Goal: Contribute content: Add original content to the website for others to see

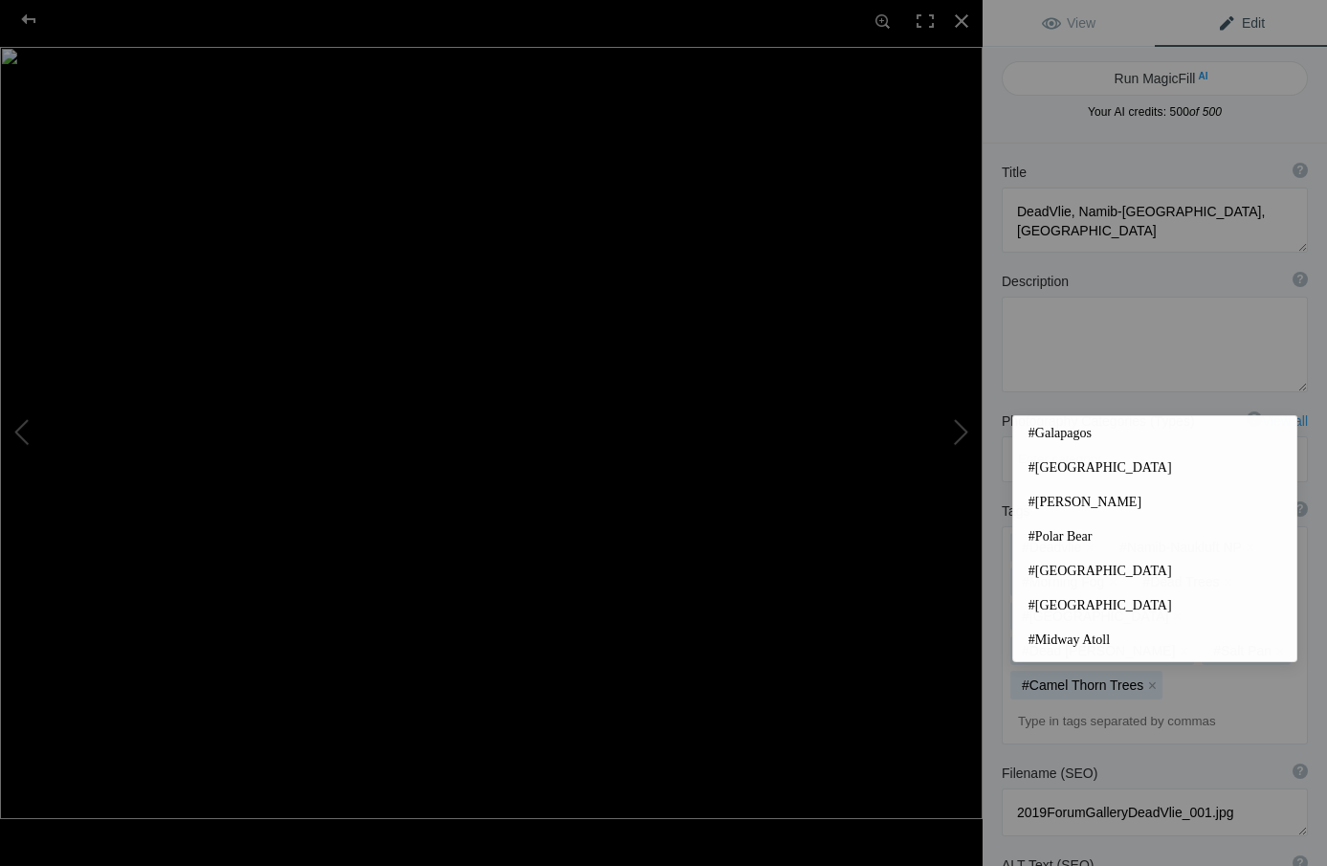
scroll to position [198, 0]
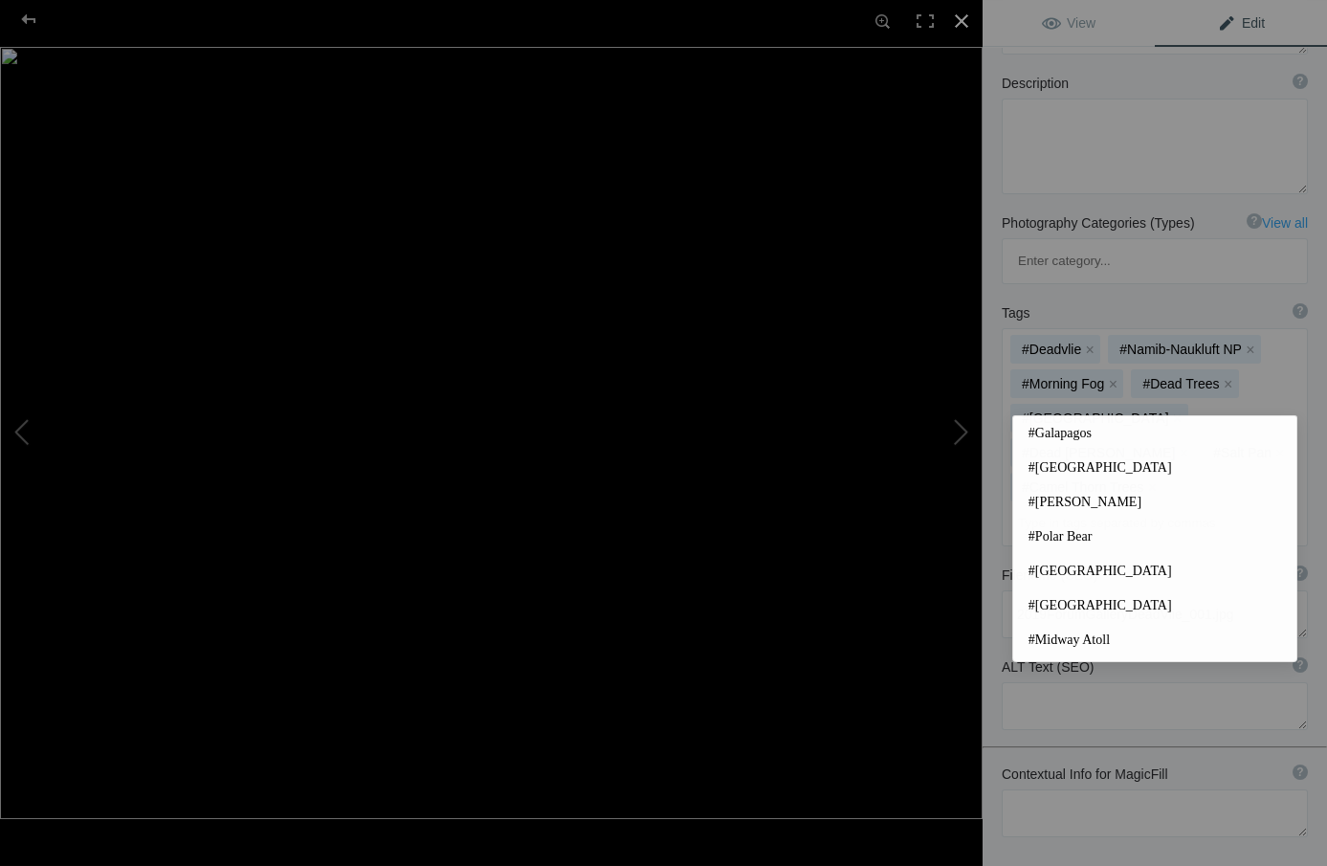
click at [961, 19] on div at bounding box center [961, 21] width 42 height 42
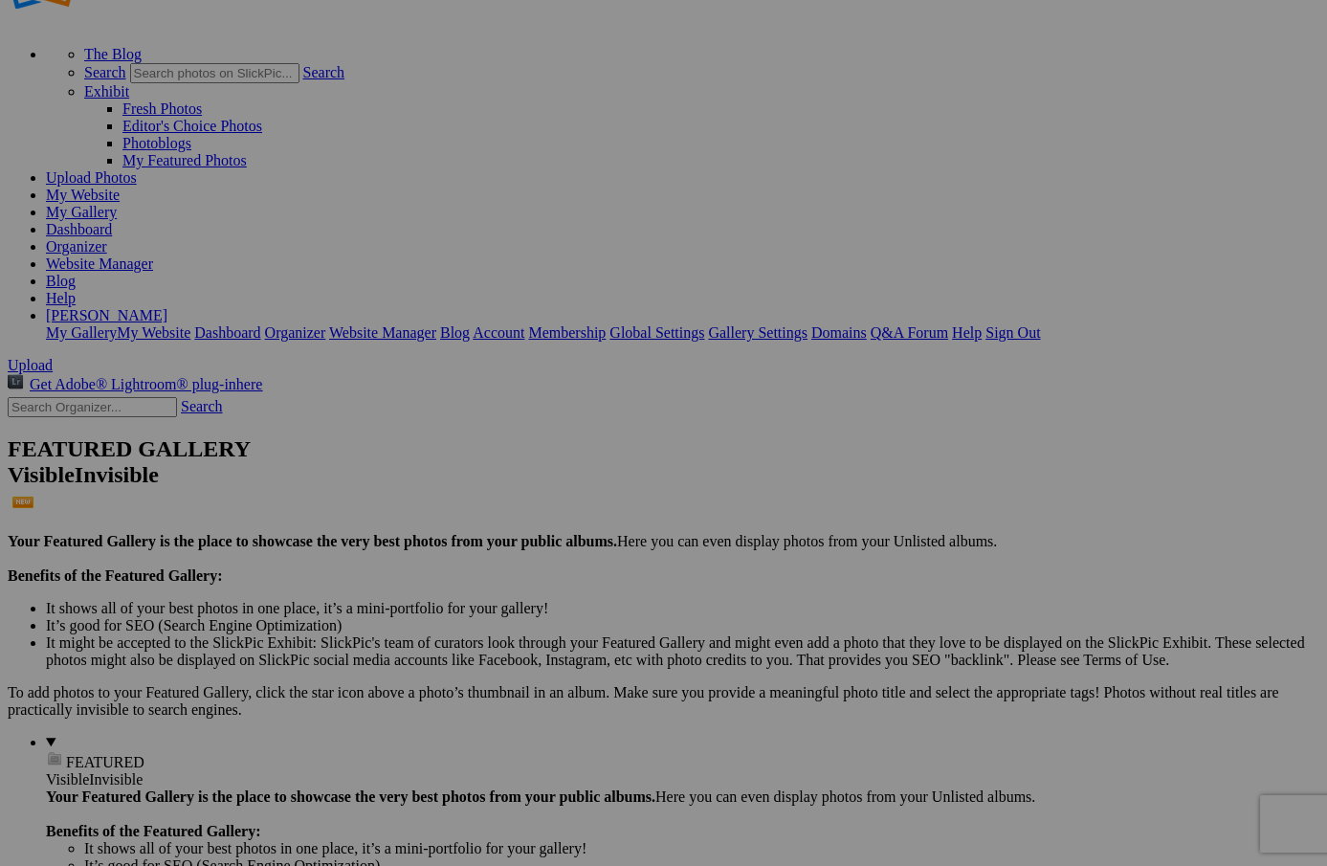
scroll to position [12, 0]
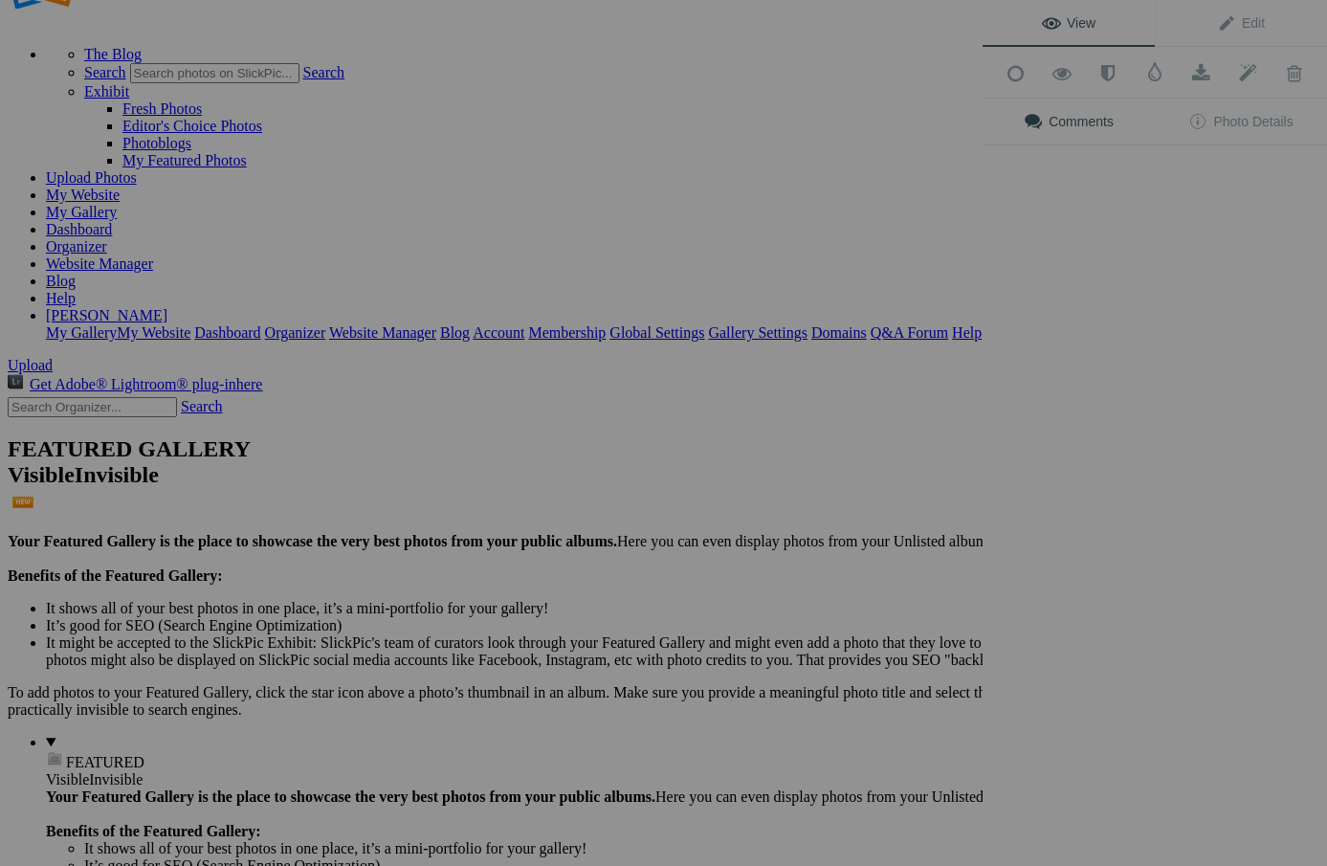
click at [1244, 278] on div "View Edit Add to Quick Collection Remove from Quick Collection Hide from Public…" at bounding box center [1154, 433] width 344 height 866
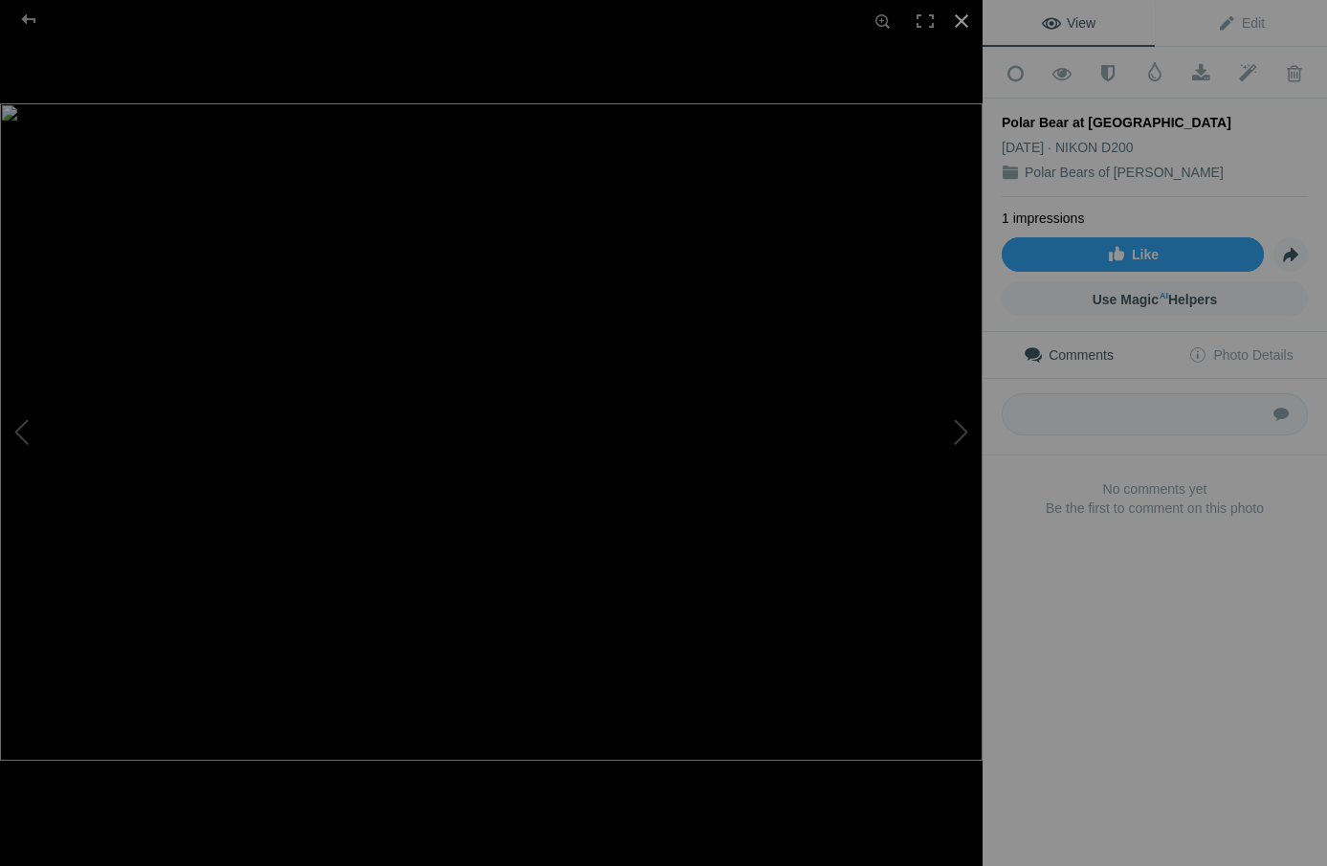
click at [960, 19] on div at bounding box center [961, 21] width 42 height 42
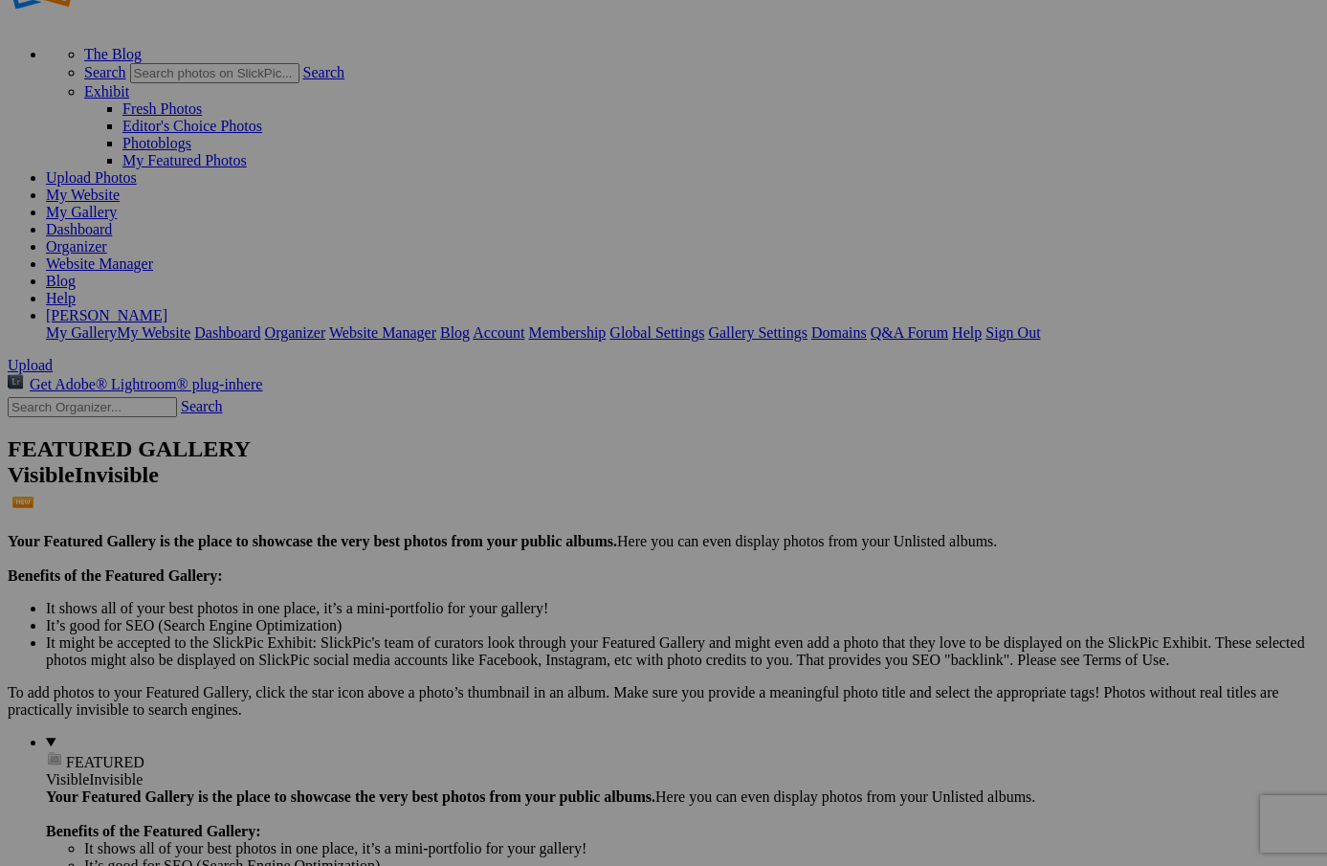
scroll to position [7, 8]
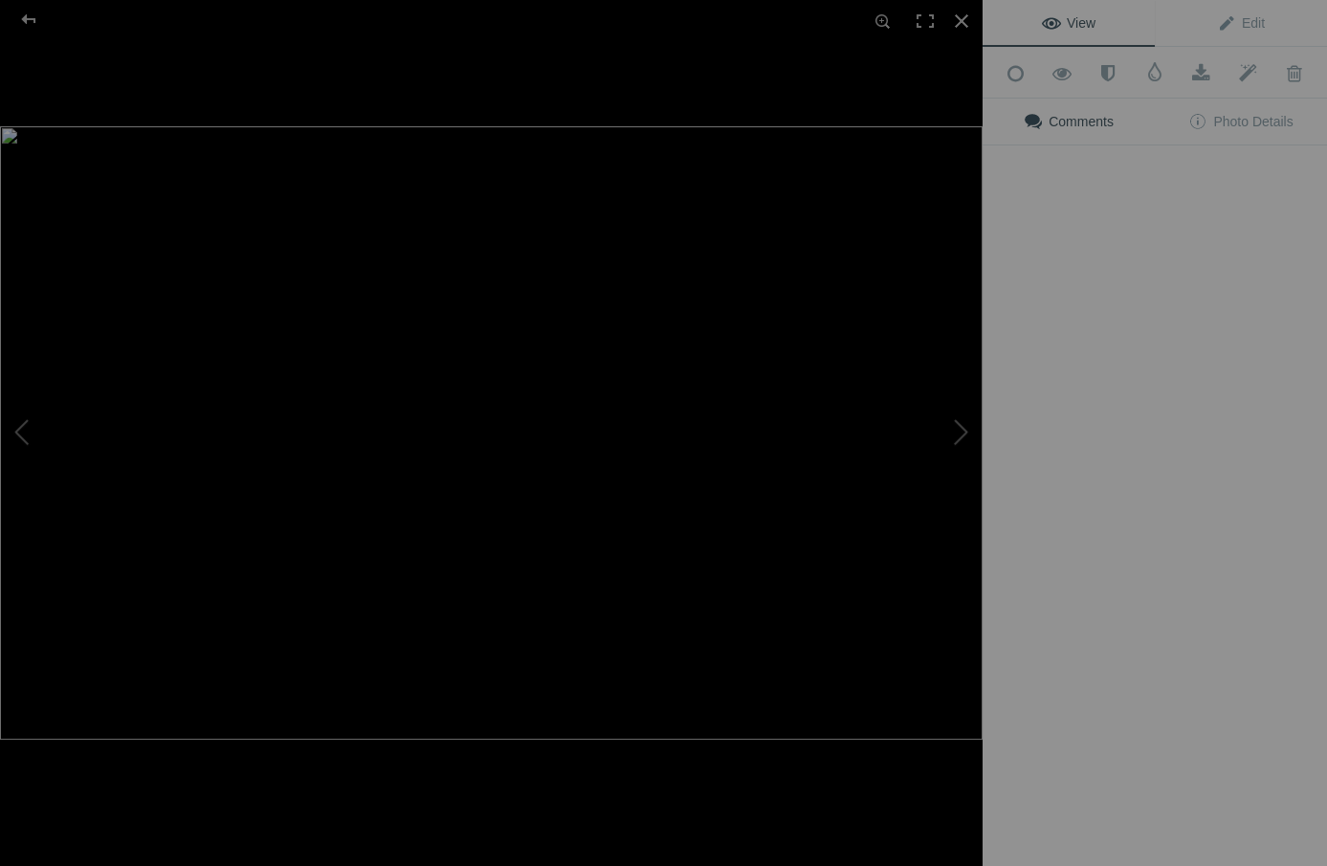
click at [375, 521] on img at bounding box center [491, 432] width 982 height 613
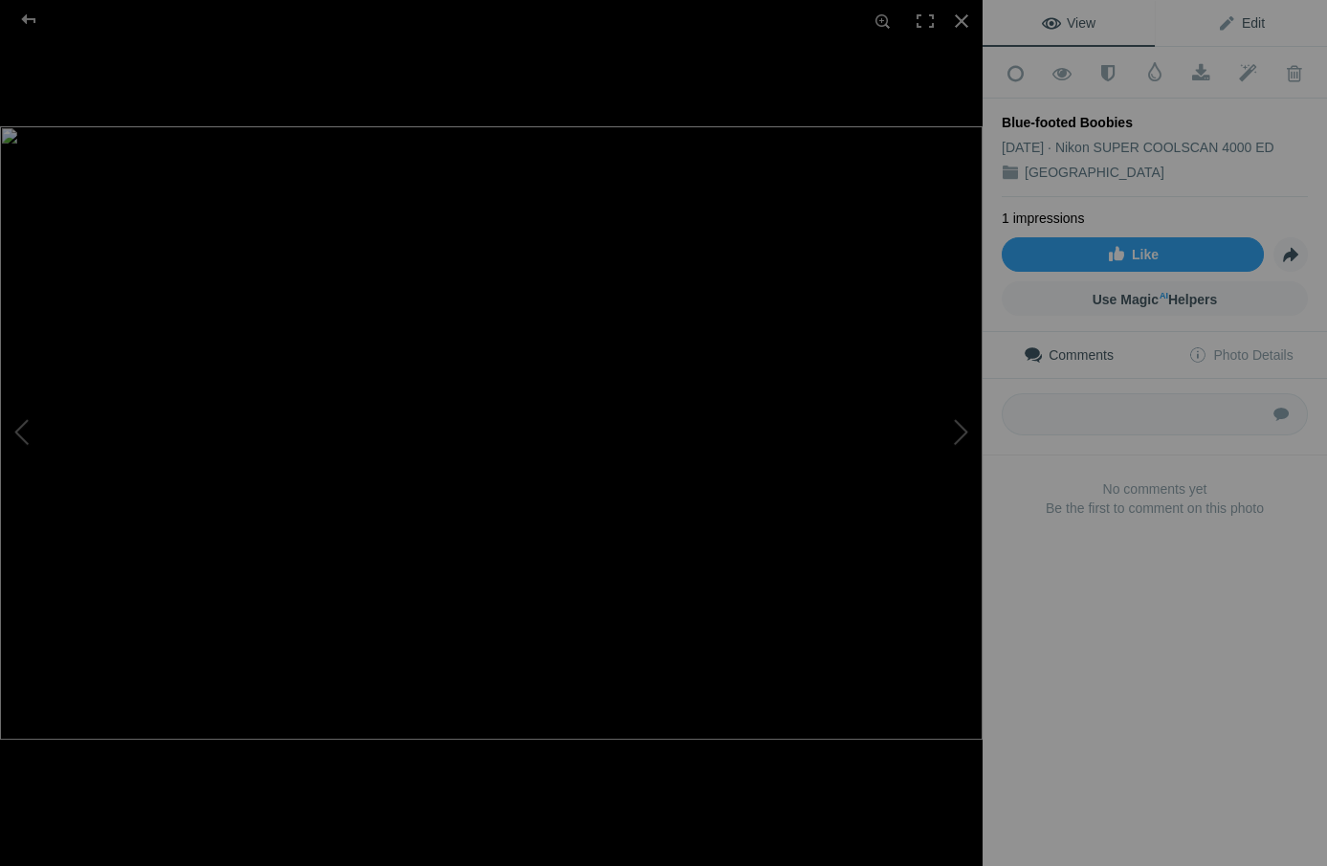
click at [1243, 19] on span "Edit" at bounding box center [1241, 22] width 48 height 15
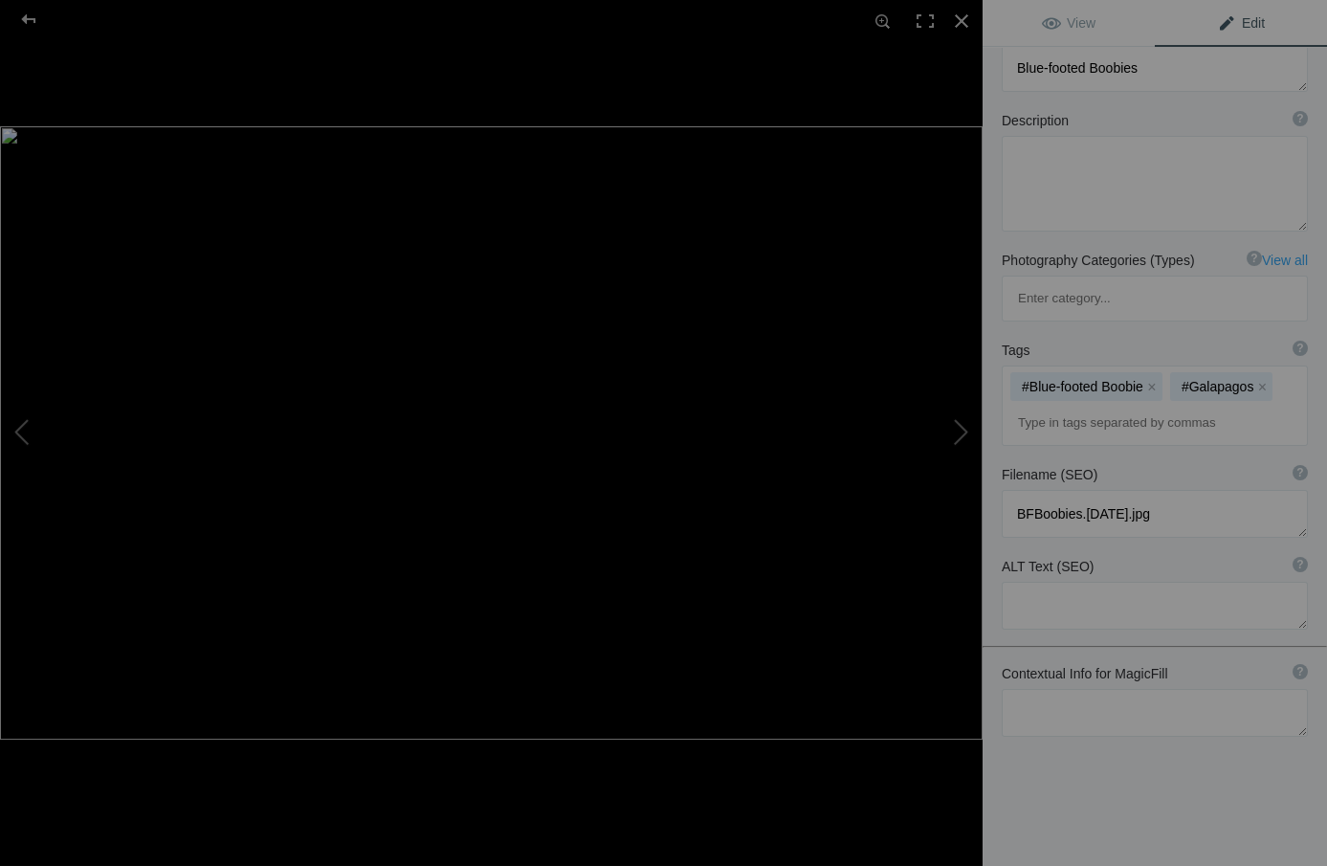
scroll to position [143, 0]
click at [1004, 690] on textarea at bounding box center [1155, 714] width 306 height 48
paste textarea "On the [GEOGRAPHIC_DATA], birds, mammals, and reptiles evolved without predator…"
type textarea "On the [GEOGRAPHIC_DATA], birds, mammals, and reptiles evolved without predator…"
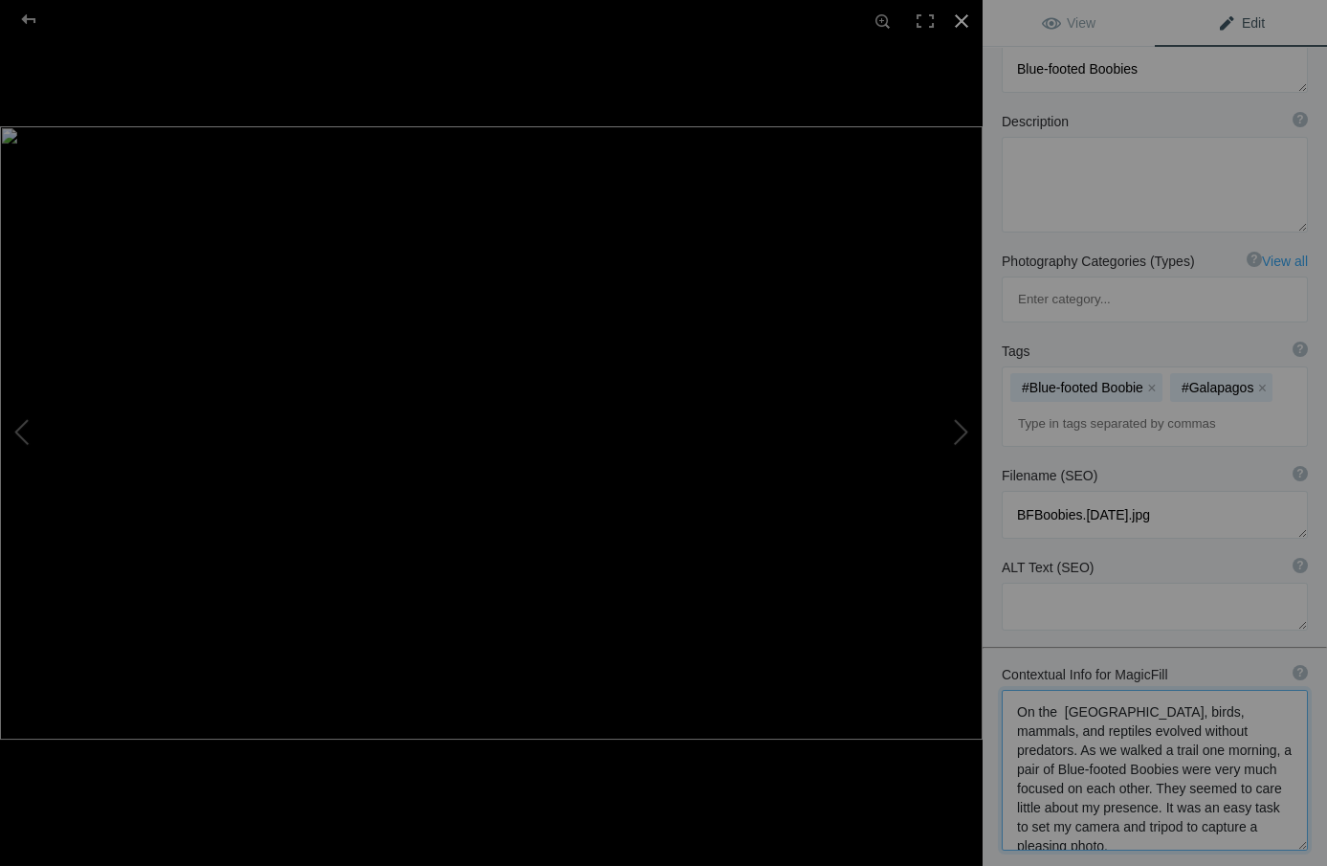
click at [956, 19] on div at bounding box center [961, 21] width 42 height 42
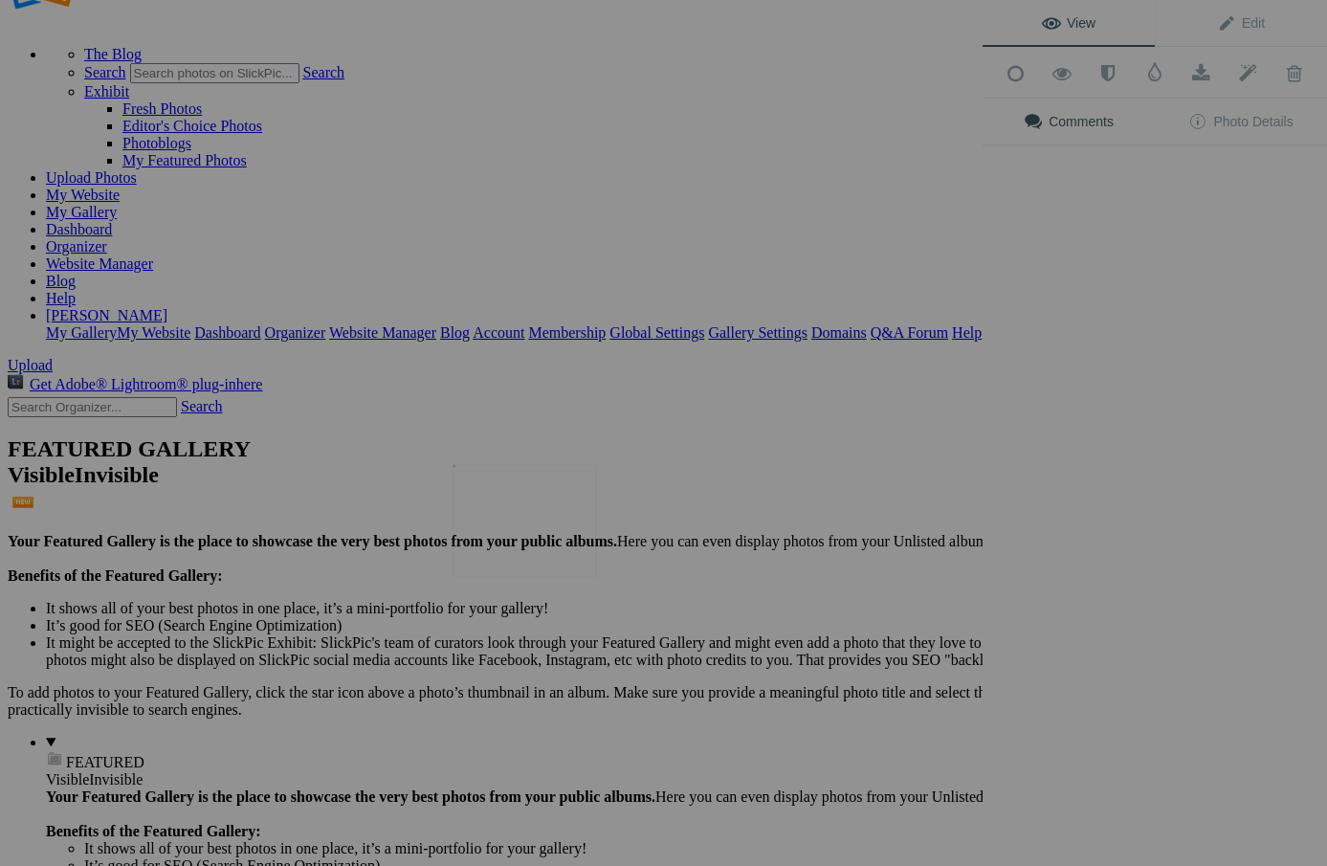
scroll to position [0, 0]
click at [550, 522] on img at bounding box center [523, 521] width 143 height 113
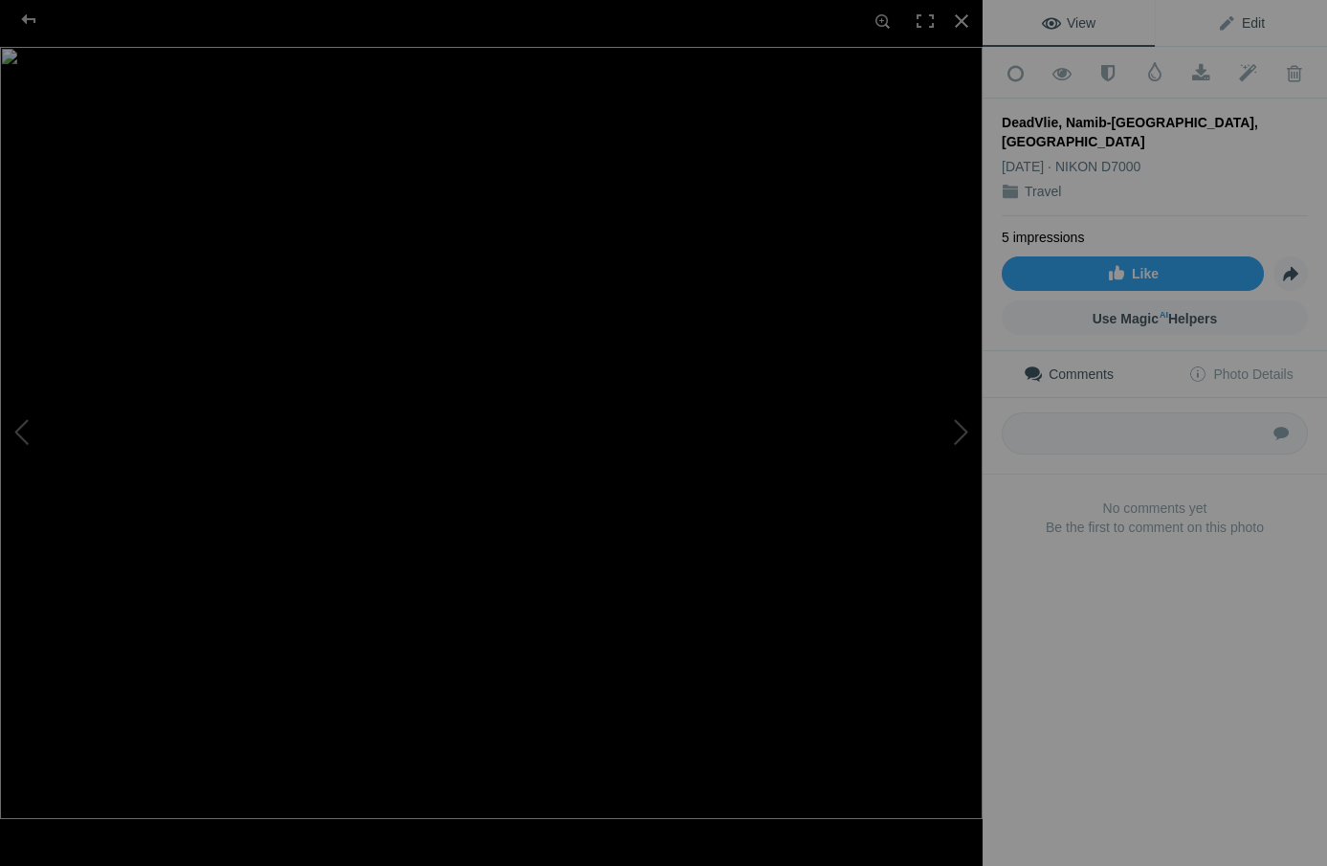
click at [1244, 19] on span "Edit" at bounding box center [1241, 22] width 48 height 15
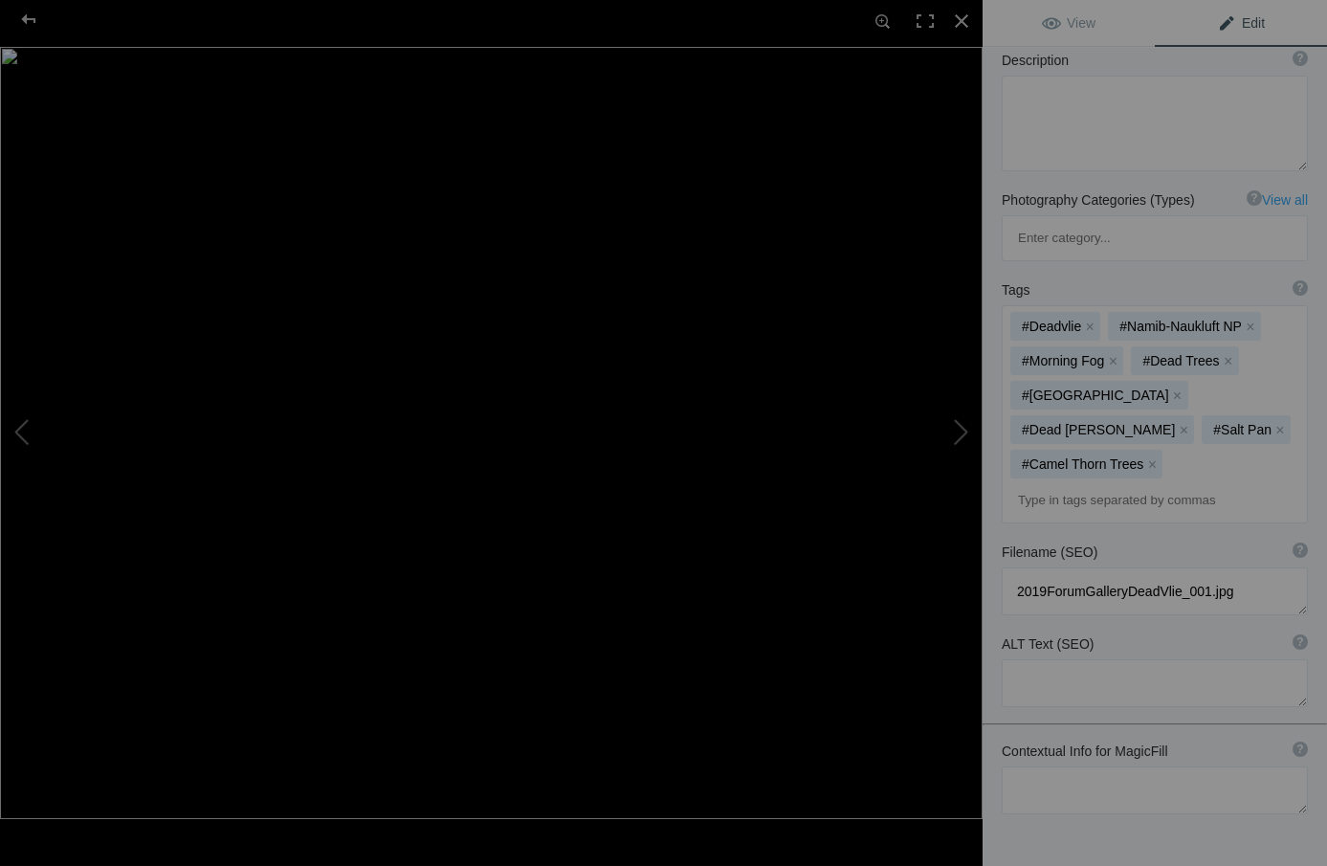
scroll to position [220, 0]
click at [1013, 767] on textarea at bounding box center [1155, 791] width 306 height 48
paste textarea "In a valley between red dunes of [GEOGRAPHIC_DATA] in [GEOGRAPHIC_DATA] sits De…"
type textarea "In a valley between red dunes of [GEOGRAPHIC_DATA] in [GEOGRAPHIC_DATA] sits De…"
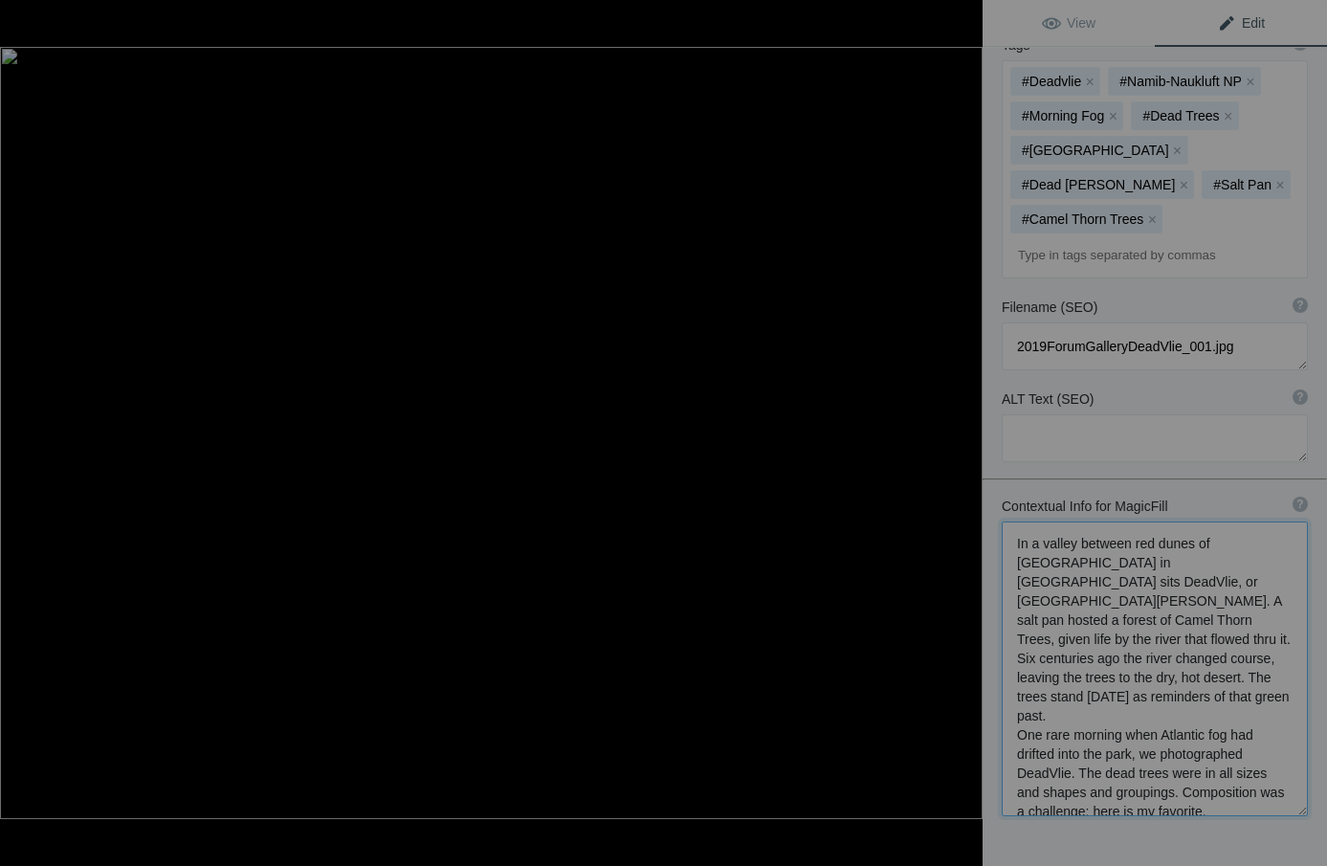
scroll to position [0, 0]
click at [952, 18] on div at bounding box center [961, 21] width 42 height 42
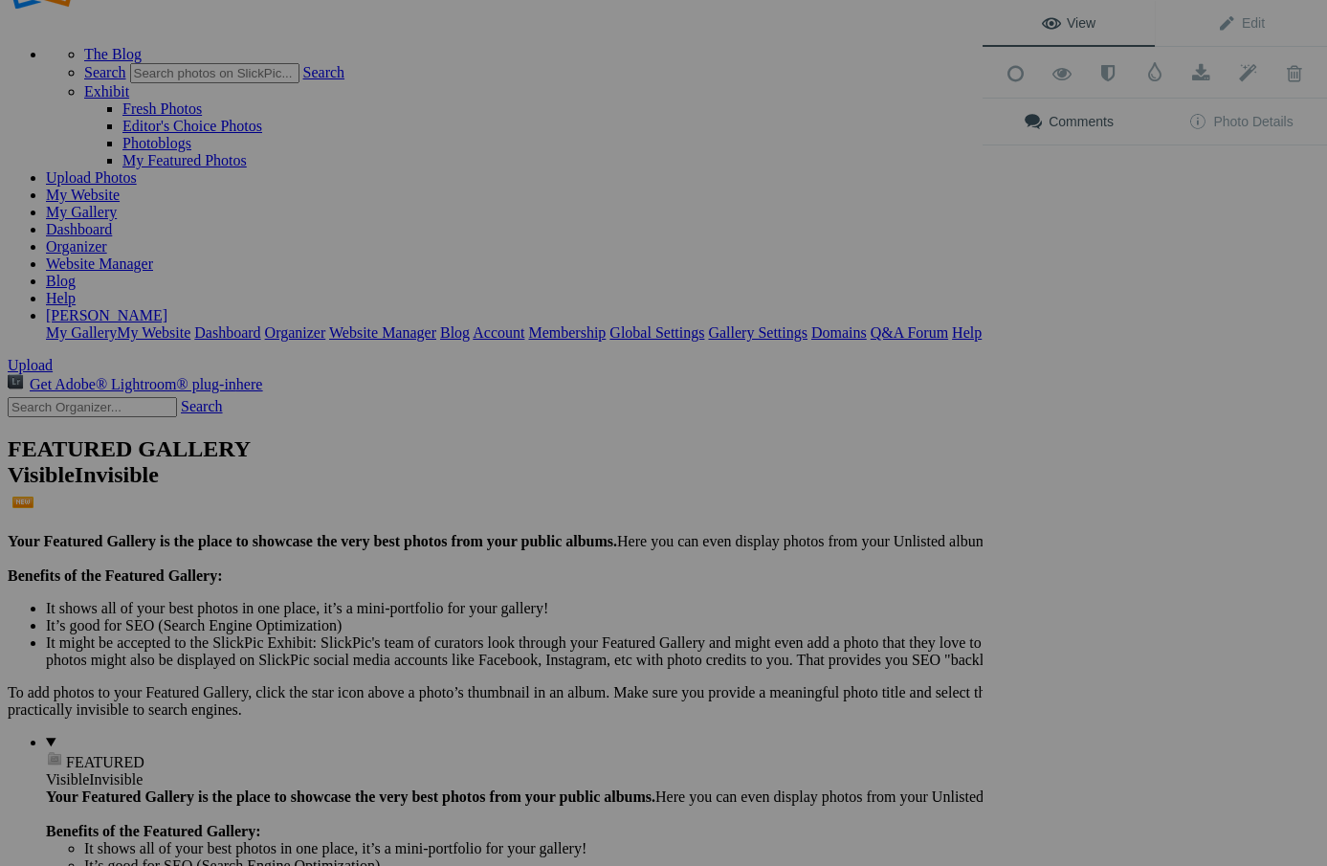
click at [1218, 279] on div "View Edit Add to Quick Collection Remove from Quick Collection Hide from Public…" at bounding box center [1154, 433] width 344 height 866
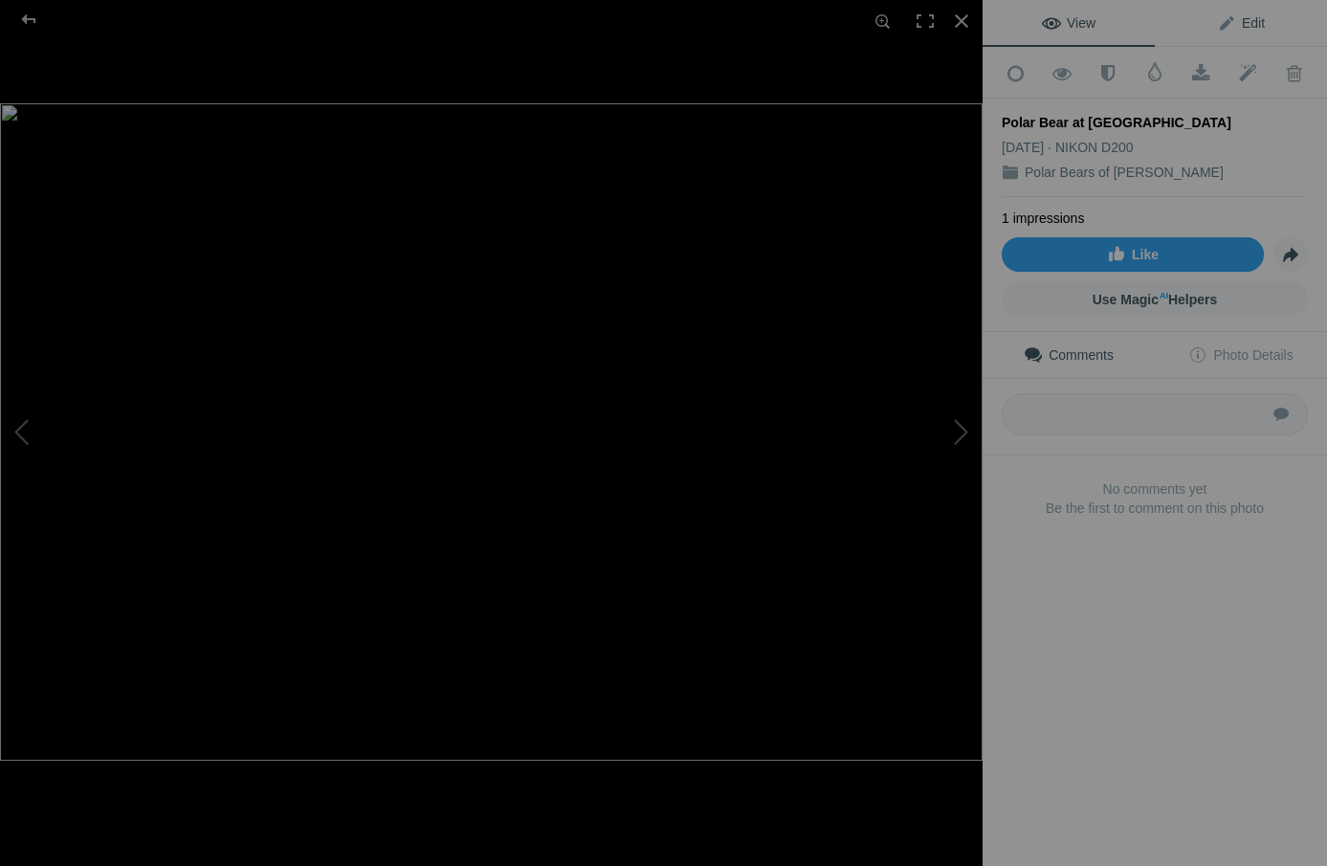
click at [1251, 19] on span "Edit" at bounding box center [1241, 22] width 48 height 15
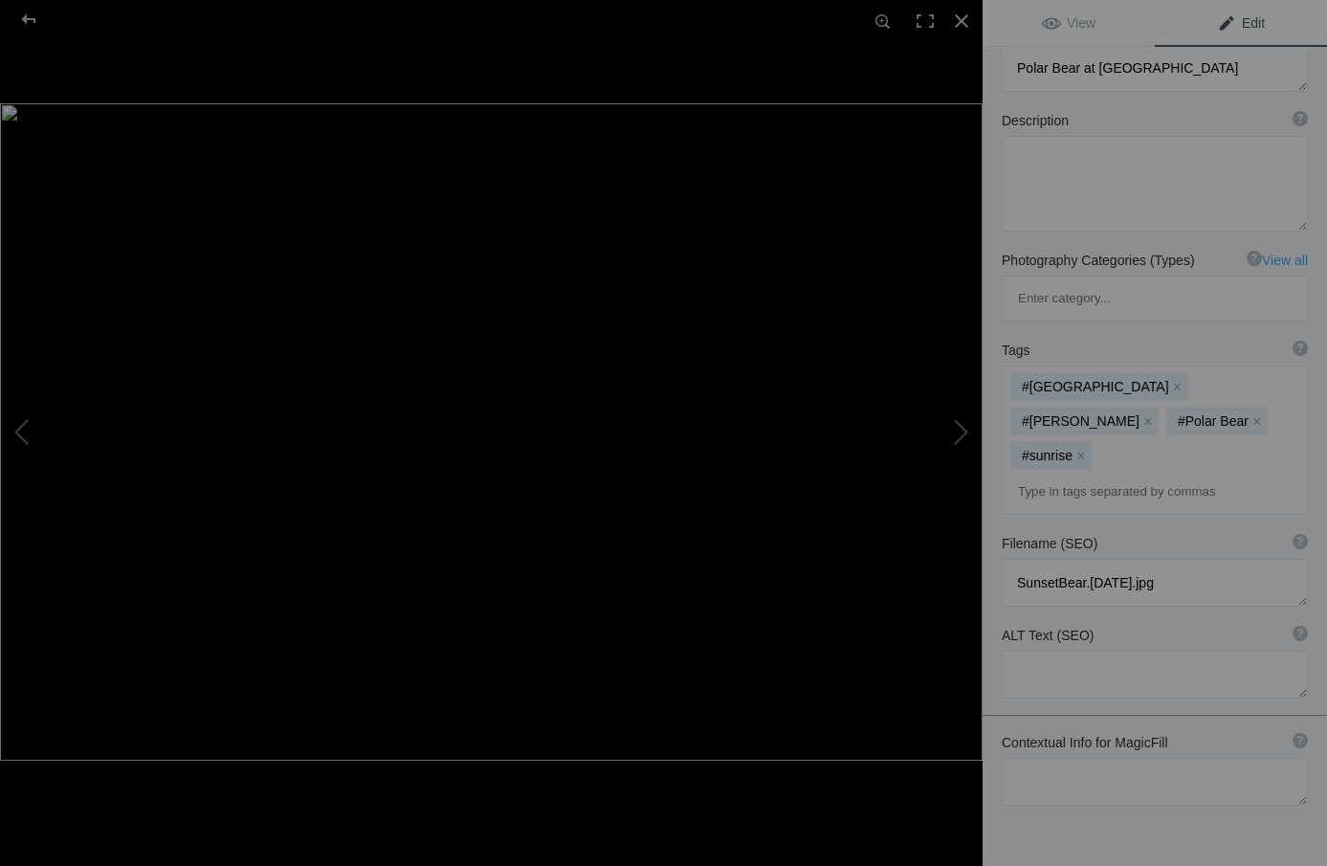
scroll to position [143, 0]
click at [1017, 759] on textarea at bounding box center [1155, 783] width 306 height 48
paste textarea "A blond, [DEMOGRAPHIC_DATA] Polar Bear turns golden in the early morning light …"
type textarea "A blond, [DEMOGRAPHIC_DATA] Polar Bear turns golden in the early morning light …"
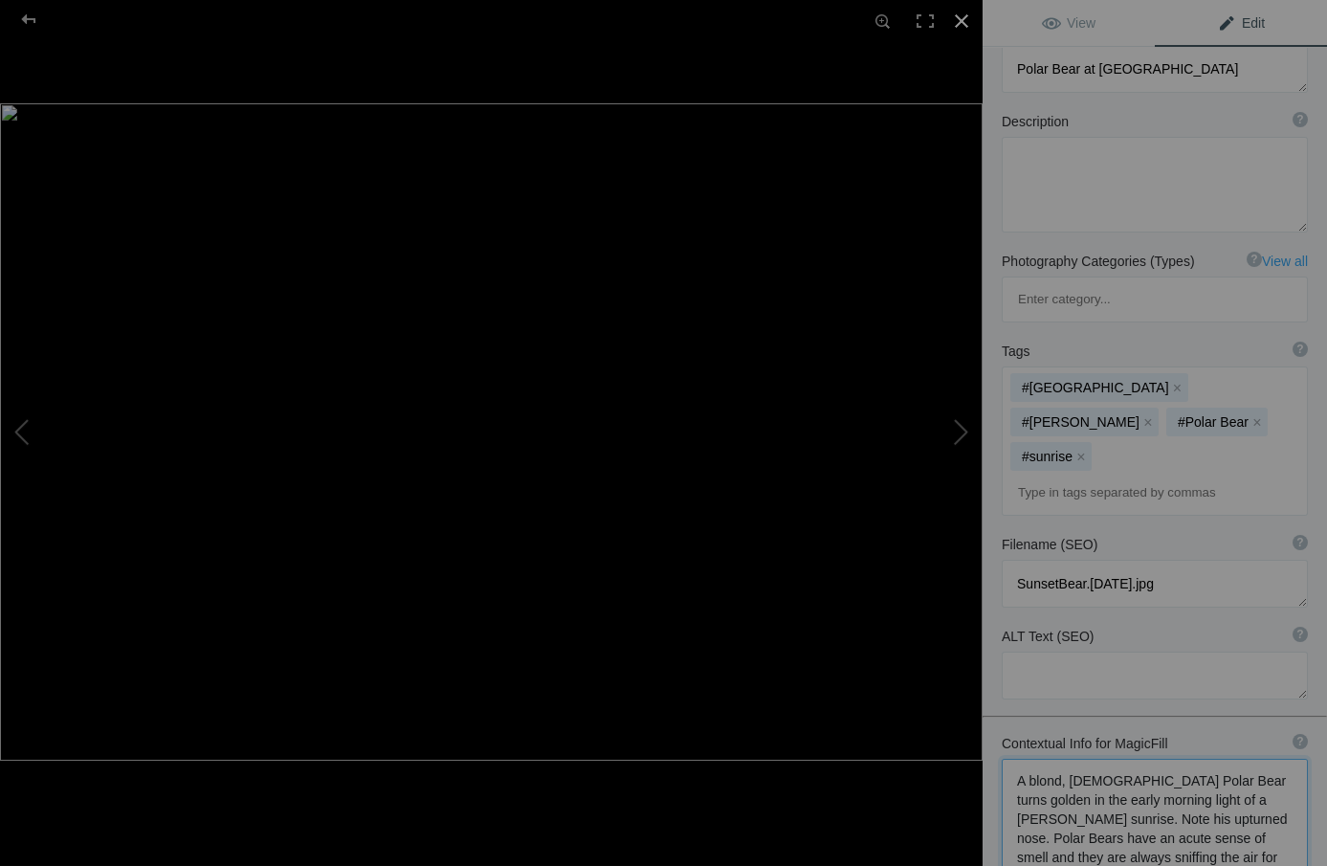
click at [962, 18] on div at bounding box center [961, 21] width 42 height 42
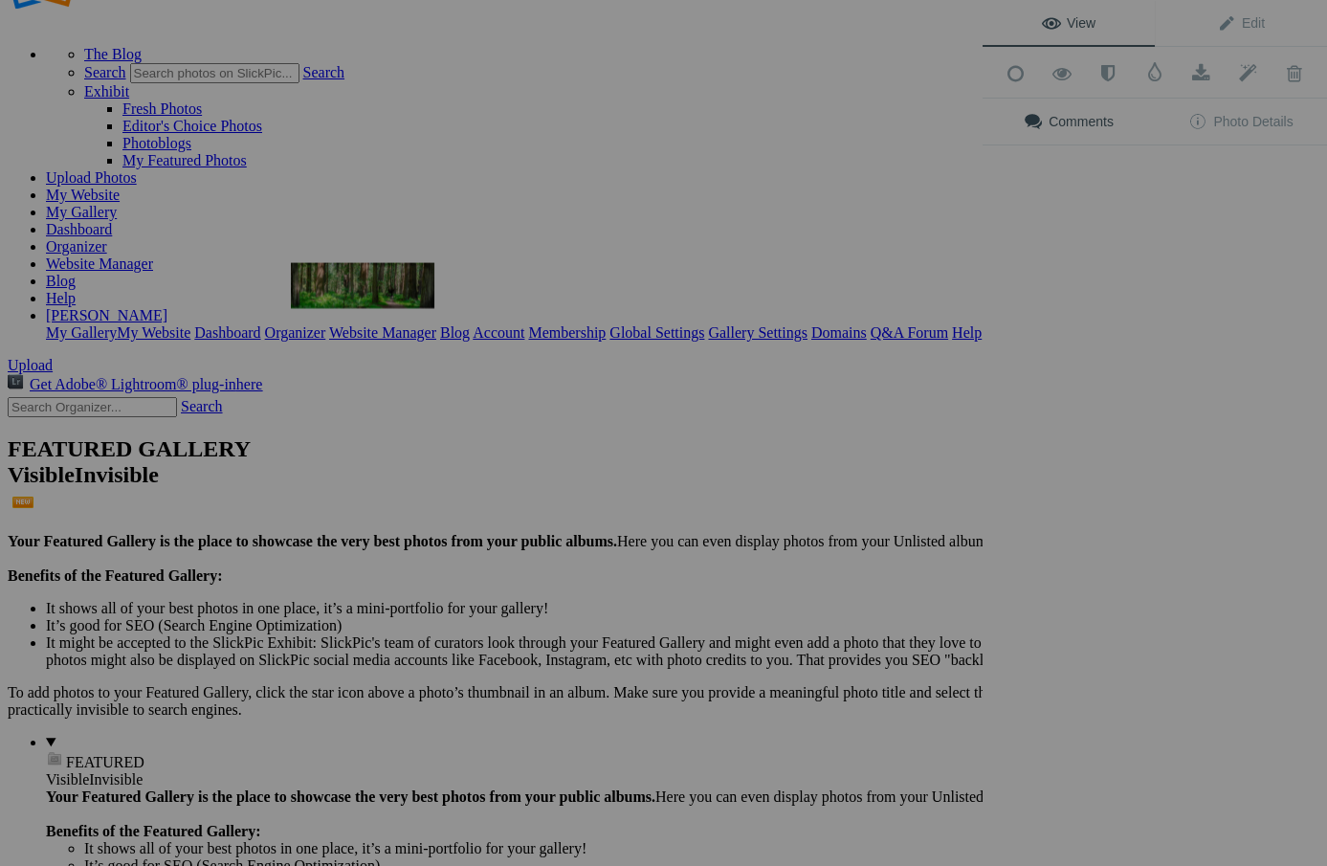
scroll to position [0, 0]
click at [369, 282] on img at bounding box center [362, 286] width 143 height 46
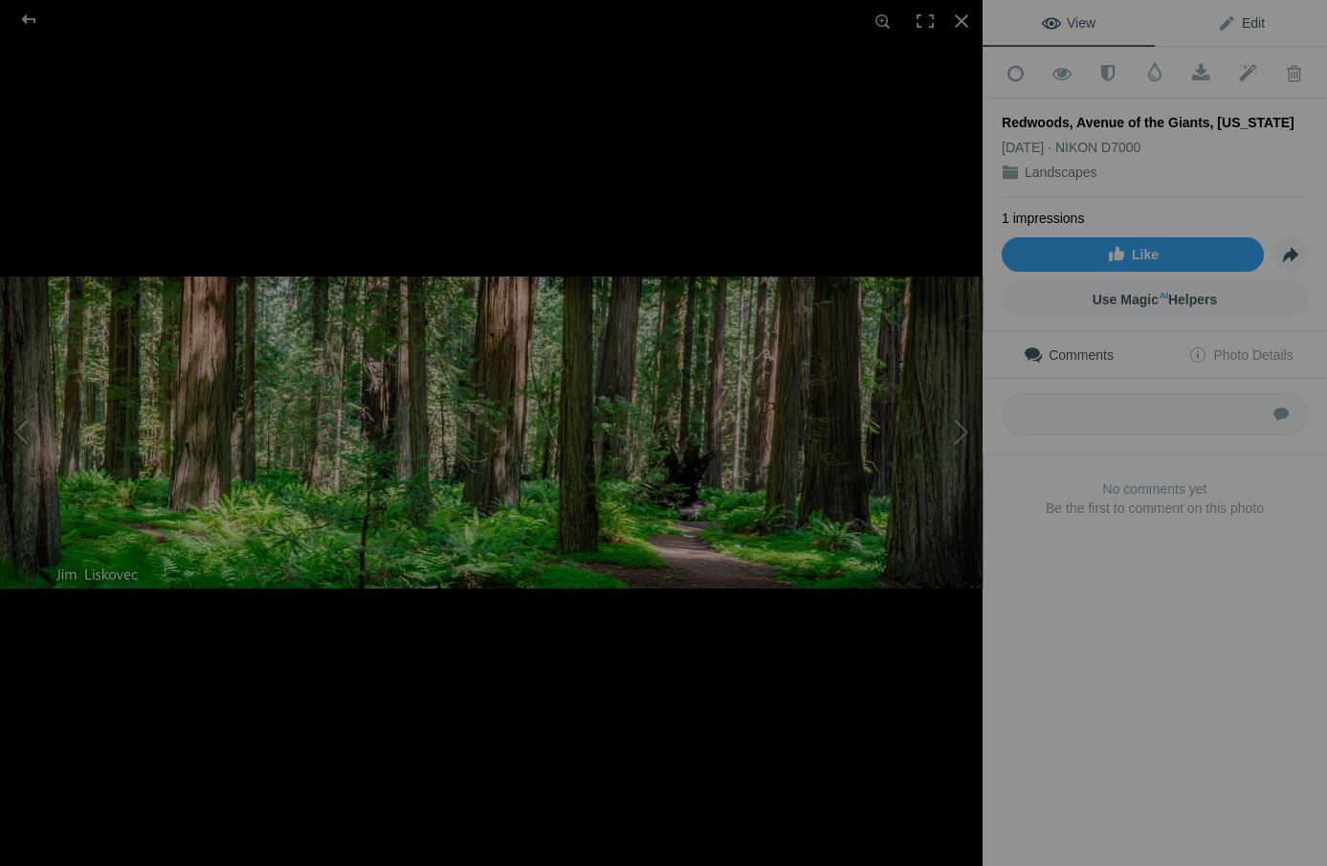
click at [1249, 19] on span "Edit" at bounding box center [1241, 22] width 48 height 15
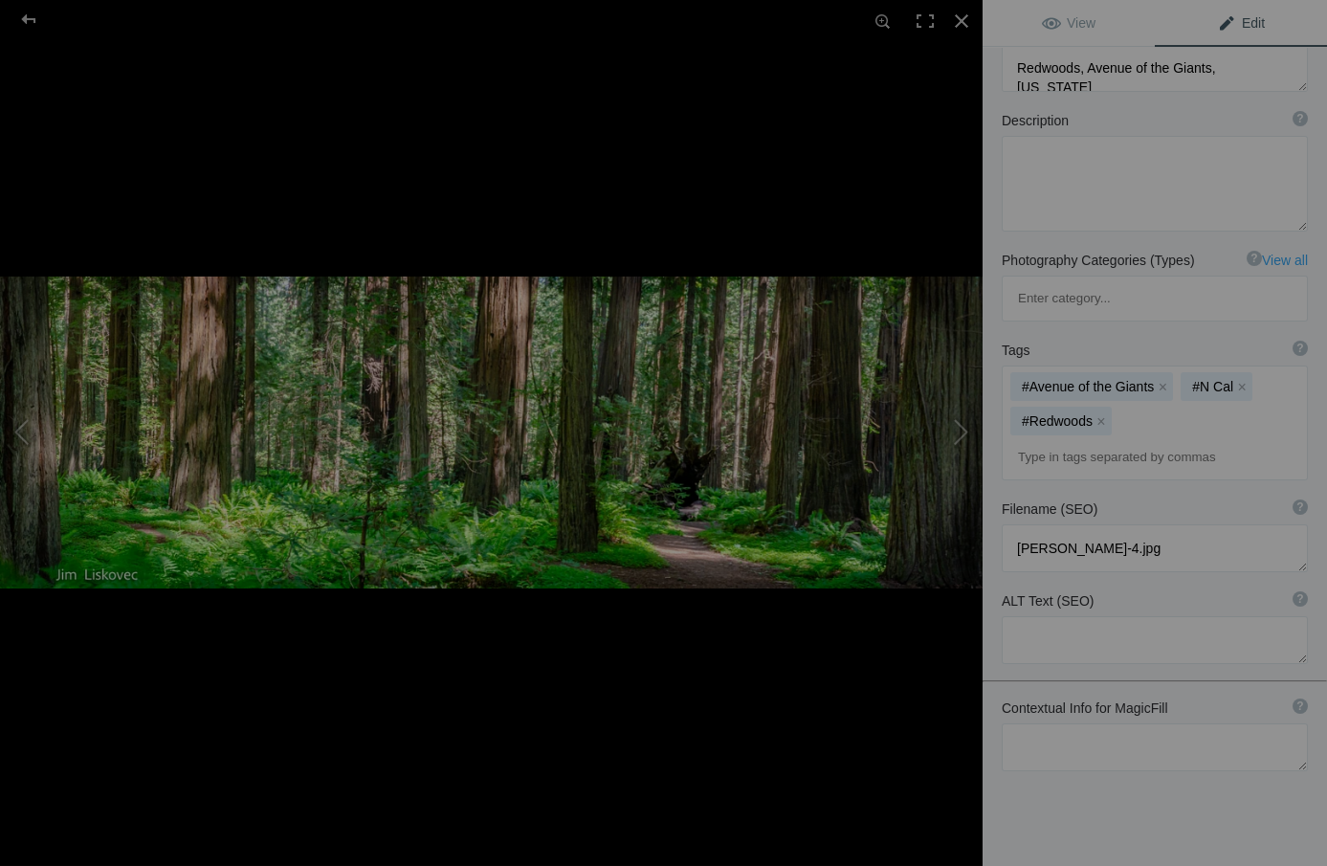
scroll to position [143, 0]
drag, startPoint x: 1009, startPoint y: 668, endPoint x: 1053, endPoint y: 680, distance: 45.7
click at [1010, 724] on textarea at bounding box center [1155, 748] width 306 height 48
paste textarea "[GEOGRAPHIC_DATA][US_STATE], in its state parks and [GEOGRAPHIC_DATA], protects…"
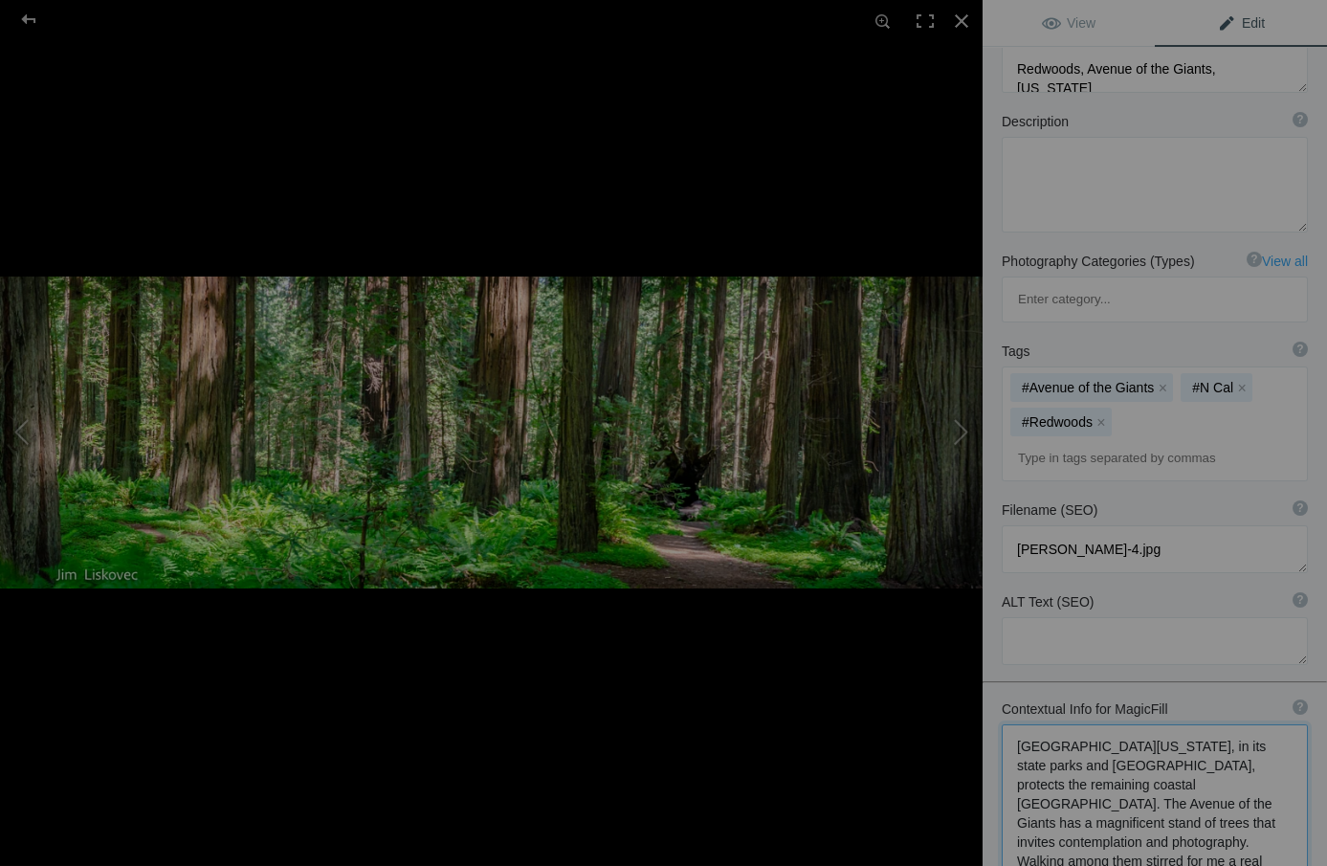
click at [1148, 765] on textarea at bounding box center [1155, 804] width 306 height 161
type textarea "[GEOGRAPHIC_DATA][US_STATE], in its state parks and [GEOGRAPHIC_DATA], protects…"
click at [961, 17] on div at bounding box center [961, 21] width 42 height 42
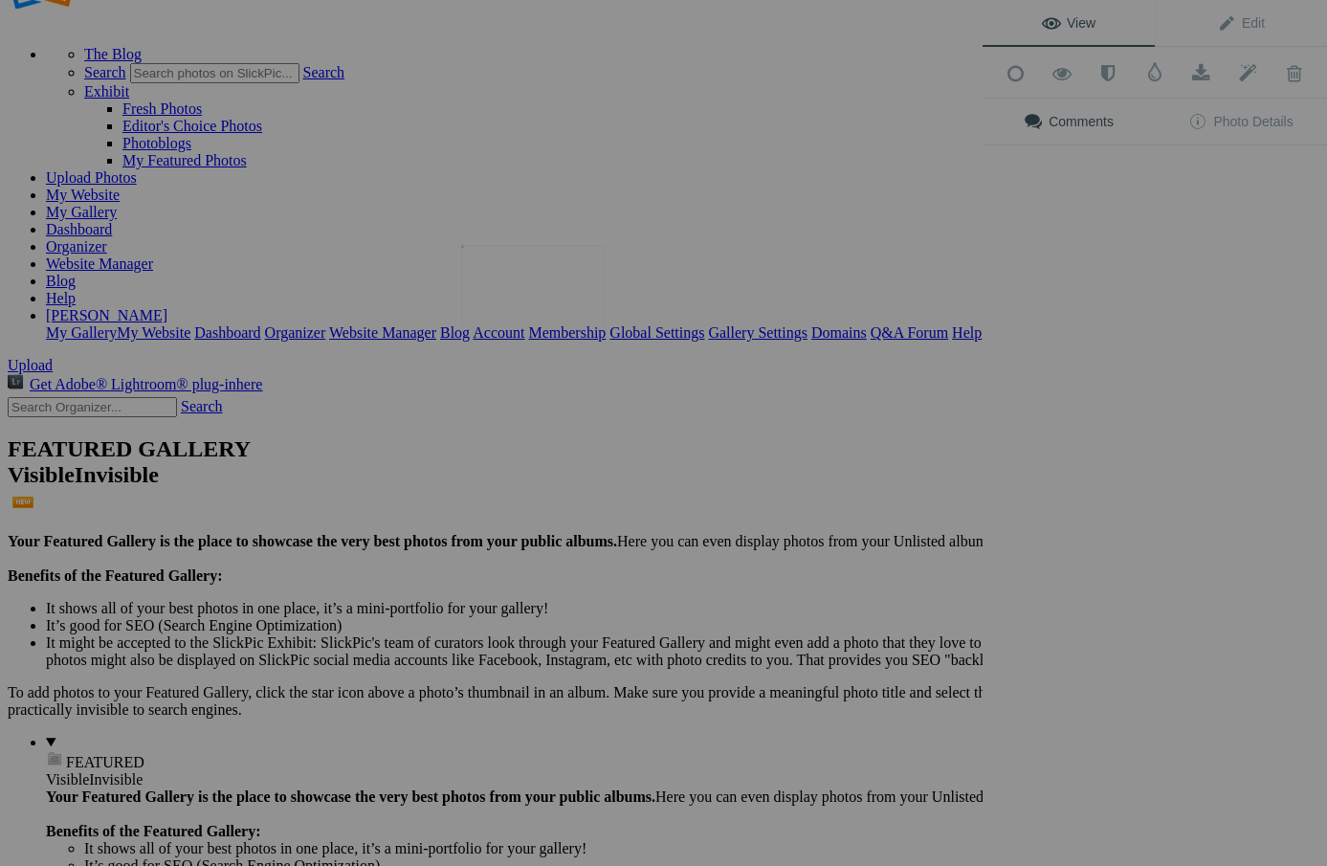
scroll to position [0, 0]
click at [529, 283] on img at bounding box center [532, 285] width 143 height 80
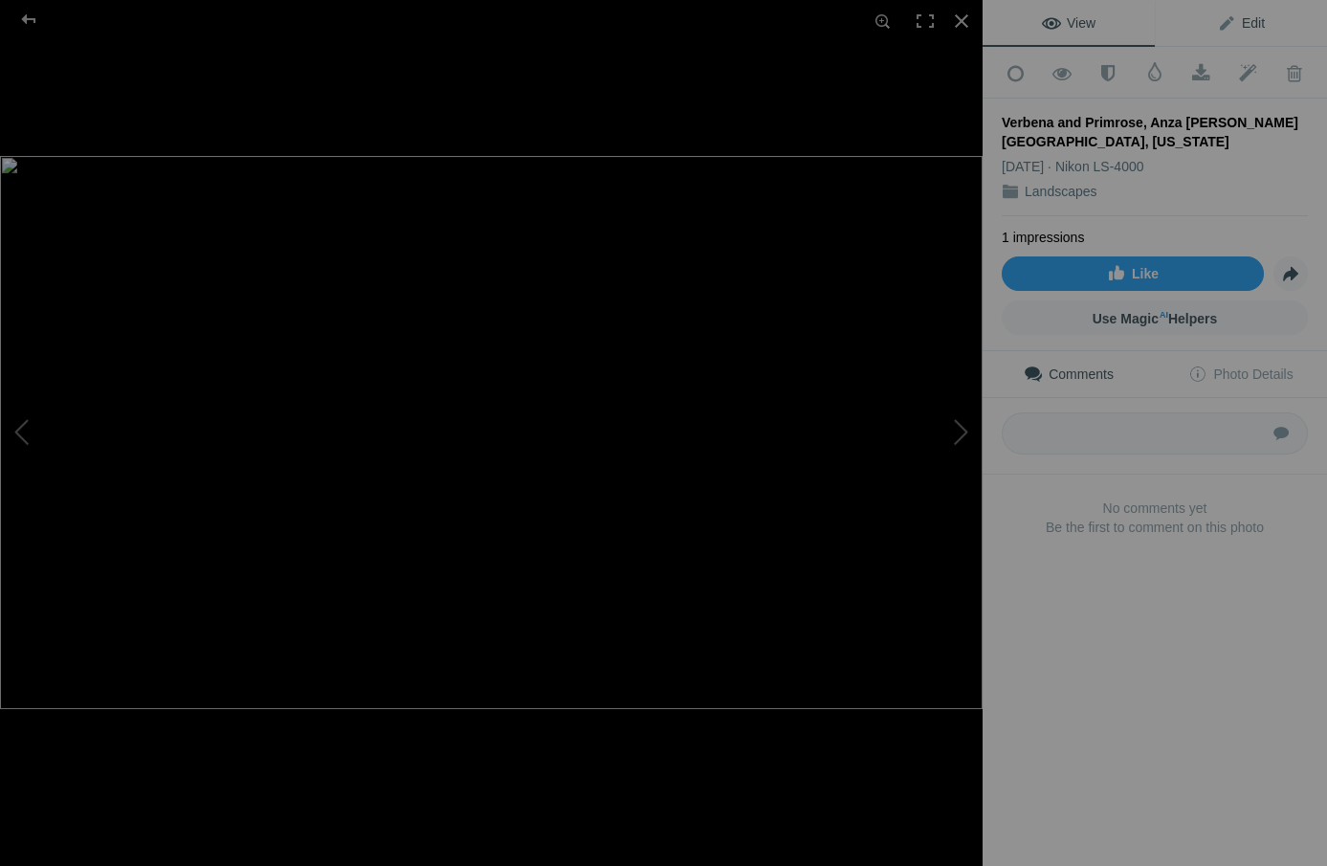
click at [1252, 20] on span "Edit" at bounding box center [1241, 22] width 48 height 15
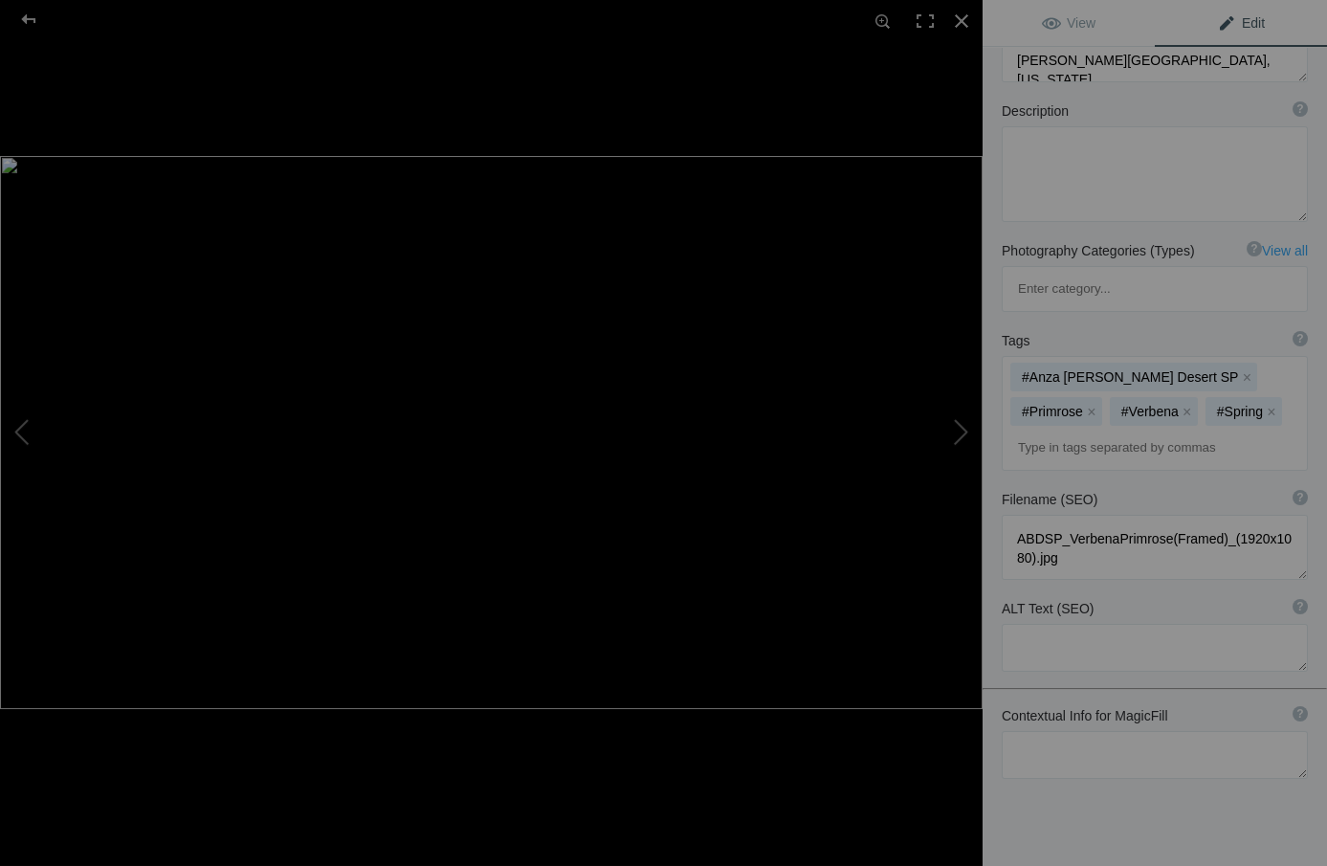
scroll to position [168, 0]
drag, startPoint x: 1015, startPoint y: 678, endPoint x: 1053, endPoint y: 685, distance: 38.8
click at [1016, 733] on textarea at bounding box center [1155, 757] width 306 height 48
paste textarea "In the desert of [GEOGRAPHIC_DATA][US_STATE], every few years winter blesses th…"
type textarea "In the desert of [GEOGRAPHIC_DATA][US_STATE], every few years winter blesses th…"
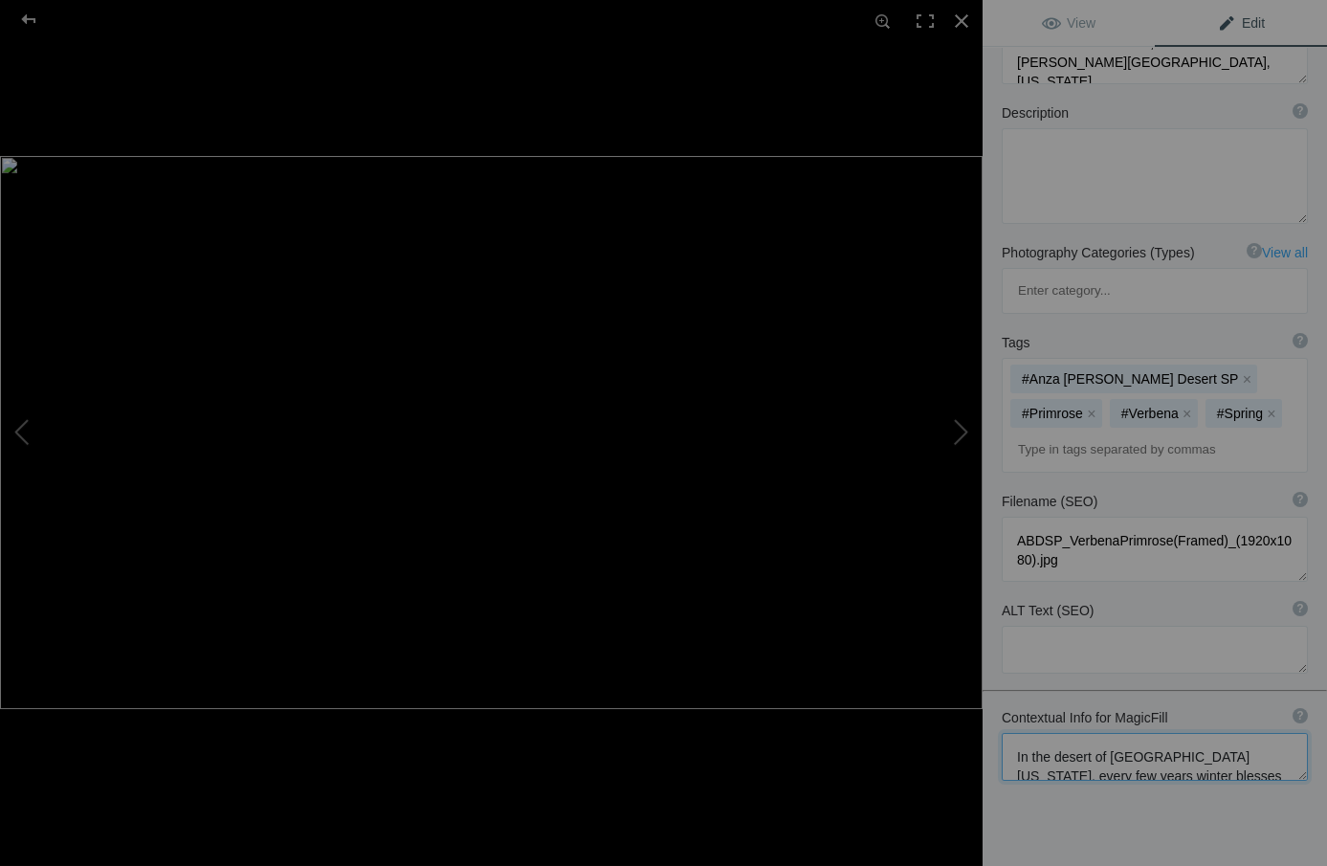
scroll to position [2, 0]
click at [961, 17] on div at bounding box center [961, 21] width 42 height 42
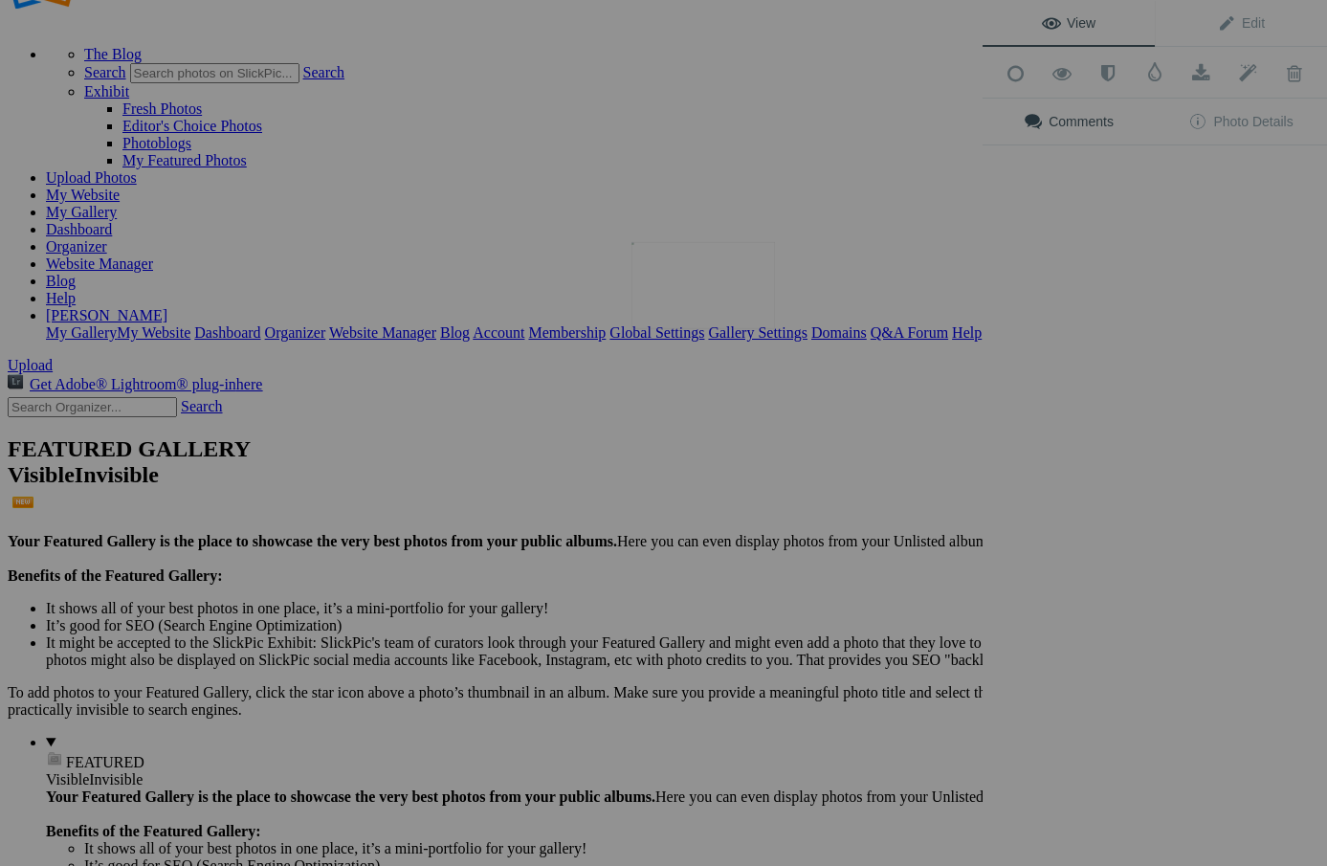
scroll to position [0, 0]
click at [706, 306] on img at bounding box center [702, 285] width 143 height 87
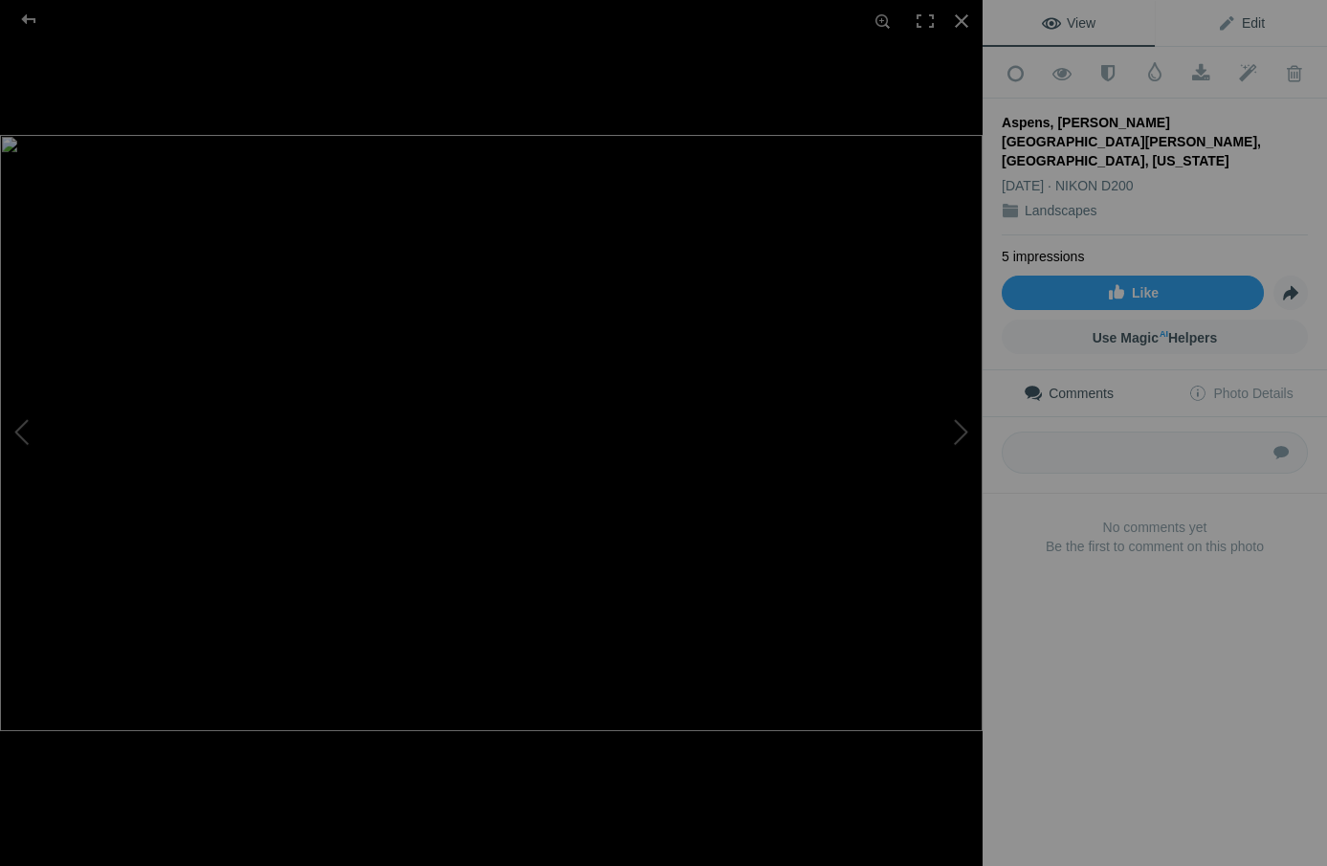
click at [1250, 17] on span "Edit" at bounding box center [1241, 22] width 48 height 15
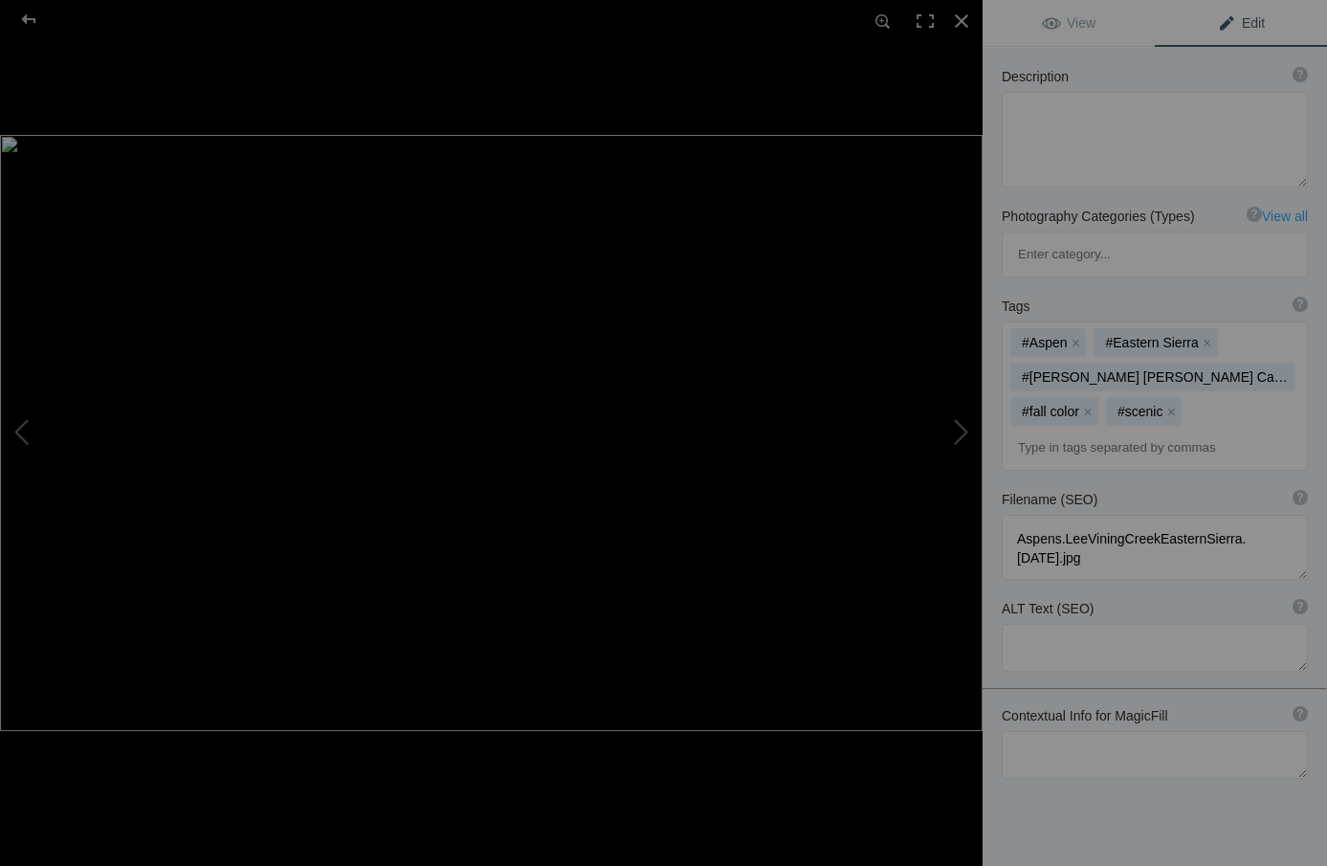
scroll to position [203, 0]
click at [1015, 733] on textarea at bounding box center [1155, 757] width 306 height 48
paste textarea "Each October the aspen trees of [US_STATE]’s [GEOGRAPHIC_DATA][US_STATE] put on…"
type textarea "Each October the aspen trees of [US_STATE]’s [GEOGRAPHIC_DATA][US_STATE] put on…"
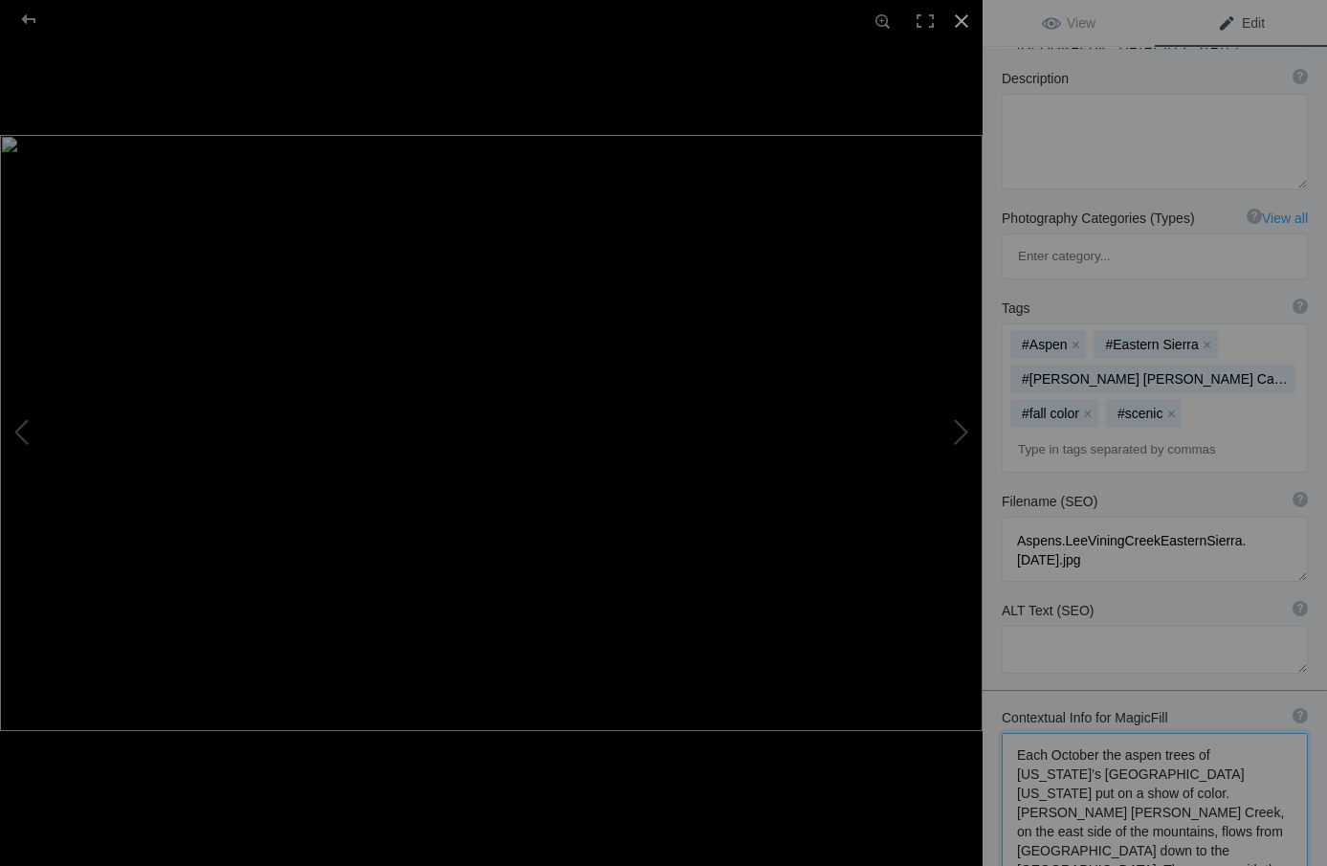
click at [961, 16] on div at bounding box center [961, 21] width 42 height 42
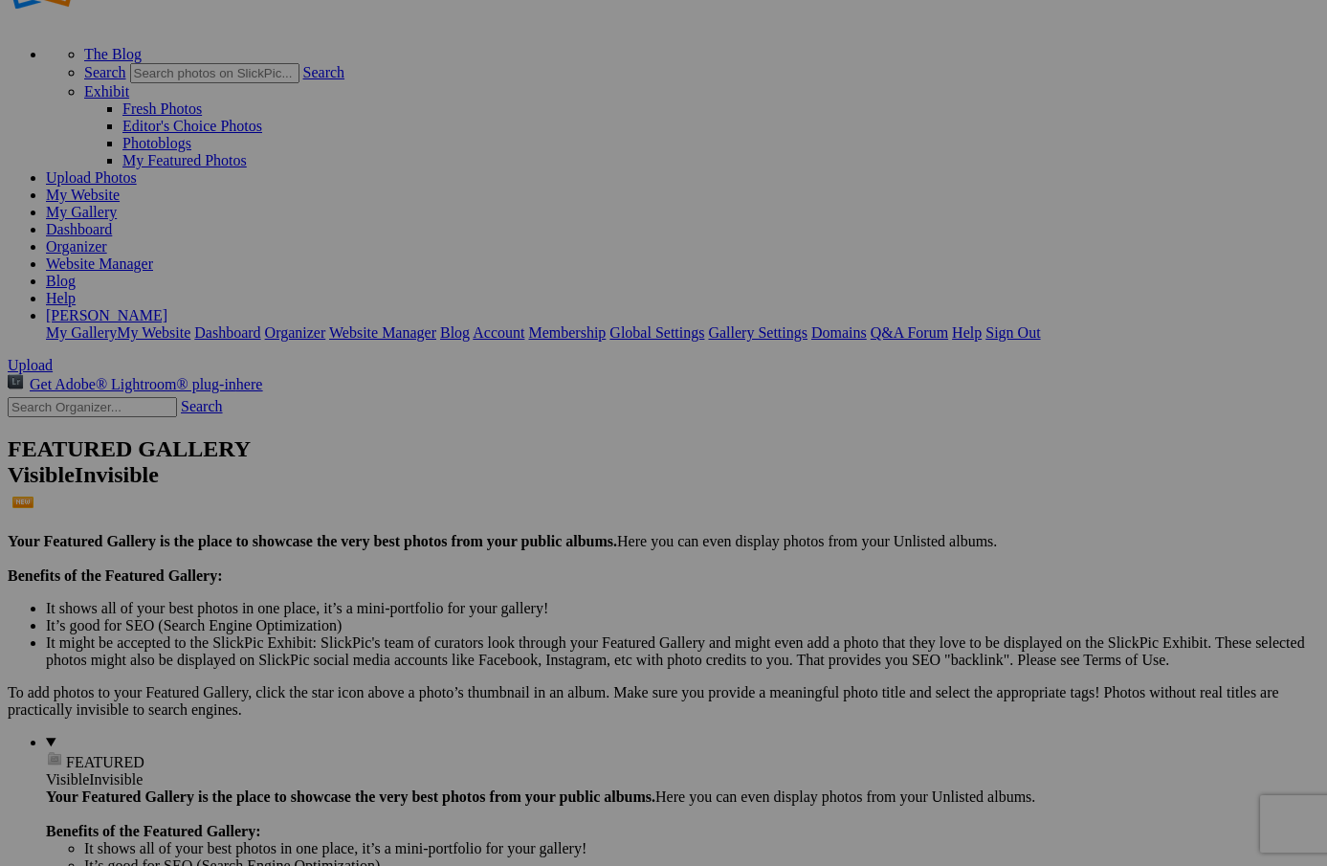
scroll to position [1, 0]
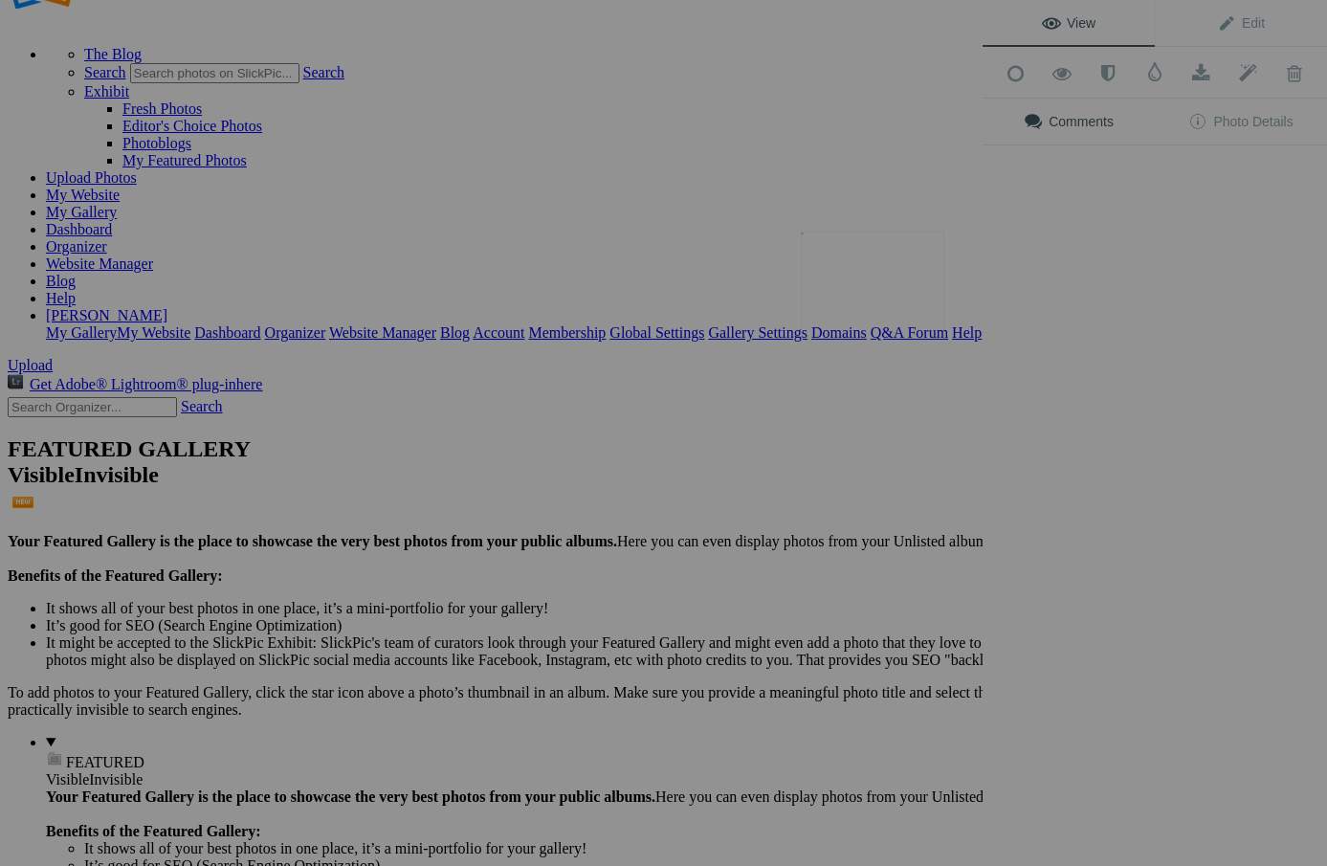
scroll to position [0, 0]
click at [866, 289] on button at bounding box center [910, 433] width 143 height 312
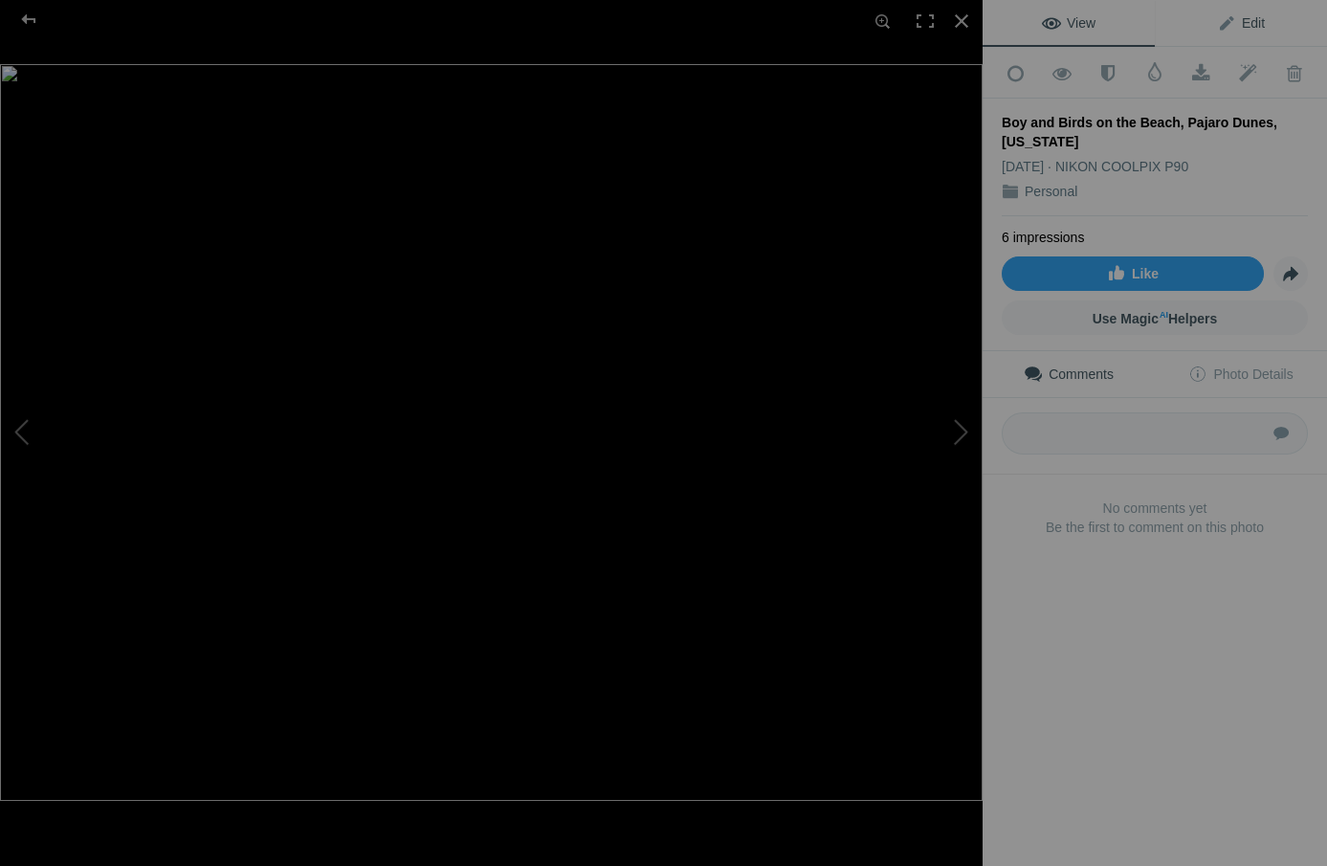
click at [1247, 19] on span "Edit" at bounding box center [1241, 22] width 48 height 15
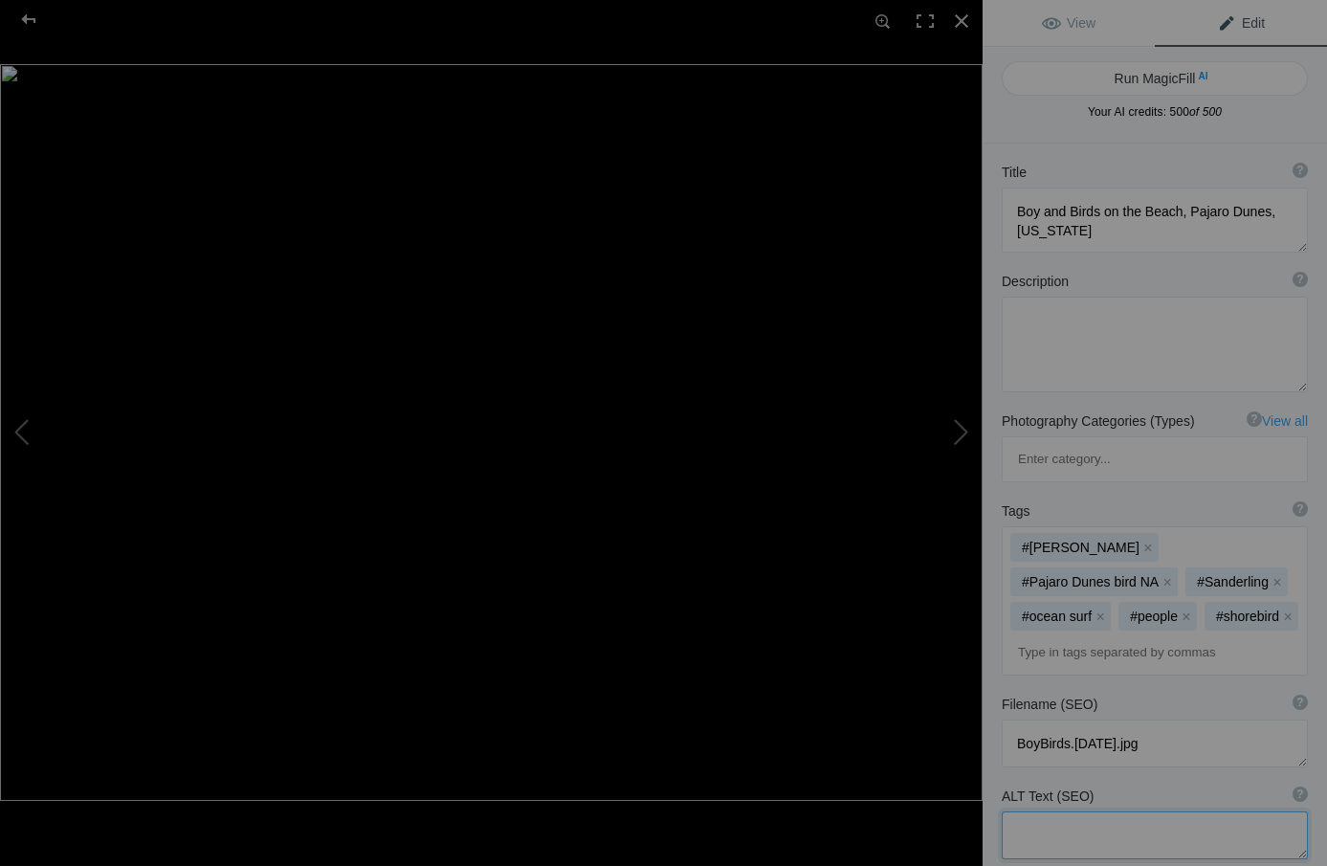
click at [1011, 811] on textarea at bounding box center [1155, 835] width 306 height 48
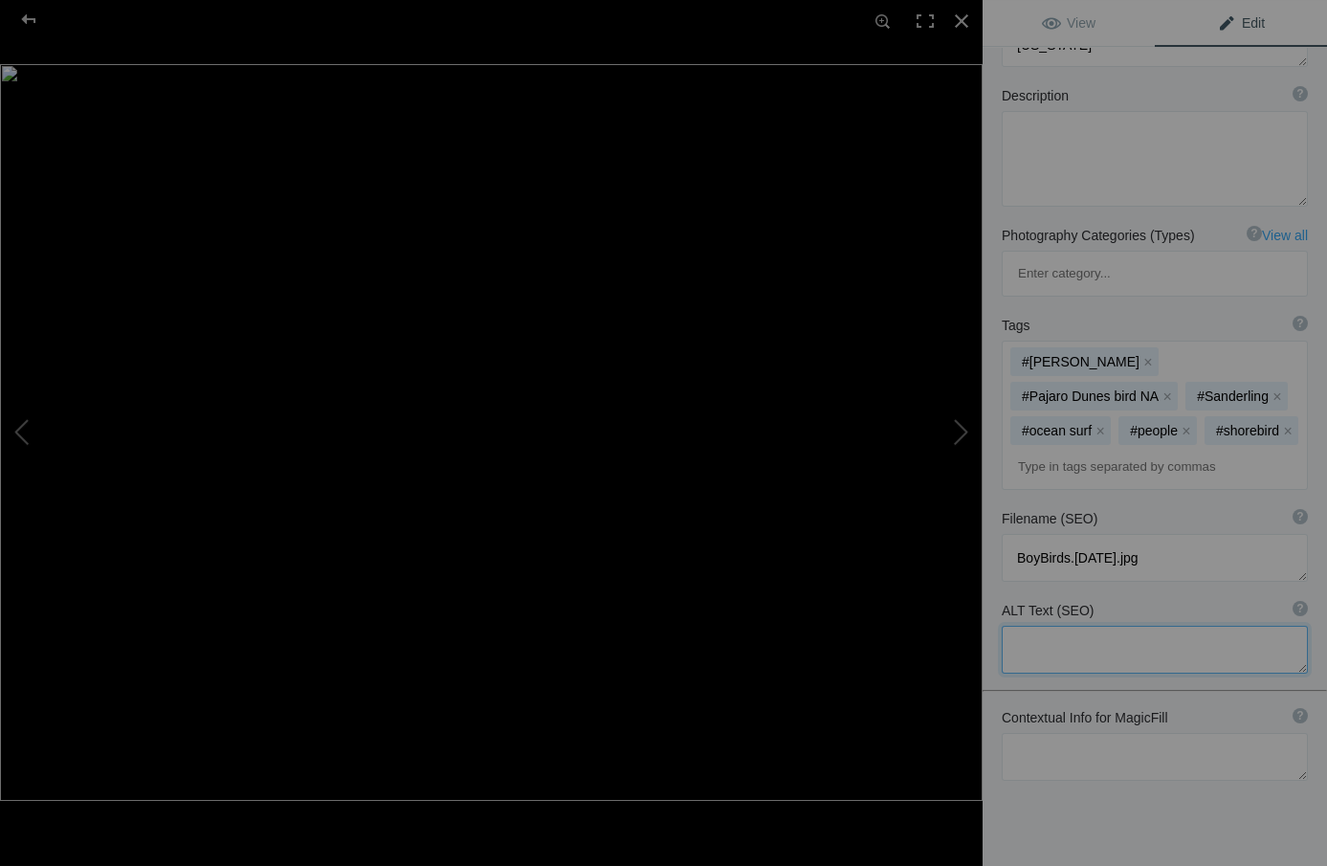
scroll to position [185, 0]
drag, startPoint x: 1013, startPoint y: 566, endPoint x: 1019, endPoint y: 599, distance: 33.0
click at [1013, 627] on textarea at bounding box center [1155, 651] width 306 height 48
click at [1020, 734] on textarea at bounding box center [1155, 758] width 306 height 48
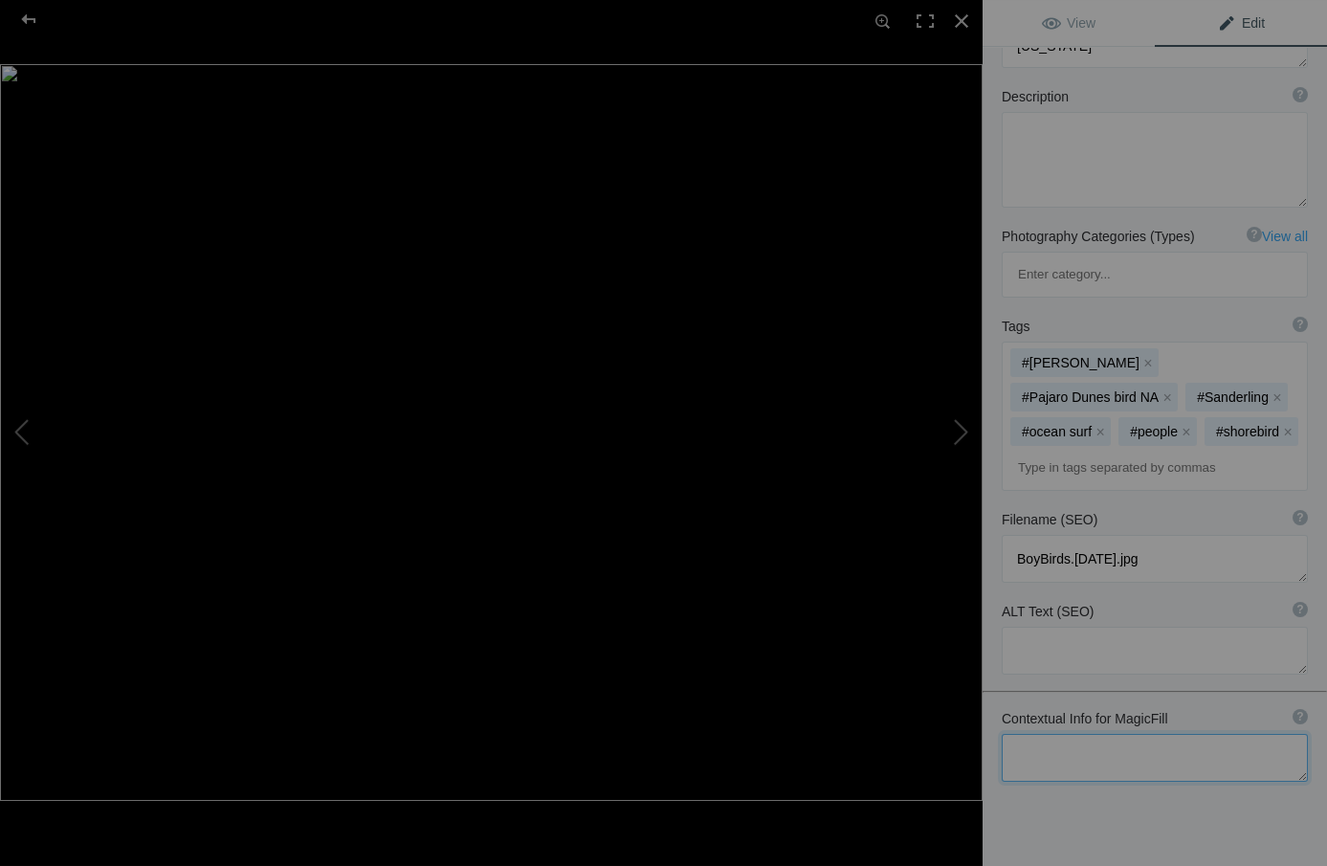
paste textarea "One day while birding along the beach at the mouth of the Pajaro River in [US_S…"
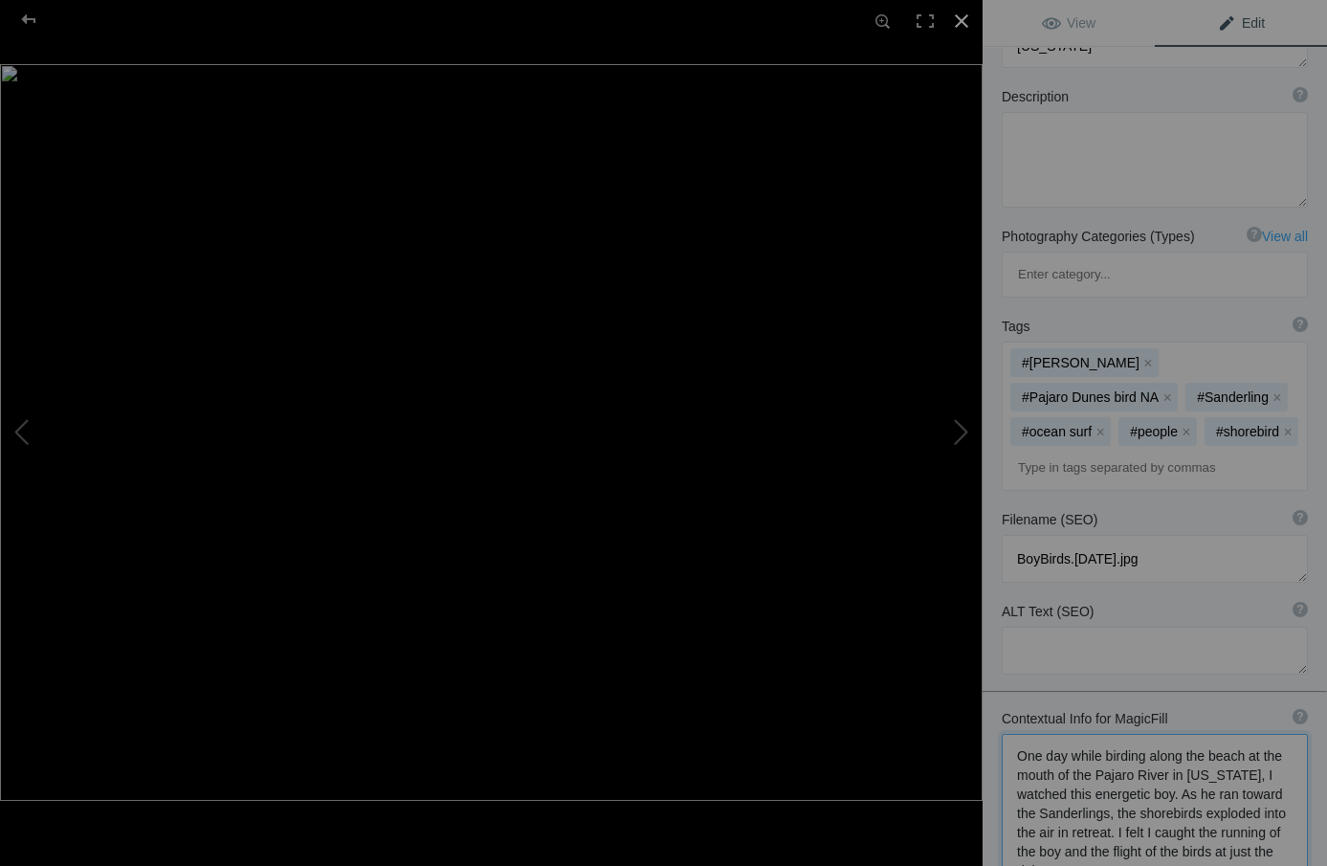
click at [960, 16] on div at bounding box center [961, 21] width 42 height 42
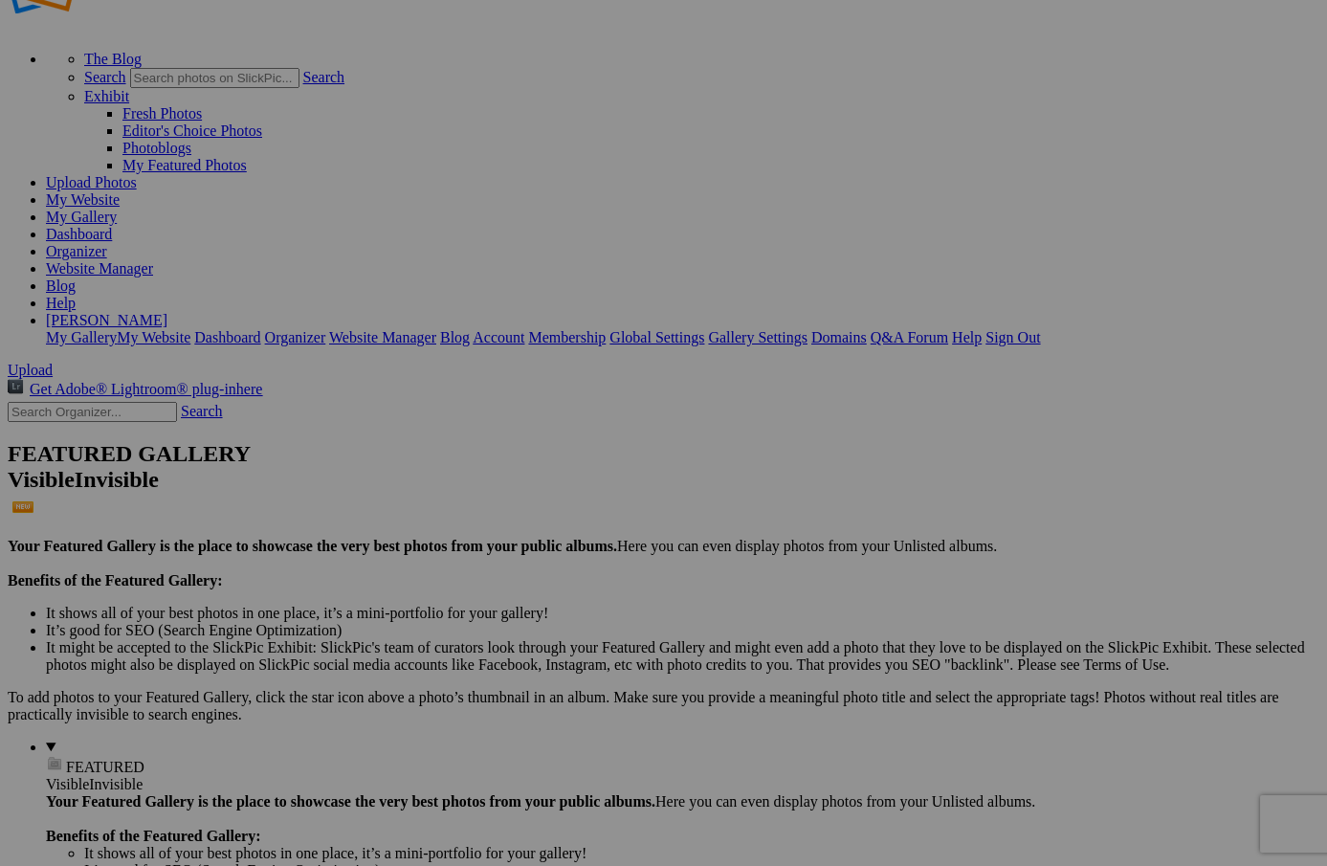
scroll to position [0, 0]
type textarea "One day while birding along the beach at the mouth of the Pajaro River in [US_S…"
click at [0, 0] on div "View Edit Run MagicFill AI Your AI credits: 500 of 500 You have used all your A…" at bounding box center [0, 0] width 0 height 0
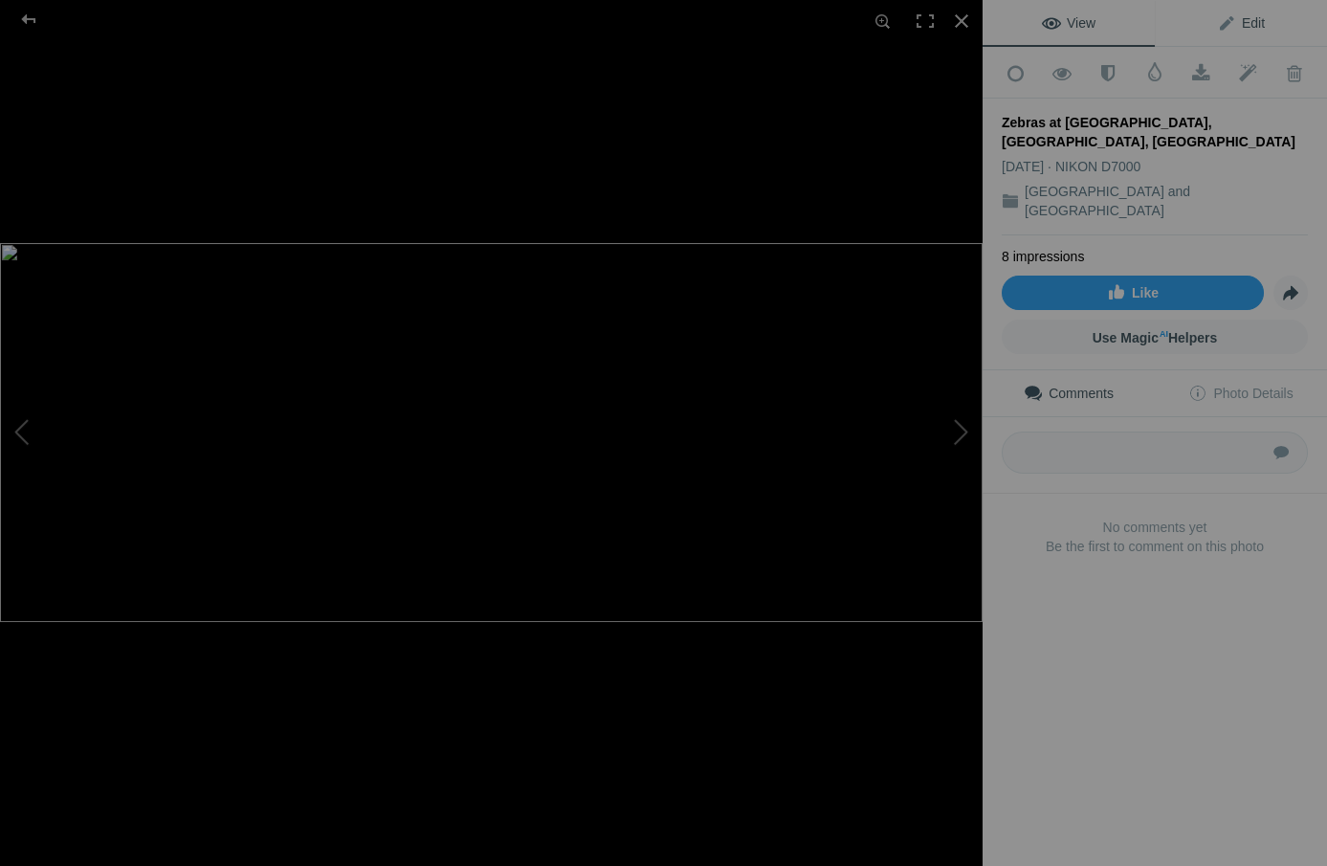
click at [1251, 19] on span "Edit" at bounding box center [1241, 22] width 48 height 15
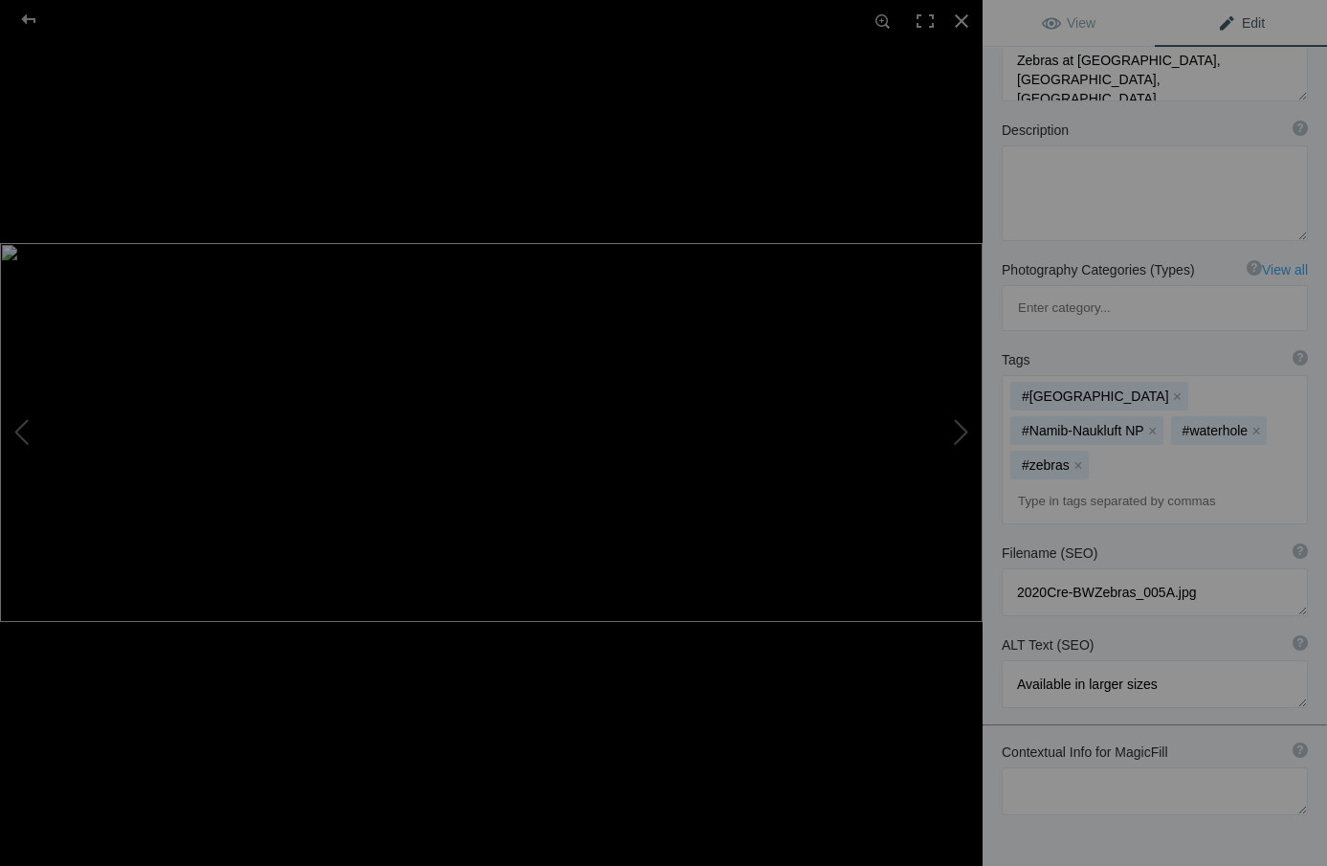
scroll to position [72, 0]
click at [1017, 767] on textarea at bounding box center [1155, 791] width 306 height 48
paste textarea "Waterholes in the rocky, dry desert of [GEOGRAPHIC_DATA] of [GEOGRAPHIC_DATA] a…"
type textarea "Waterholes in the rocky, dry desert of [GEOGRAPHIC_DATA] of [GEOGRAPHIC_DATA] a…"
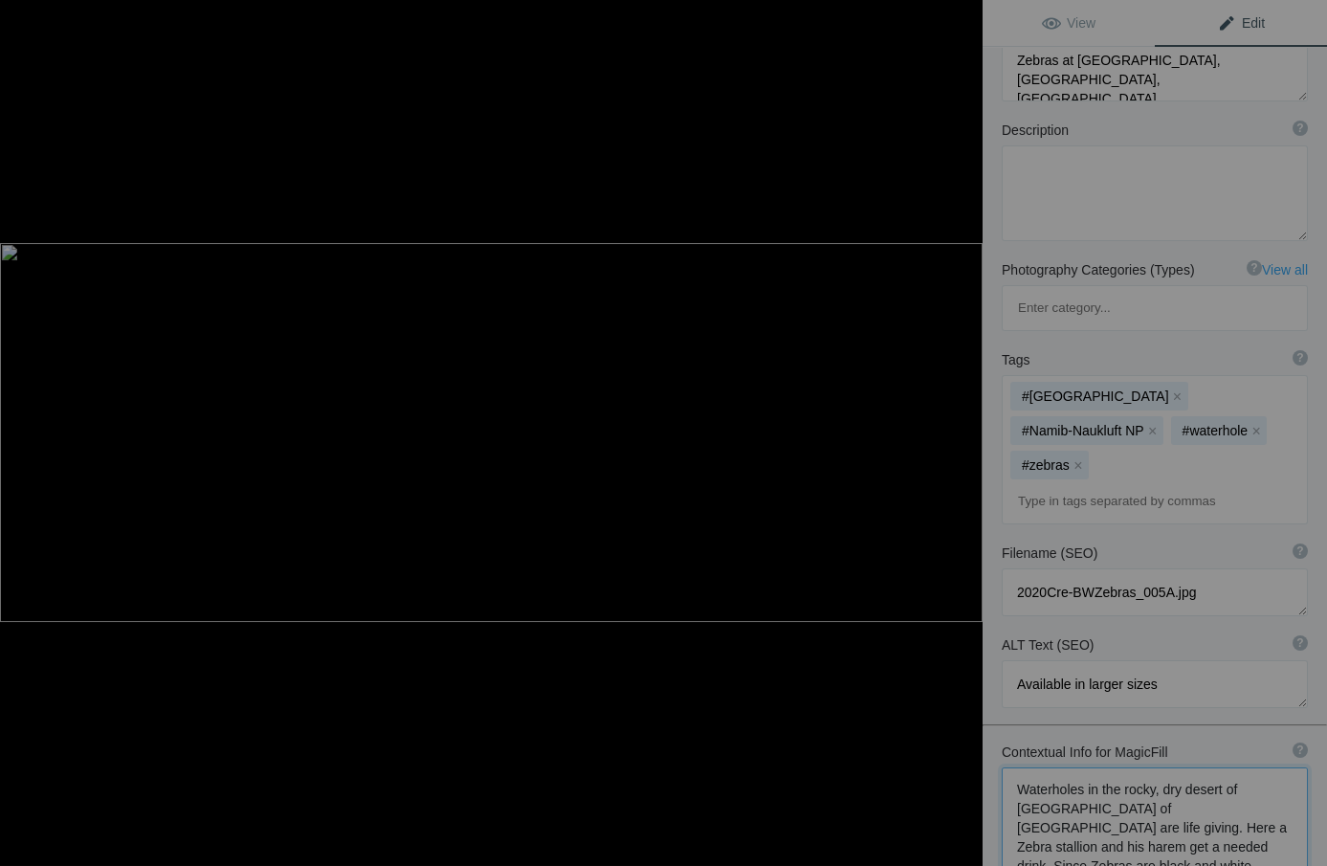
scroll to position [153, 0]
click at [959, 19] on div at bounding box center [961, 21] width 42 height 42
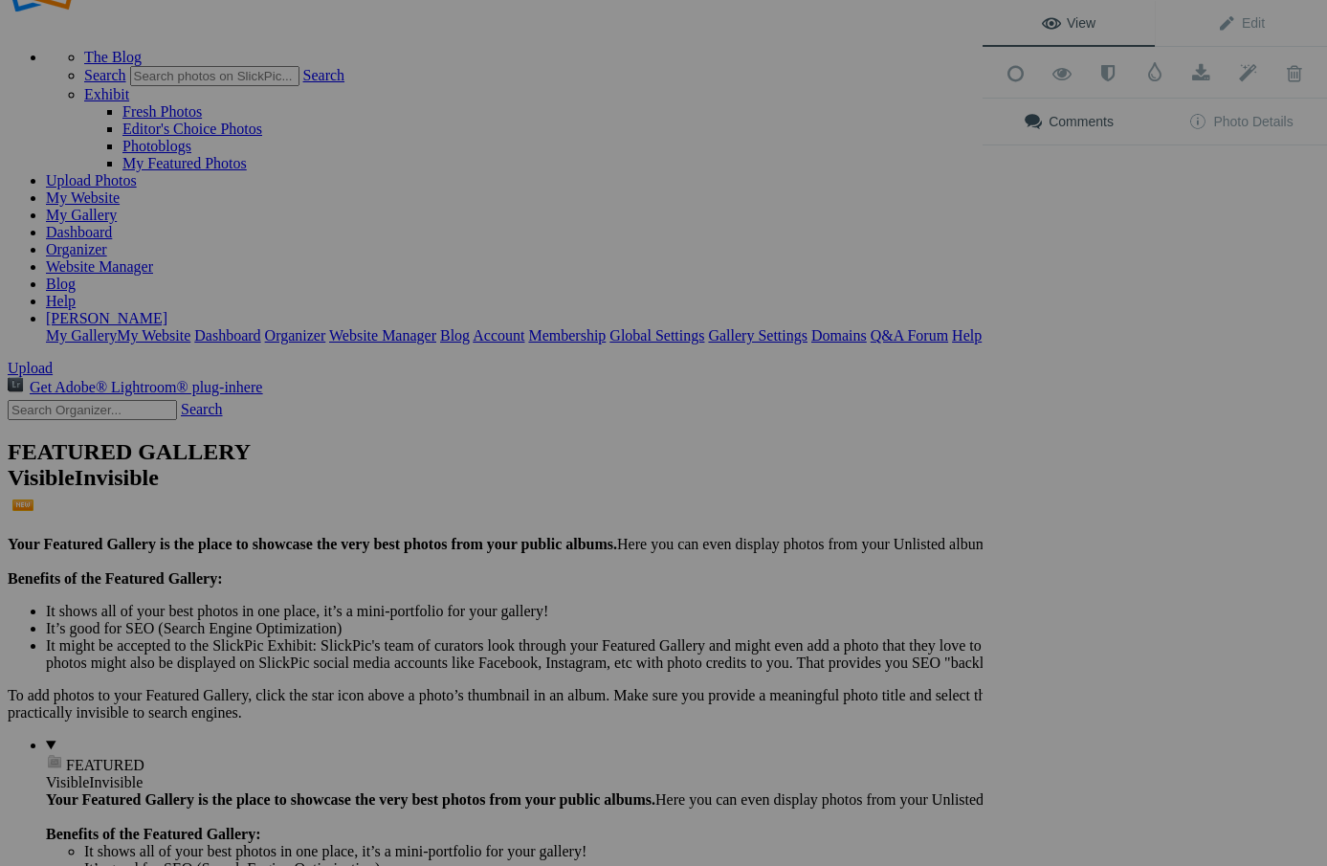
scroll to position [0, 0]
click at [1191, 297] on div "View Edit Add to Quick Collection Remove from Quick Collection Hide from Public…" at bounding box center [1154, 433] width 344 height 866
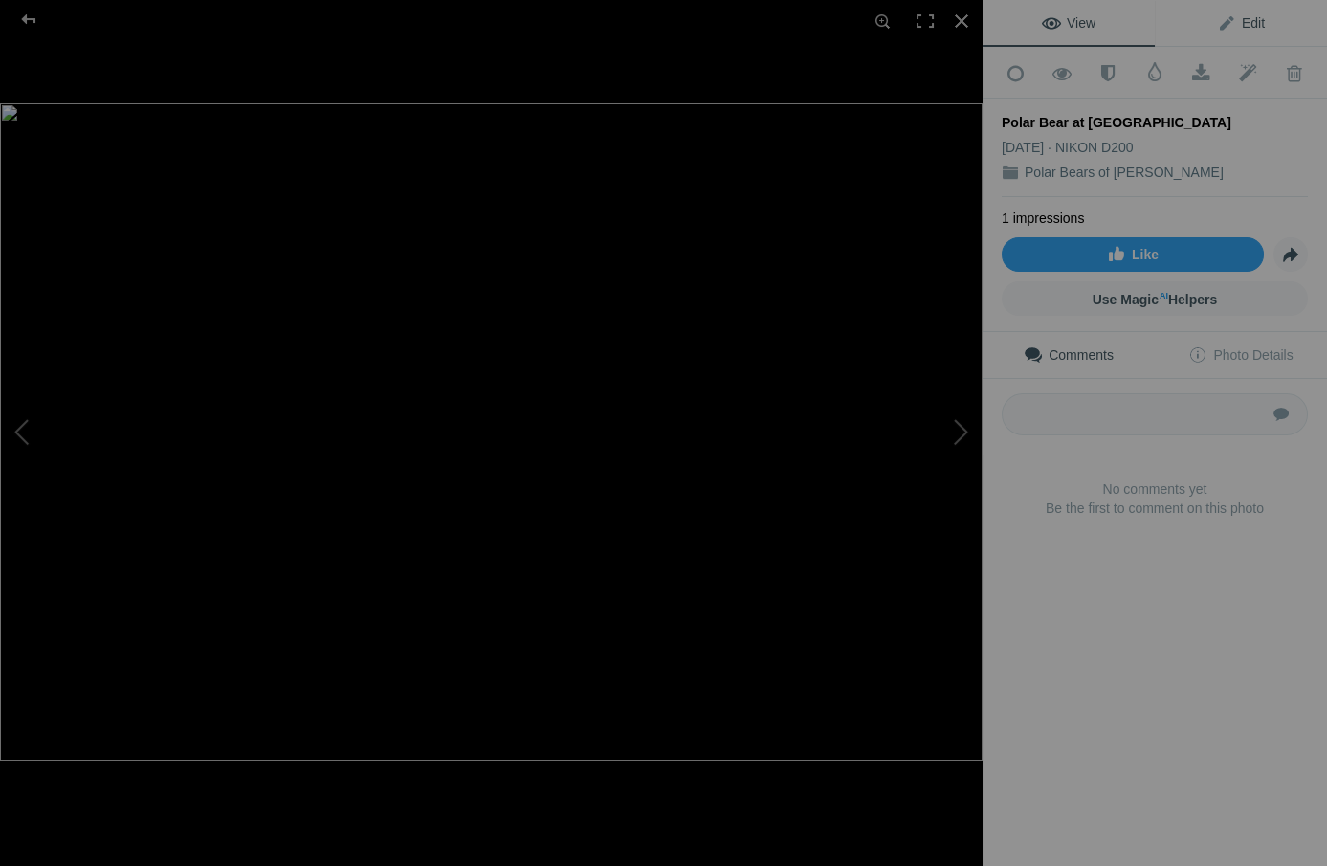
click at [1252, 18] on span "Edit" at bounding box center [1241, 22] width 48 height 15
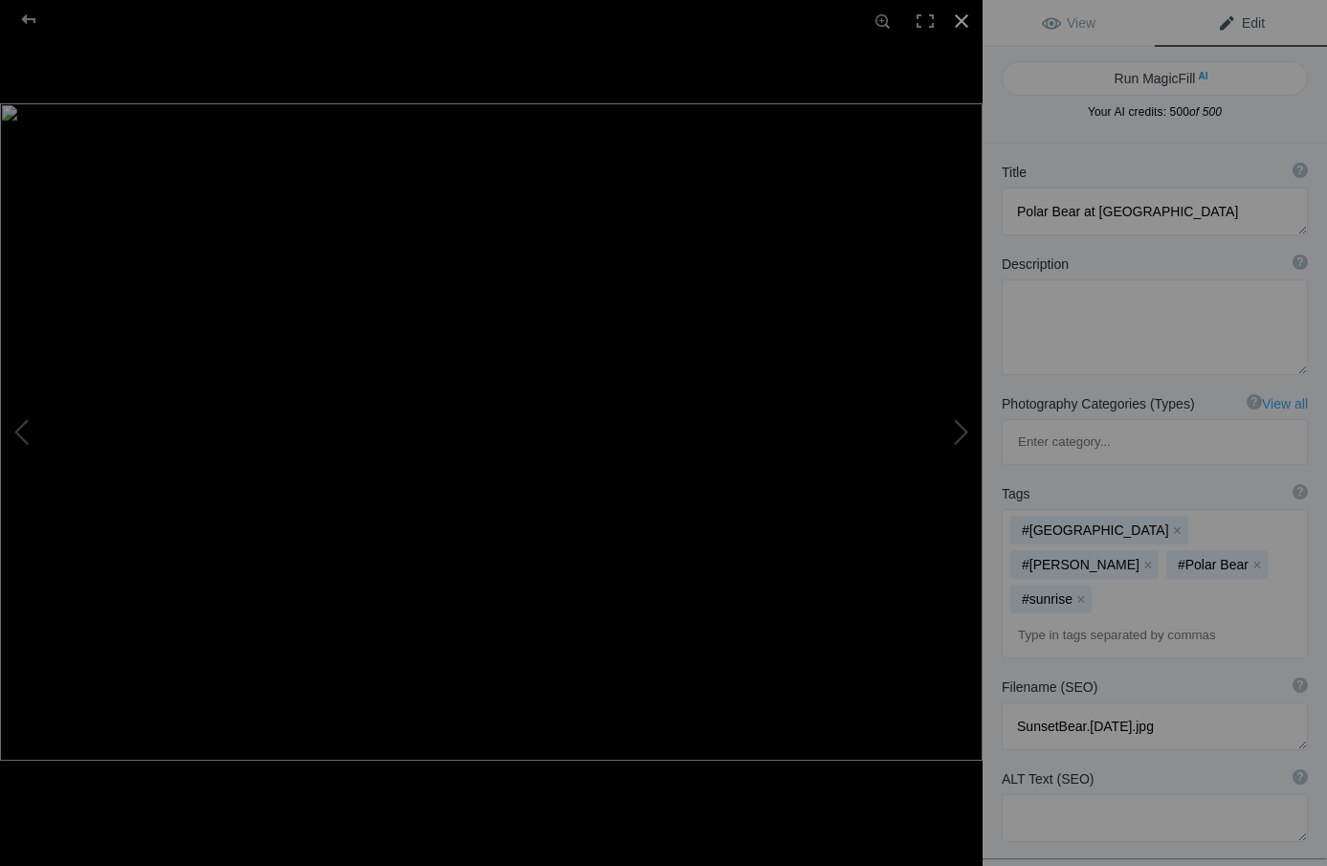
click at [960, 17] on div at bounding box center [961, 21] width 42 height 42
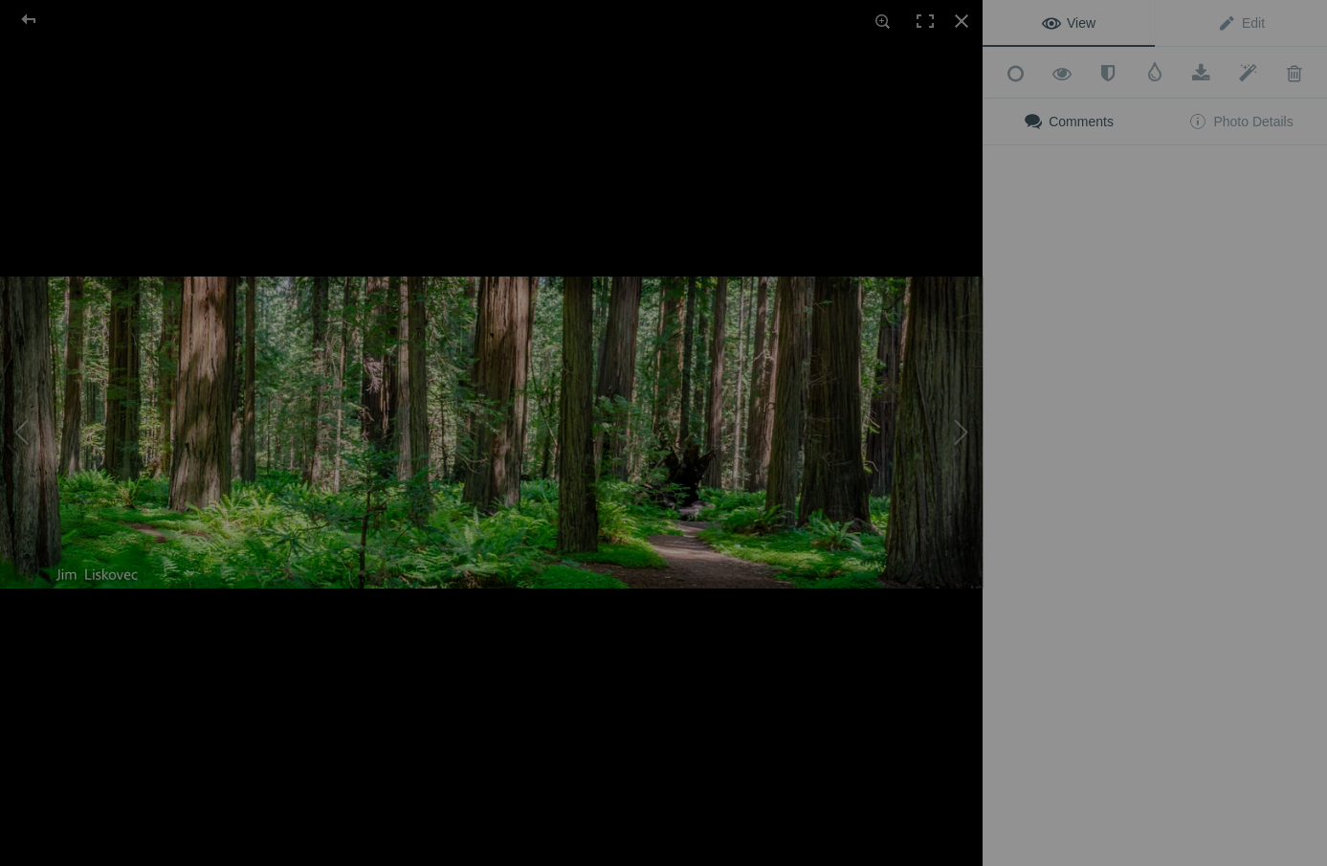
click at [372, 279] on img at bounding box center [491, 432] width 982 height 312
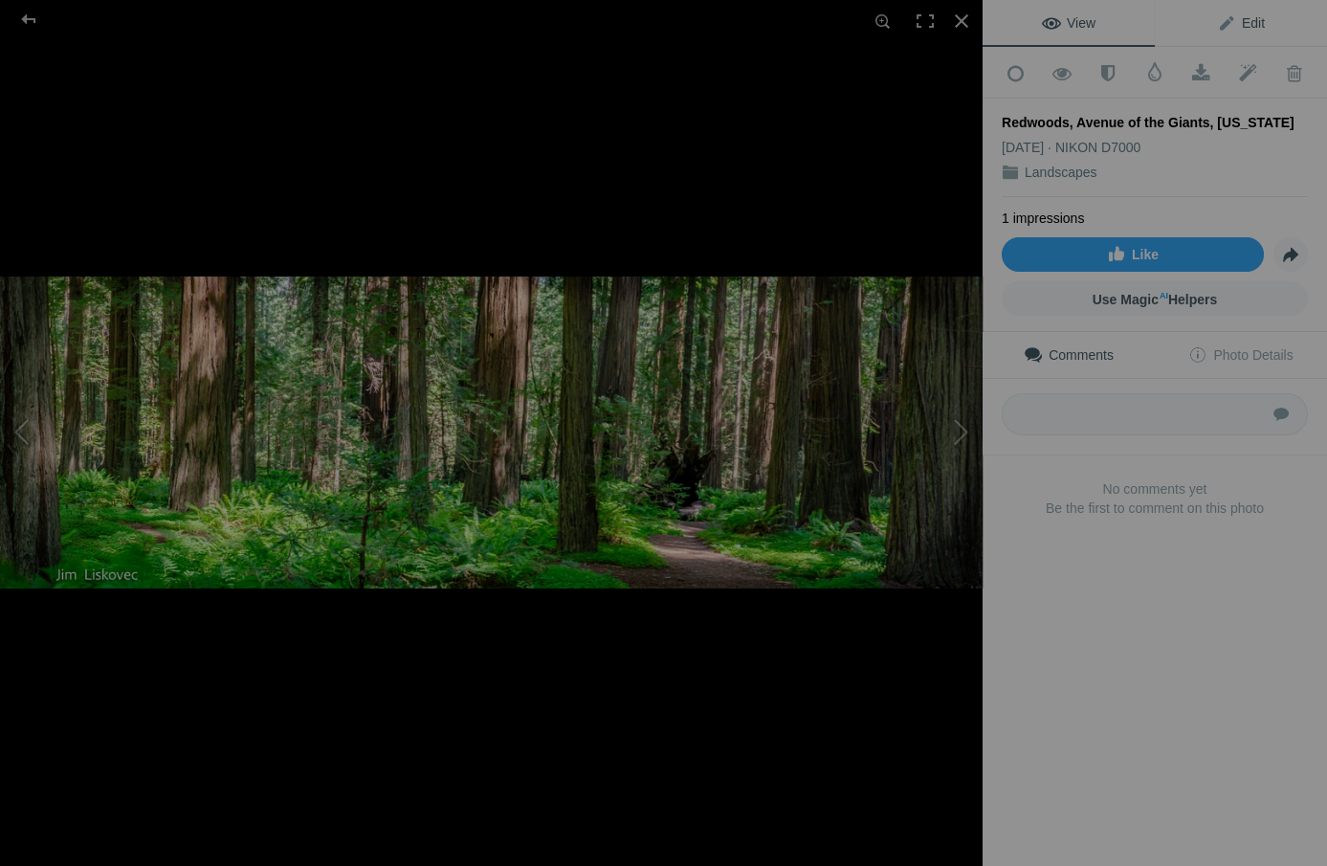
click at [1249, 18] on span "Edit" at bounding box center [1241, 22] width 48 height 15
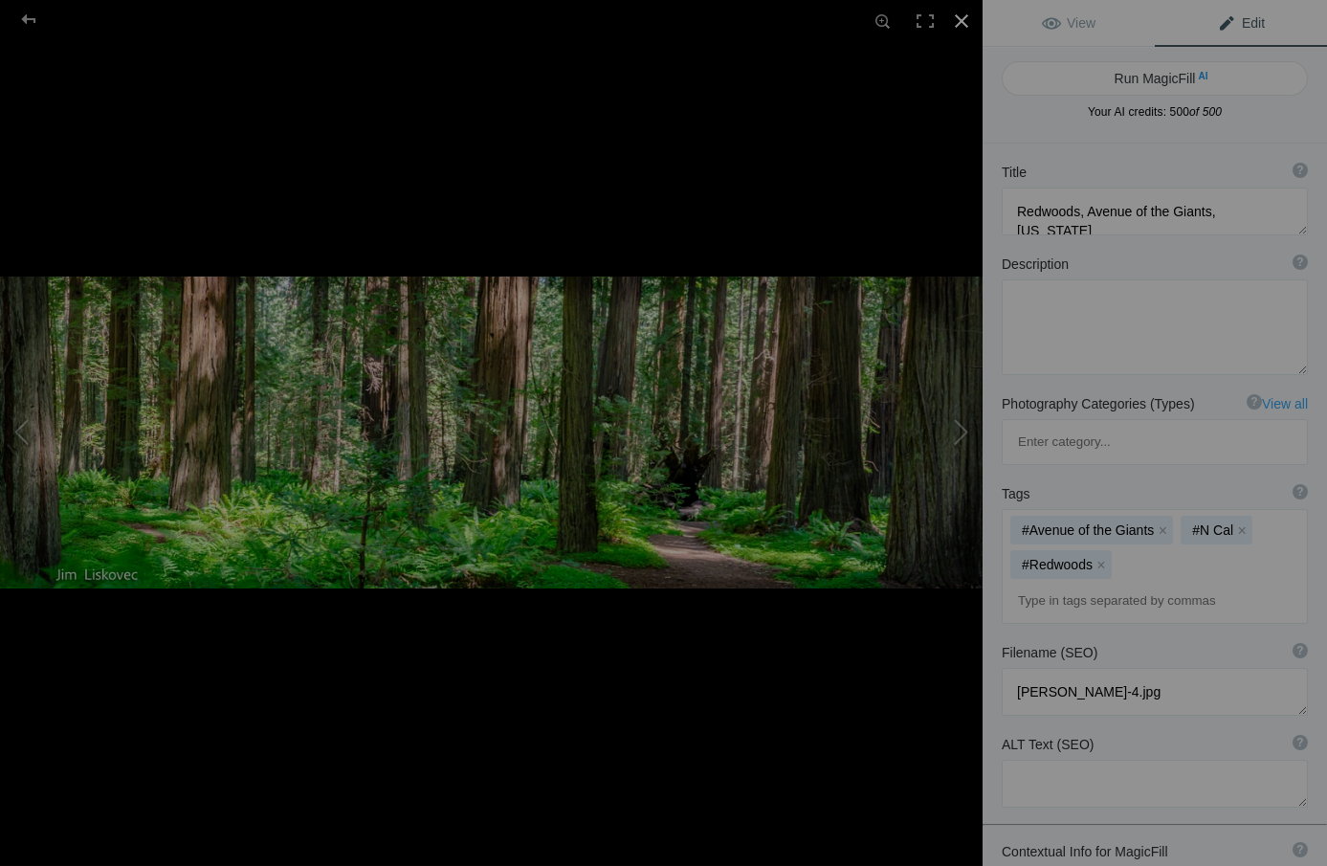
click at [958, 17] on div at bounding box center [961, 21] width 42 height 42
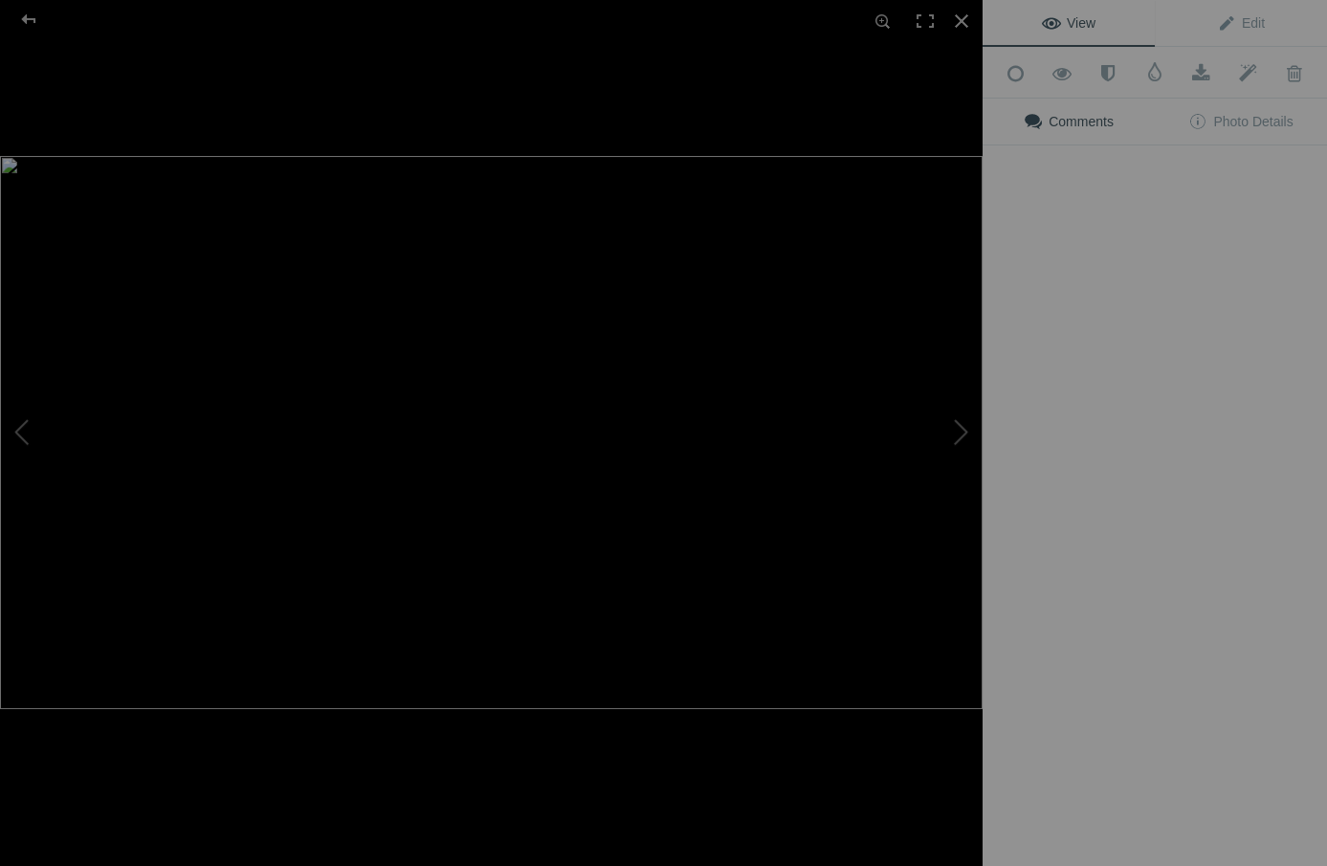
click at [531, 265] on img at bounding box center [491, 432] width 982 height 553
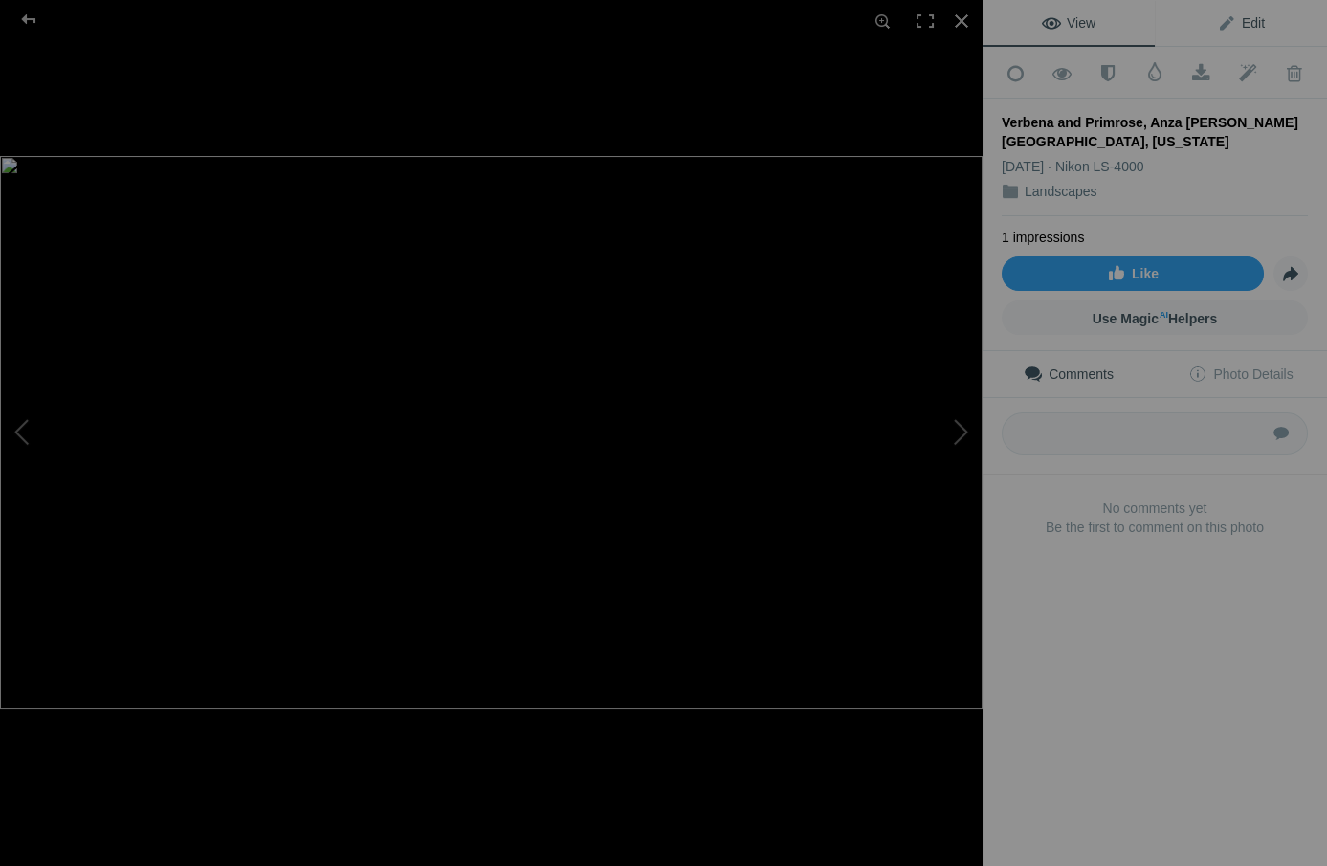
click at [1250, 21] on span "Edit" at bounding box center [1241, 22] width 48 height 15
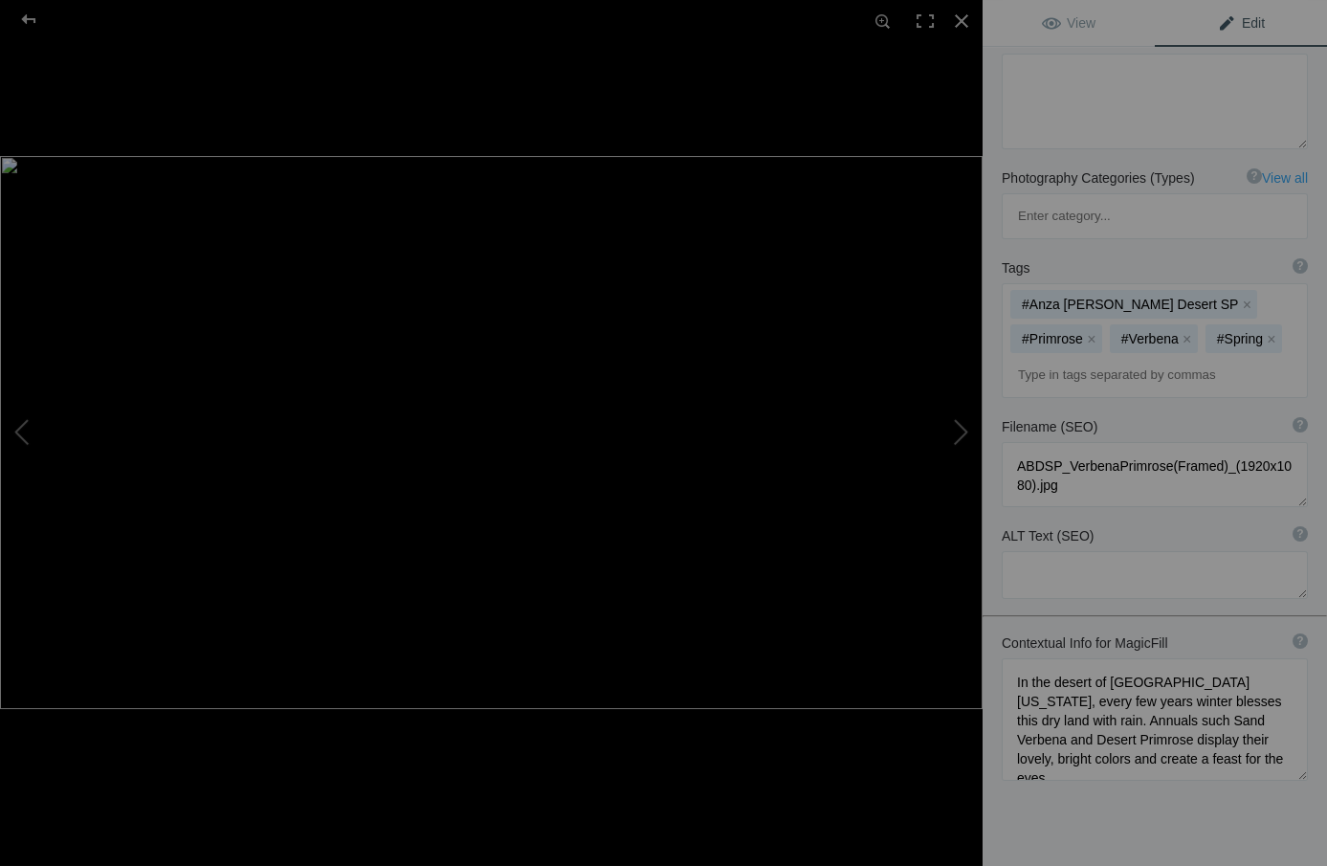
scroll to position [242, 0]
click at [962, 19] on div at bounding box center [961, 21] width 42 height 42
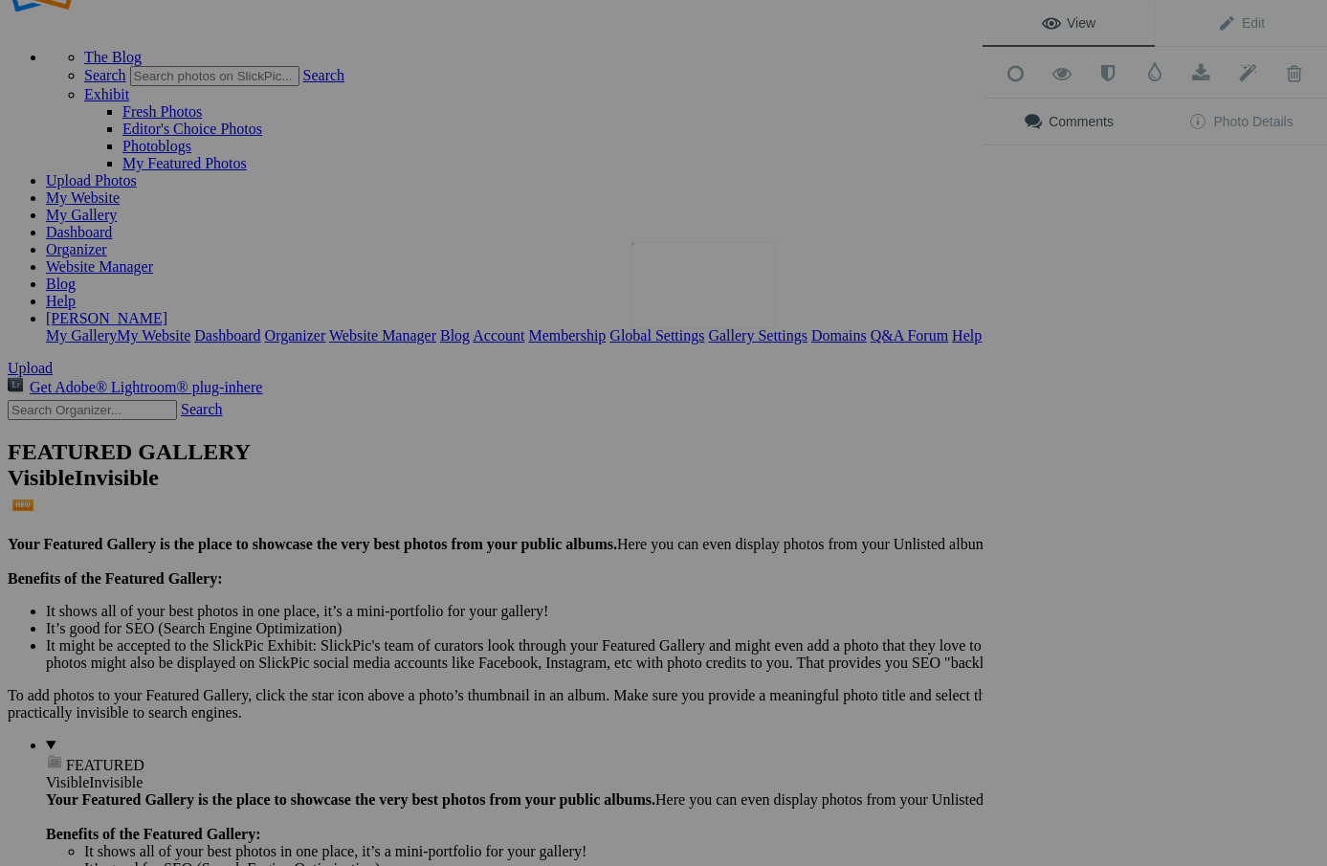
scroll to position [0, 0]
click at [693, 282] on img at bounding box center [702, 285] width 143 height 87
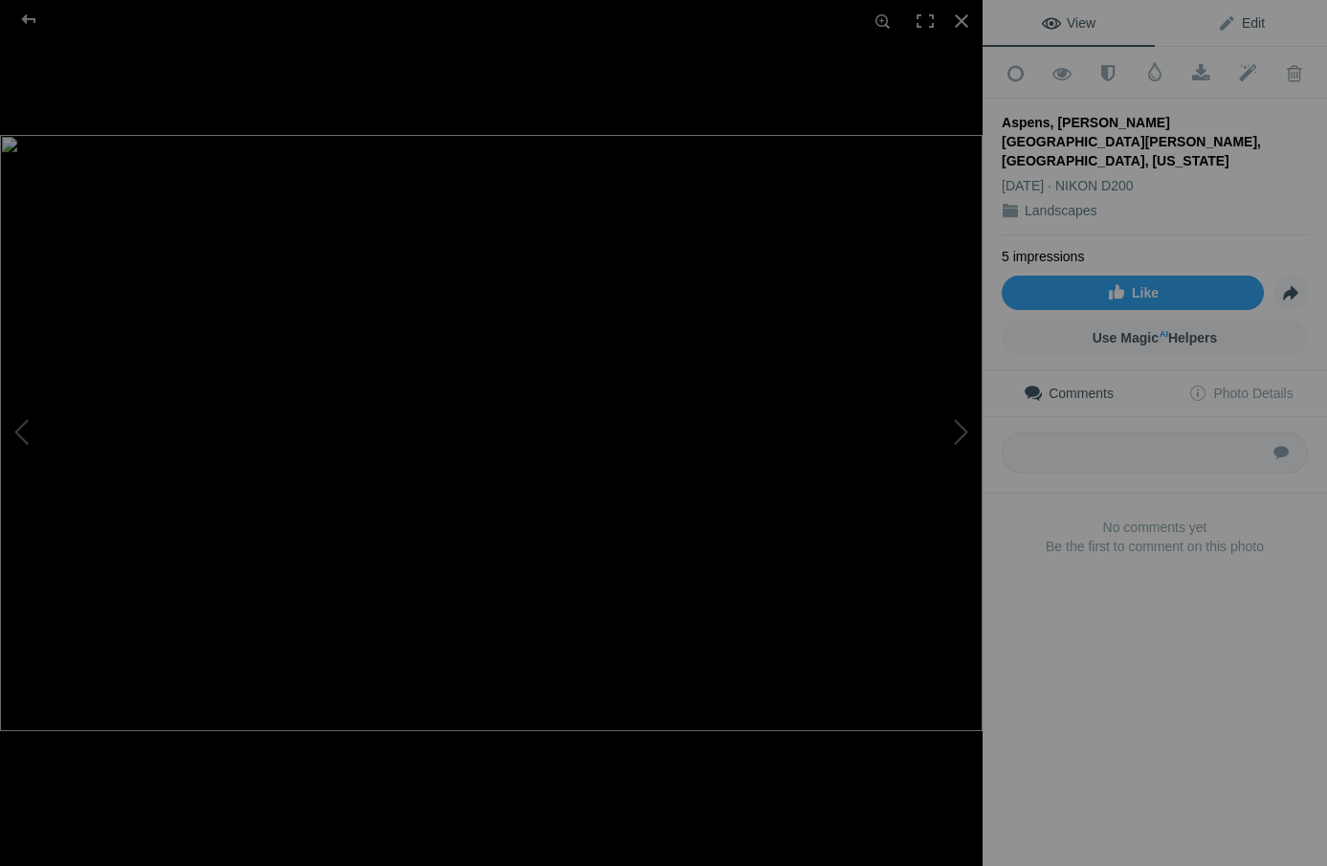
click at [1252, 22] on span "Edit" at bounding box center [1241, 22] width 48 height 15
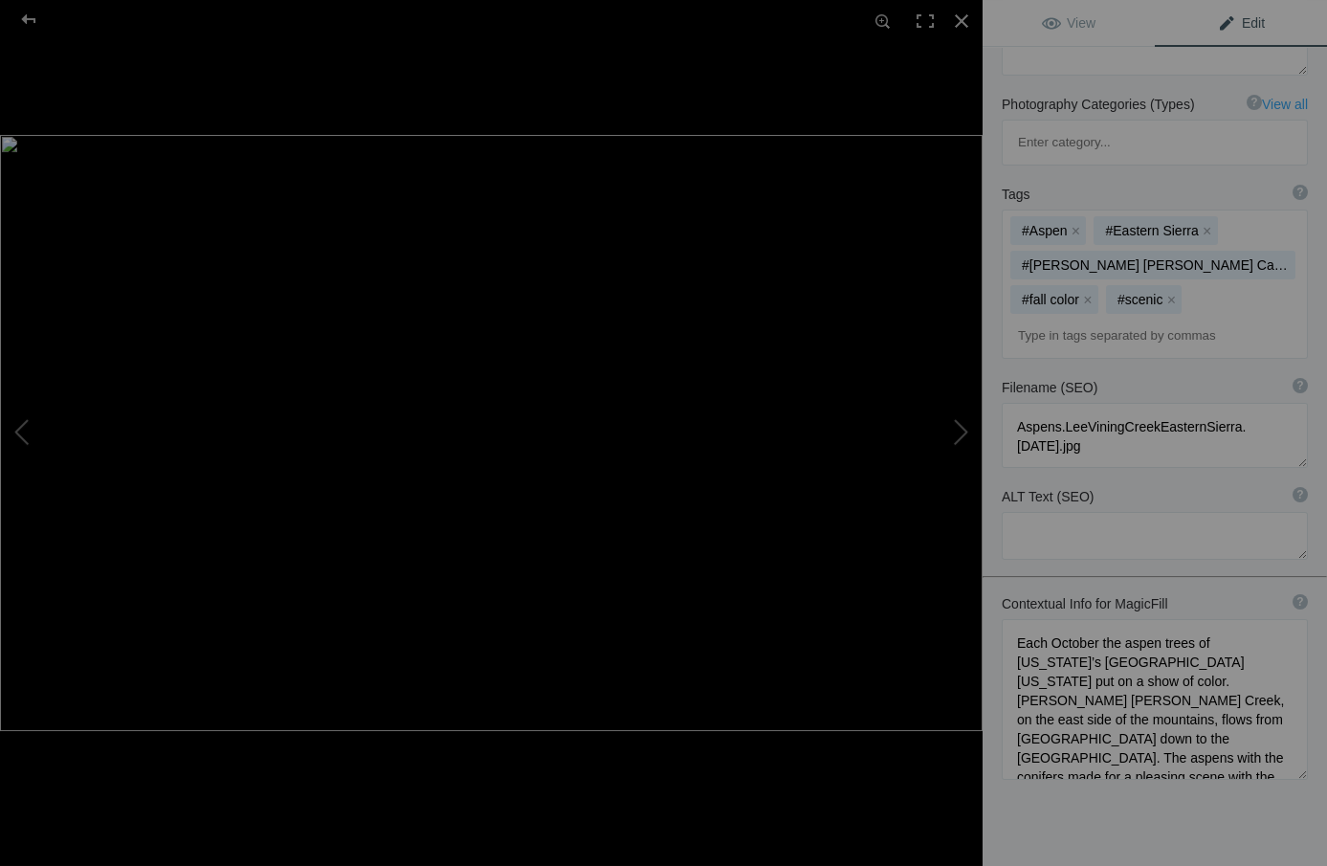
scroll to position [316, 0]
click at [1147, 644] on textarea at bounding box center [1155, 700] width 306 height 161
type textarea "Each October the aspen trees of [US_STATE]’s [GEOGRAPHIC_DATA][US_STATE] put on…"
click at [962, 18] on div at bounding box center [961, 21] width 42 height 42
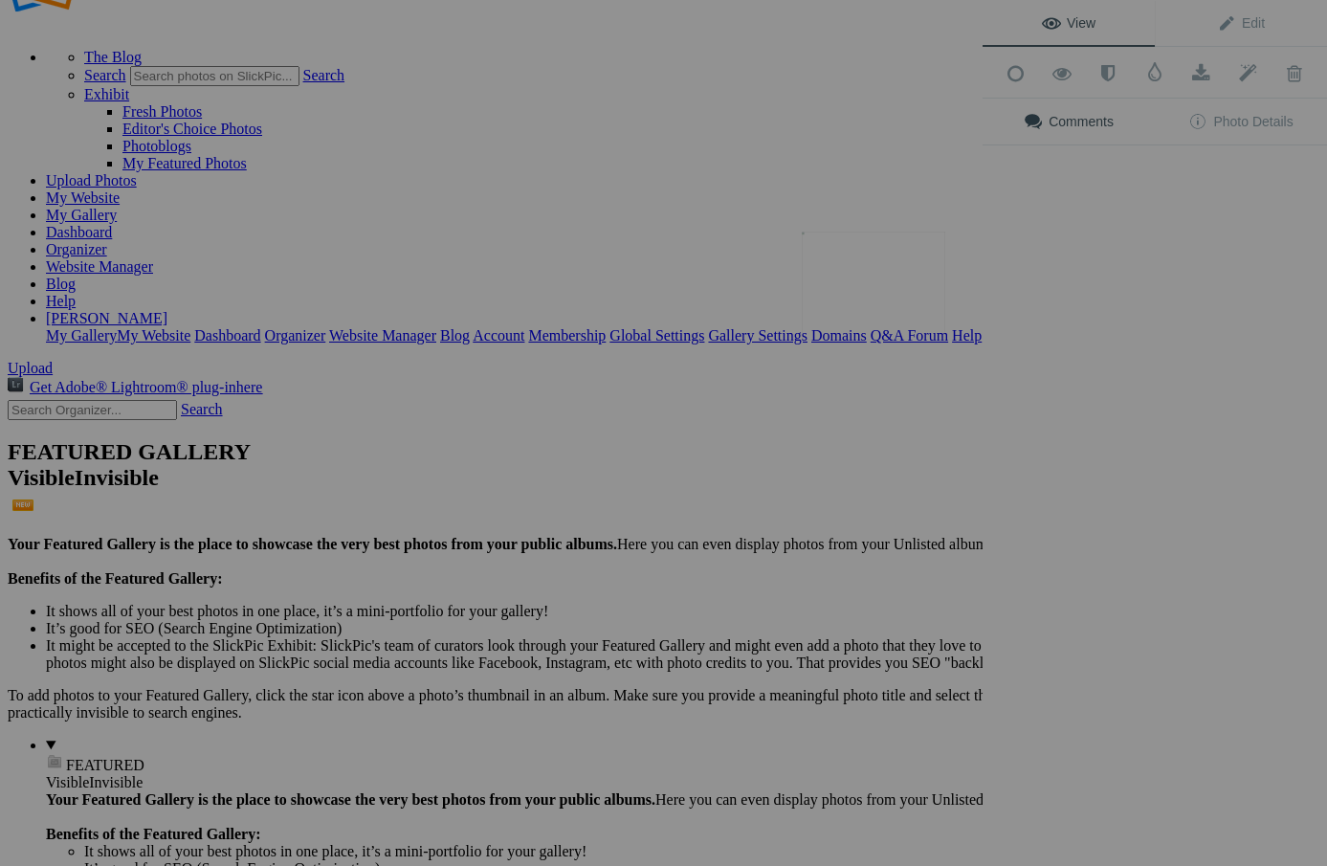
scroll to position [0, 0]
click at [871, 297] on button at bounding box center [910, 433] width 143 height 312
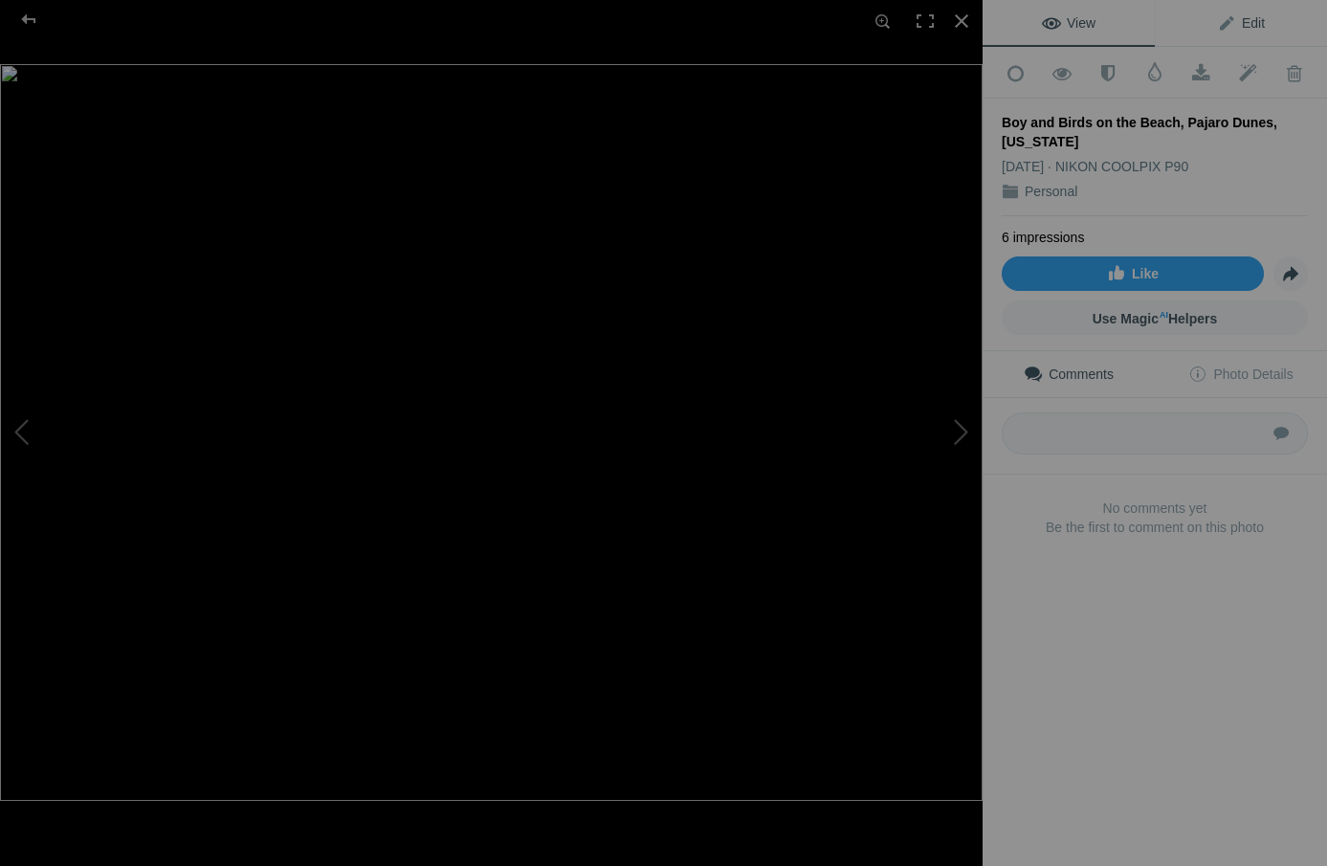
drag, startPoint x: 1252, startPoint y: 21, endPoint x: 1249, endPoint y: 32, distance: 10.9
click at [1252, 21] on span "Edit" at bounding box center [1241, 22] width 48 height 15
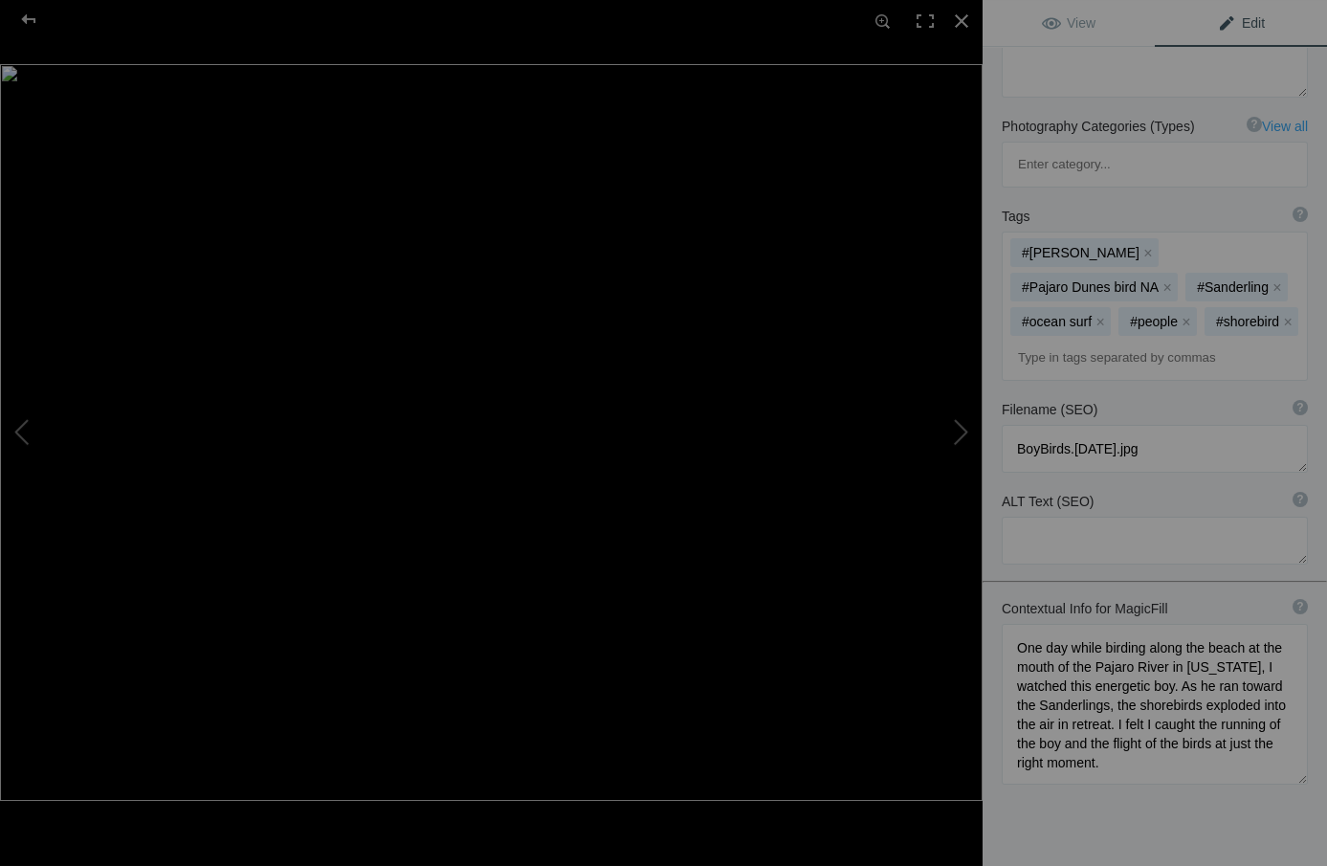
scroll to position [294, 0]
click at [958, 19] on div at bounding box center [961, 21] width 42 height 42
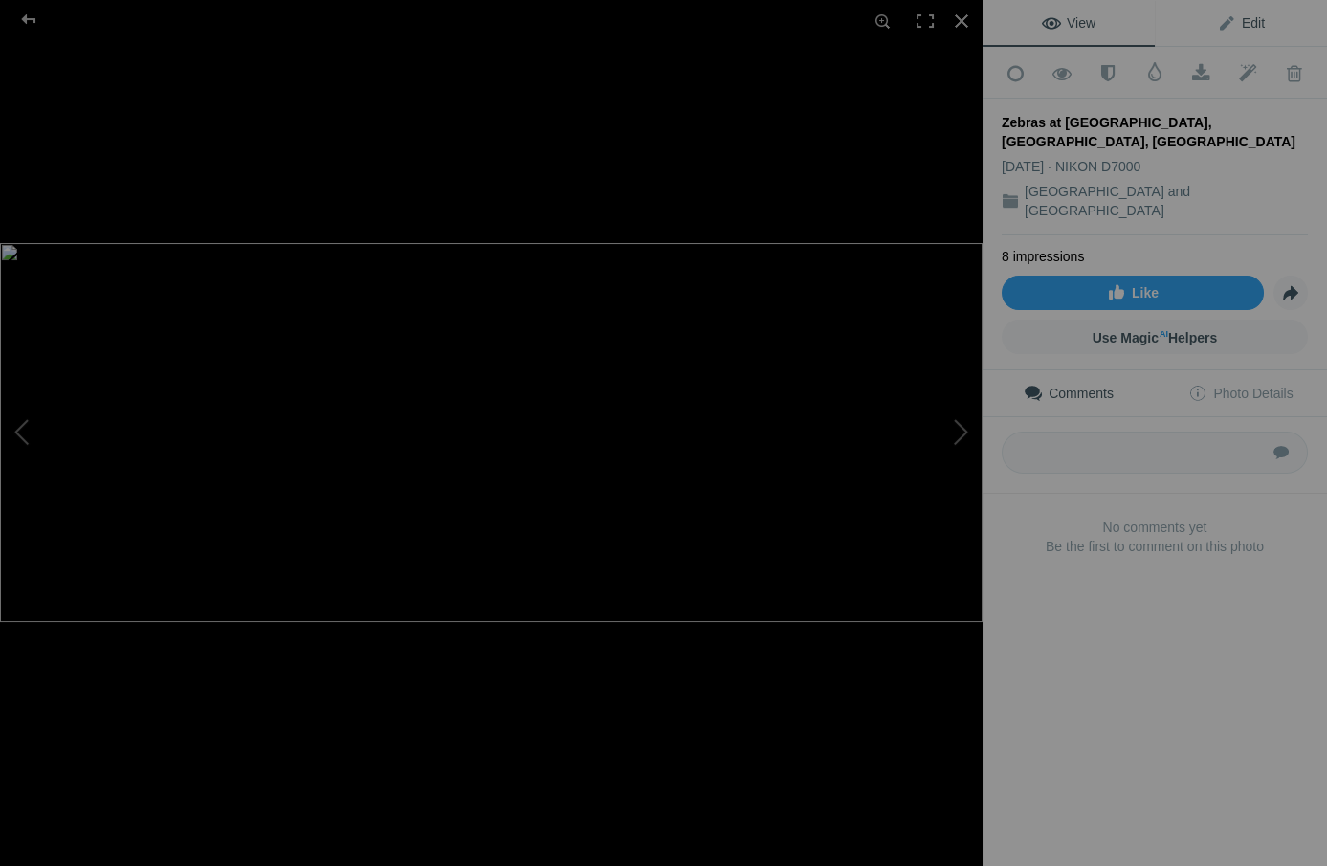
click at [1249, 19] on span "Edit" at bounding box center [1241, 22] width 48 height 15
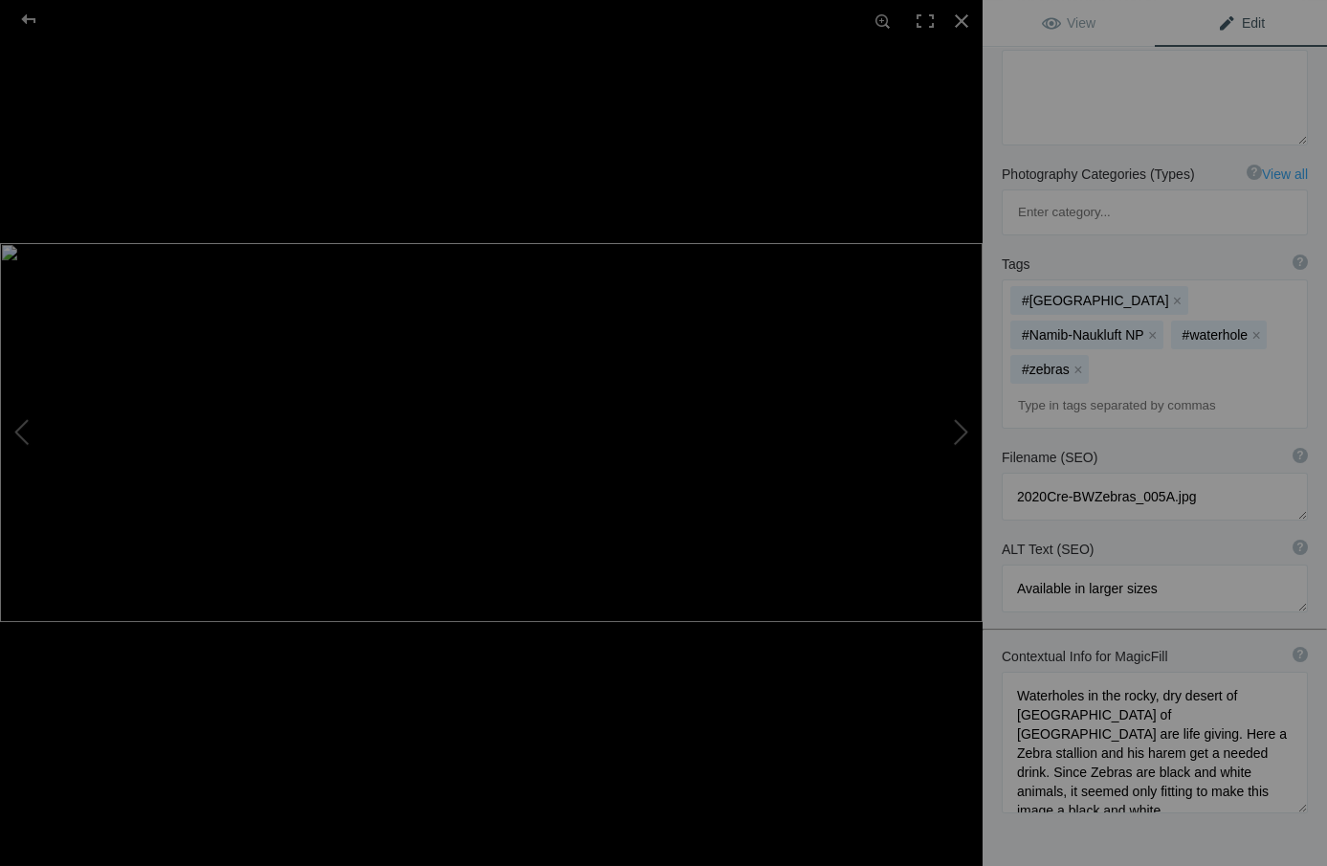
scroll to position [245, 0]
click at [960, 15] on div at bounding box center [961, 21] width 42 height 42
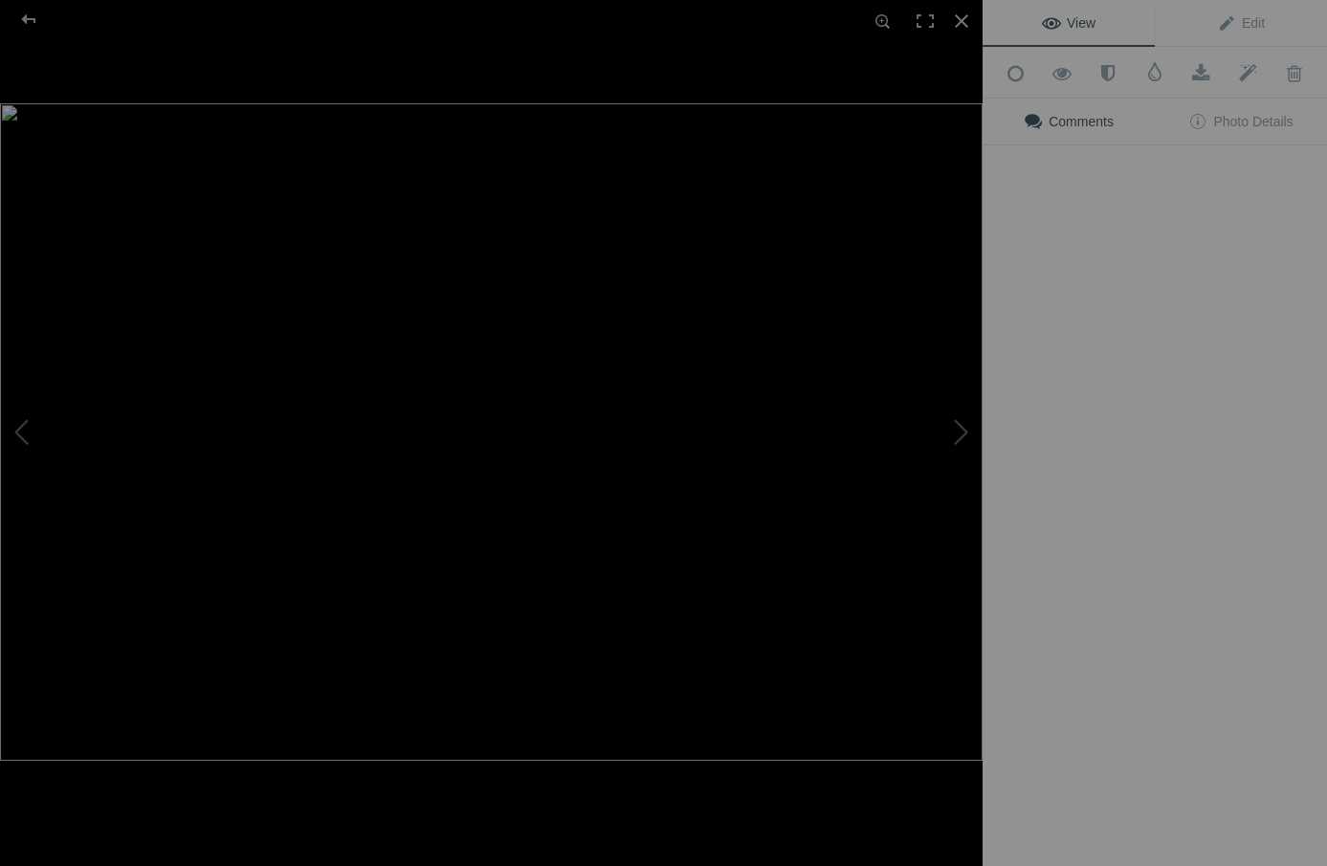
click at [1235, 287] on div "View Edit Add to Quick Collection Remove from Quick Collection Hide from Public…" at bounding box center [1154, 433] width 344 height 866
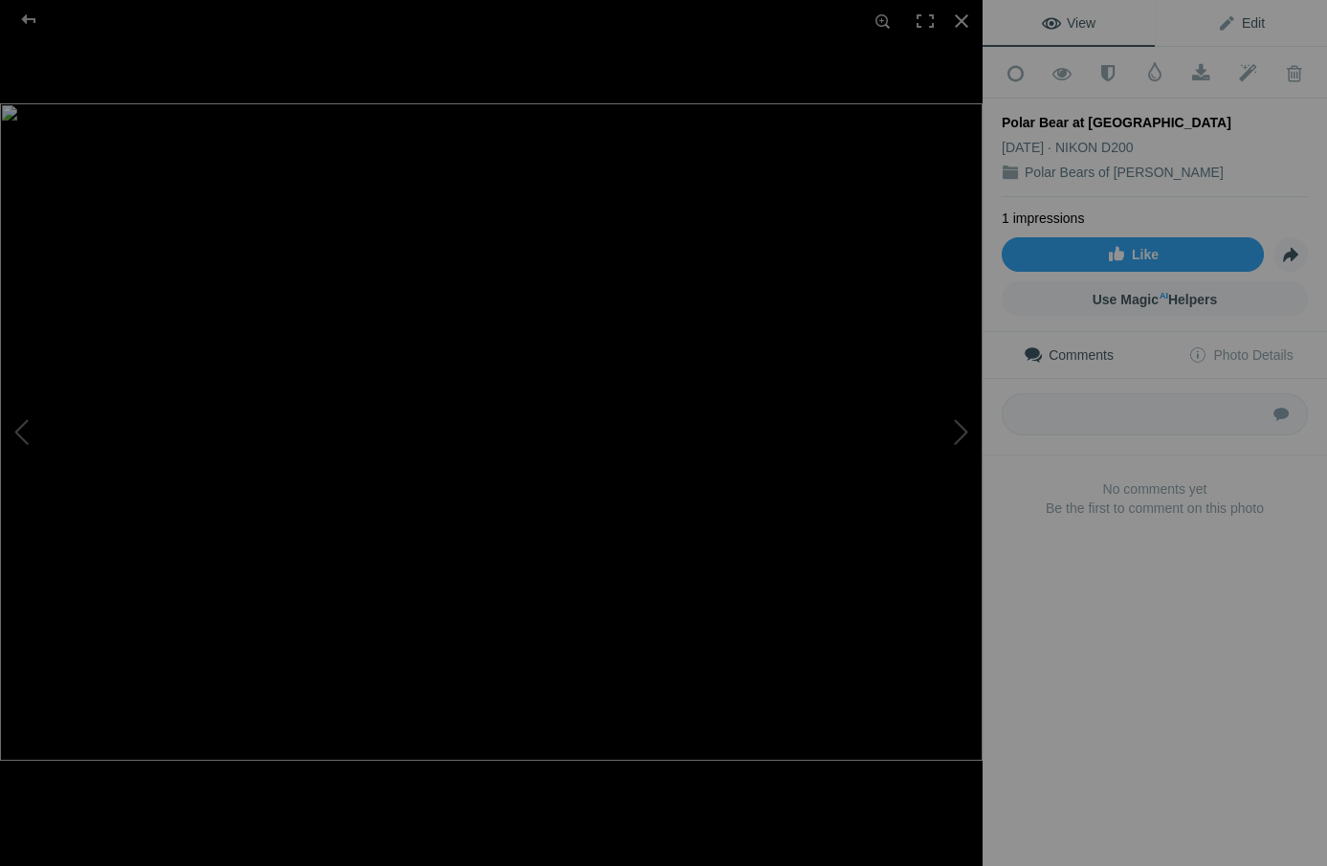
click at [1257, 20] on span "Edit" at bounding box center [1241, 22] width 48 height 15
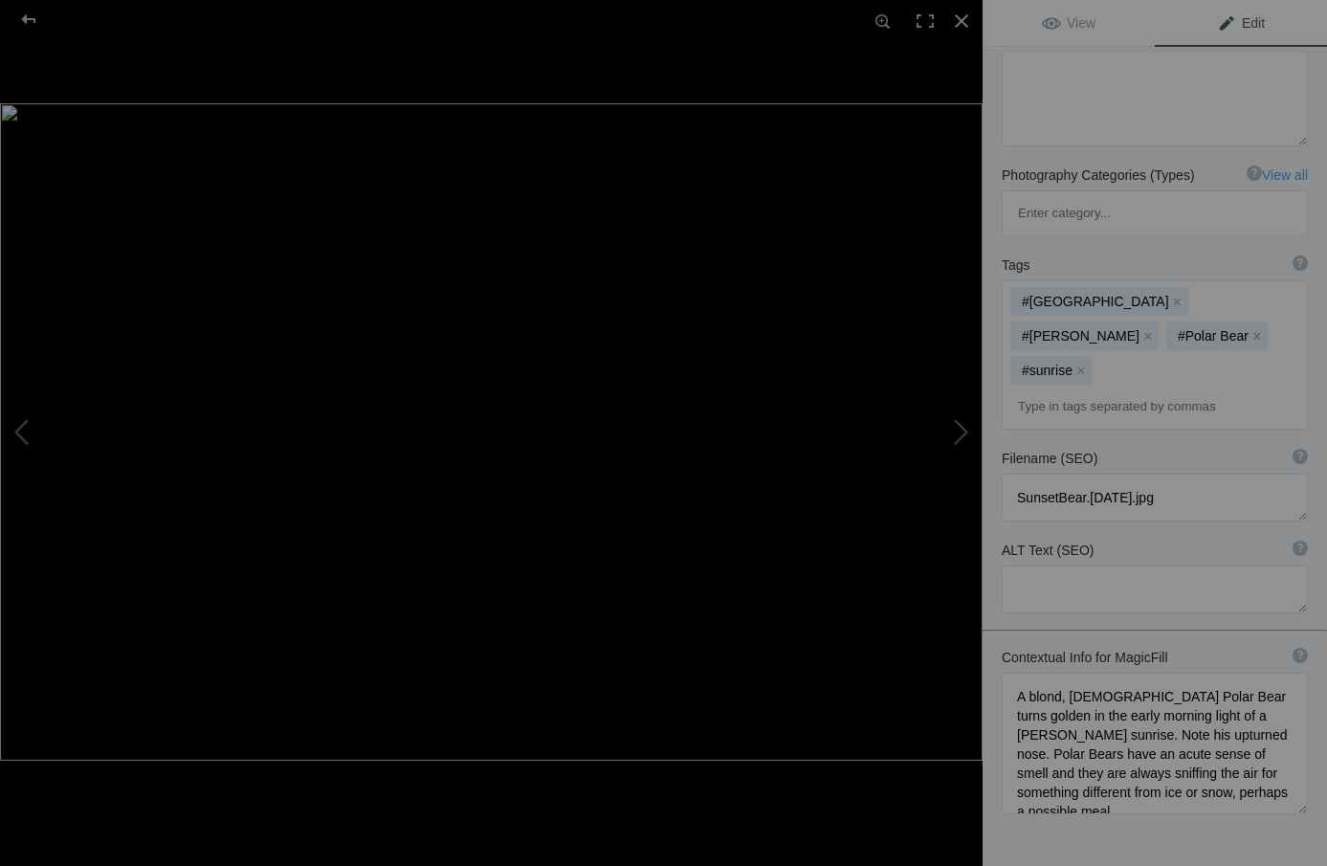
scroll to position [228, 0]
click at [960, 16] on div at bounding box center [961, 21] width 42 height 42
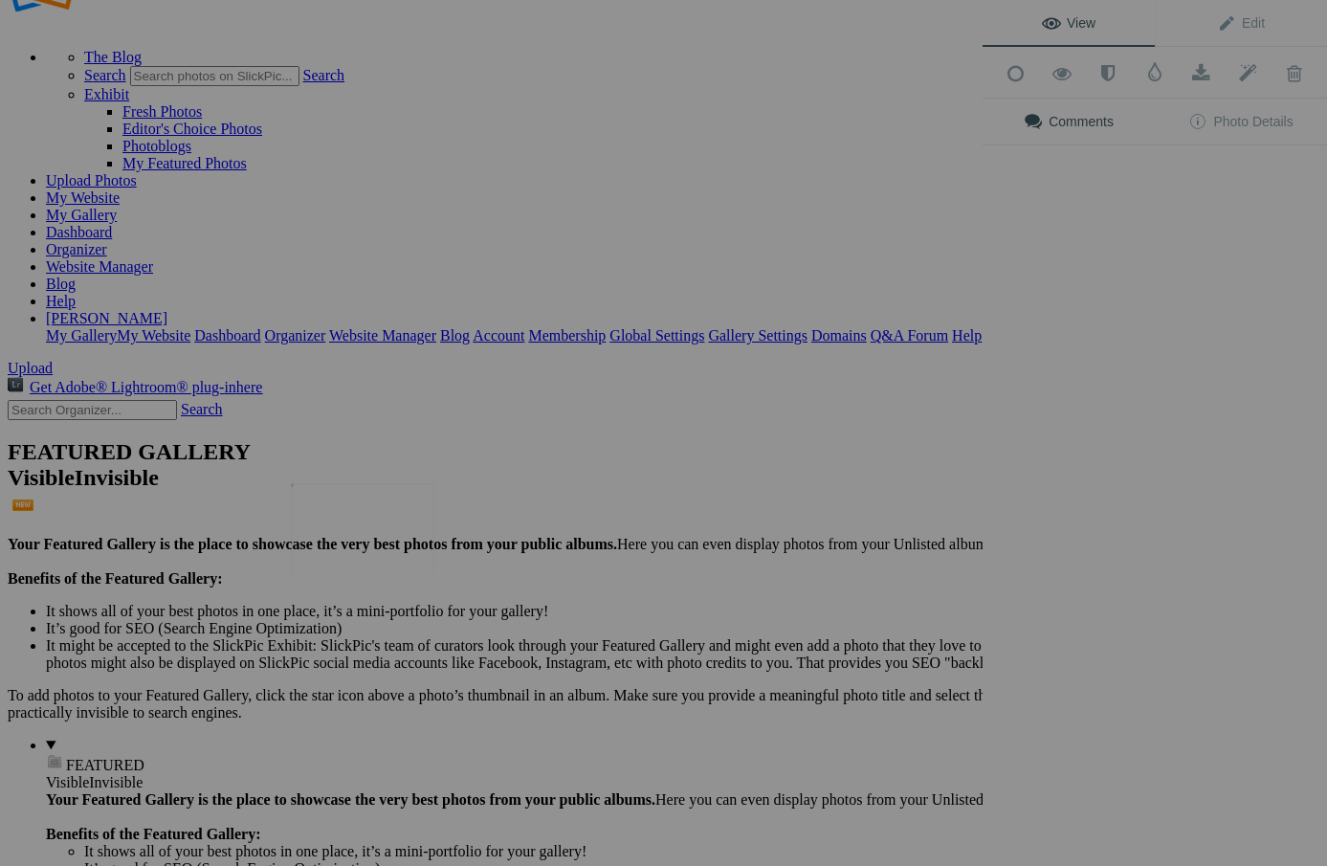
scroll to position [0, 0]
click at [341, 519] on img at bounding box center [362, 528] width 143 height 90
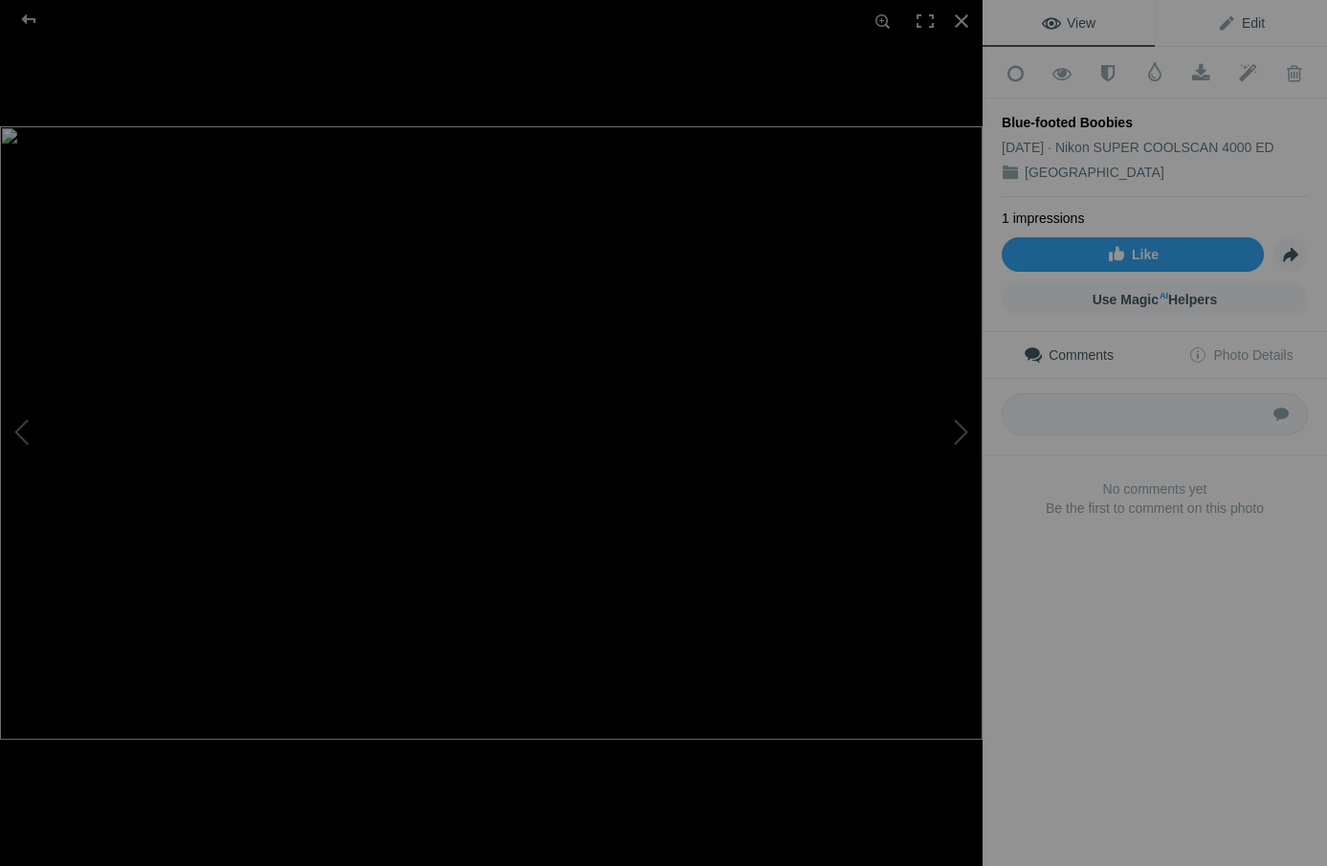
click at [1249, 21] on span "Edit" at bounding box center [1241, 22] width 48 height 15
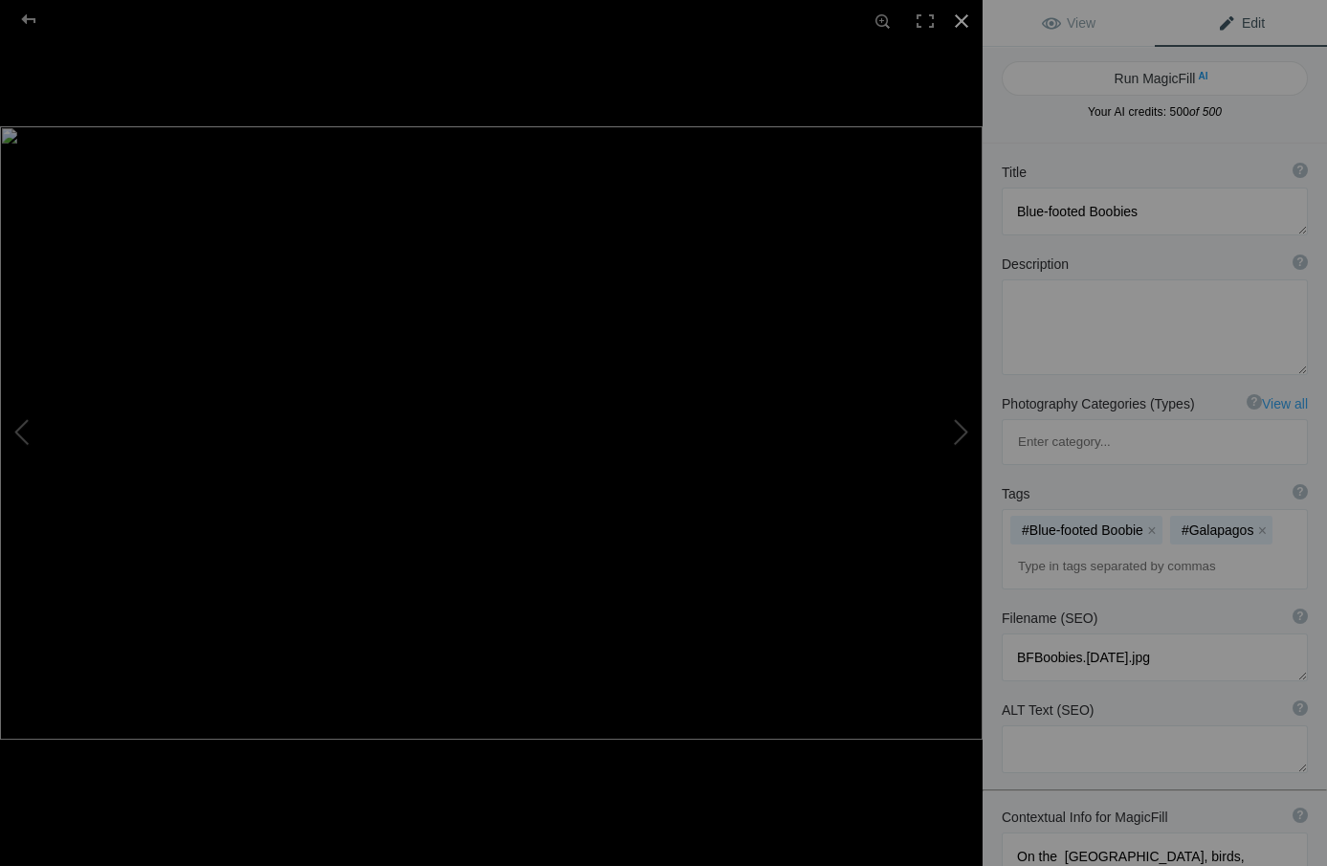
click at [961, 22] on div at bounding box center [961, 21] width 42 height 42
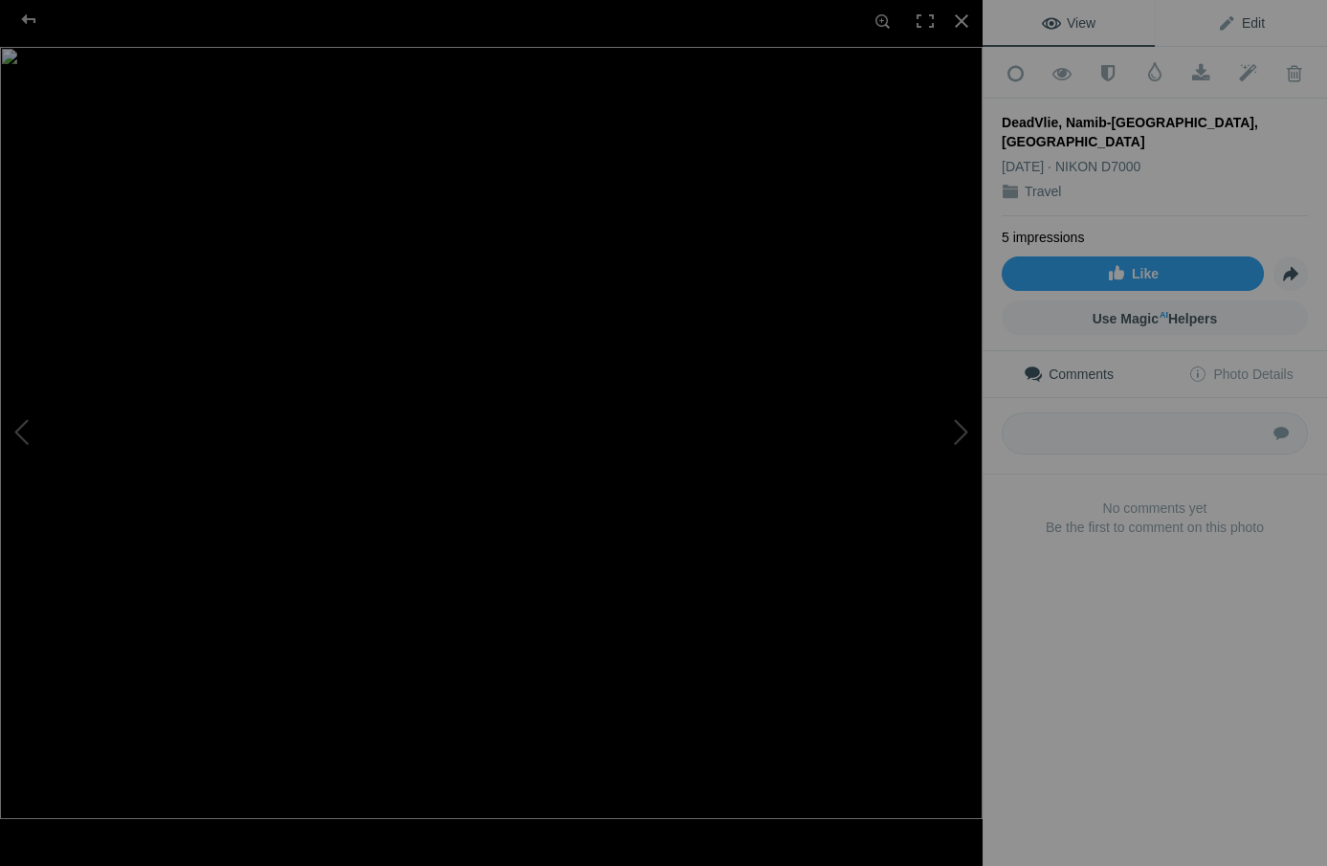
click at [1251, 19] on span "Edit" at bounding box center [1241, 22] width 48 height 15
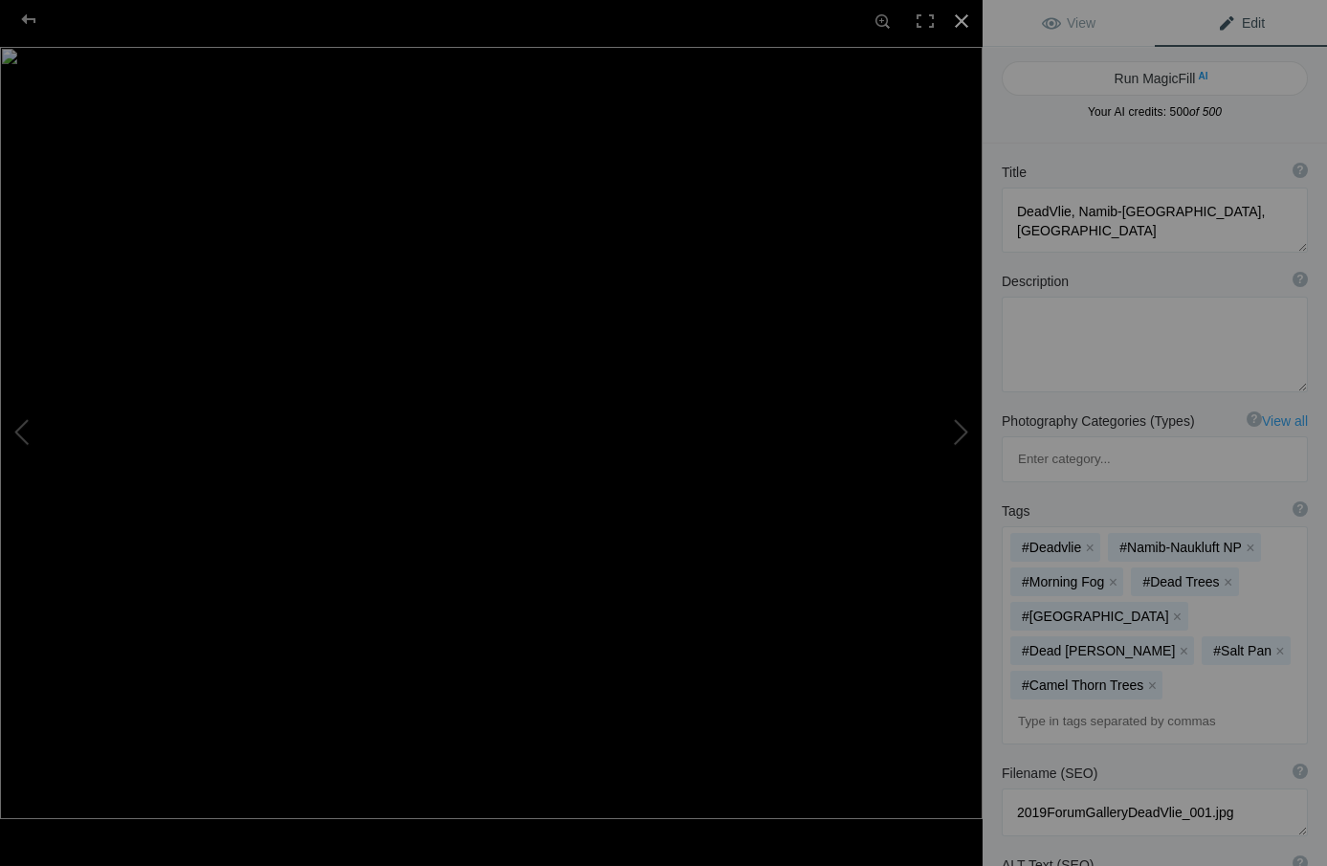
click at [961, 18] on div at bounding box center [961, 21] width 42 height 42
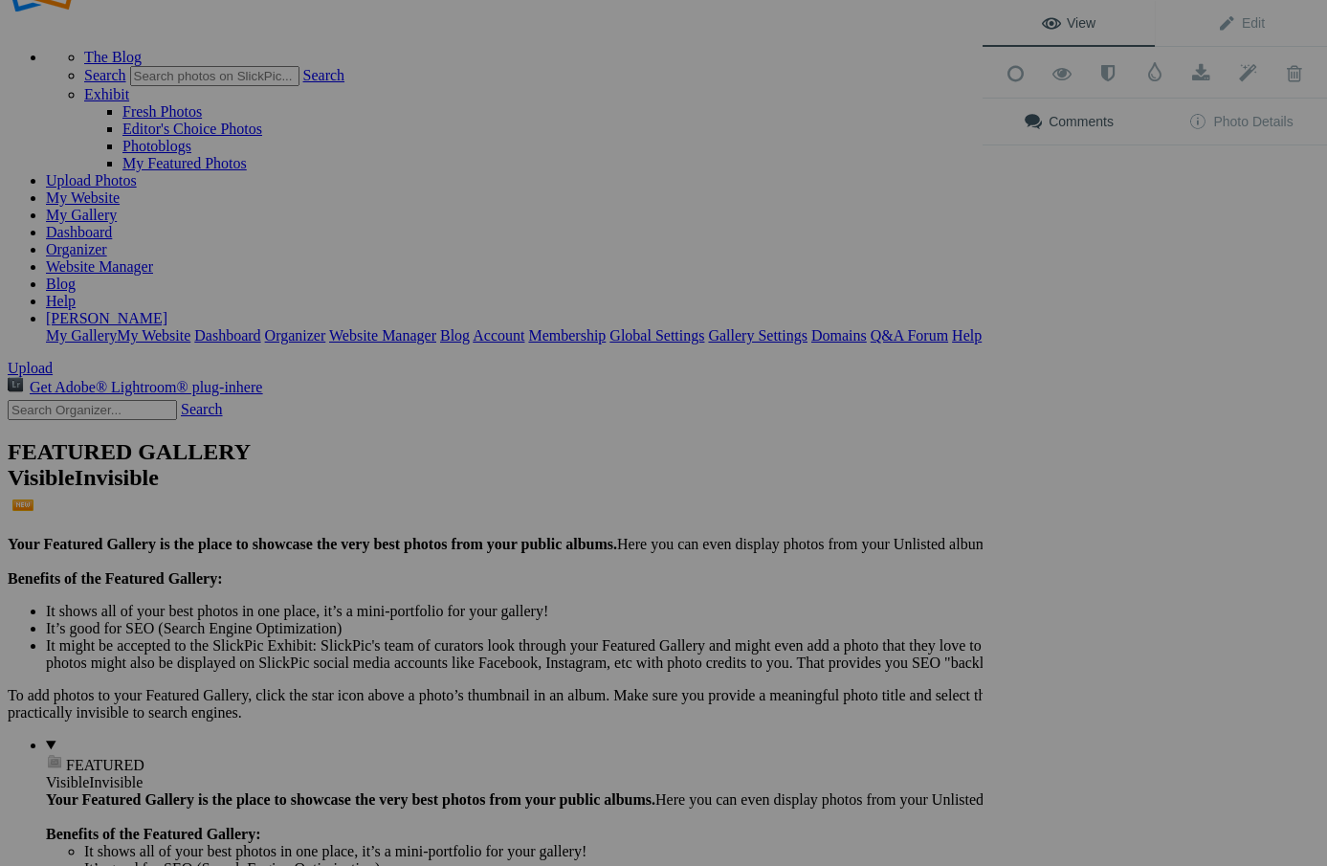
click at [1207, 278] on div "View Edit Add to Quick Collection Remove from Quick Collection Hide from Public…" at bounding box center [1154, 433] width 344 height 866
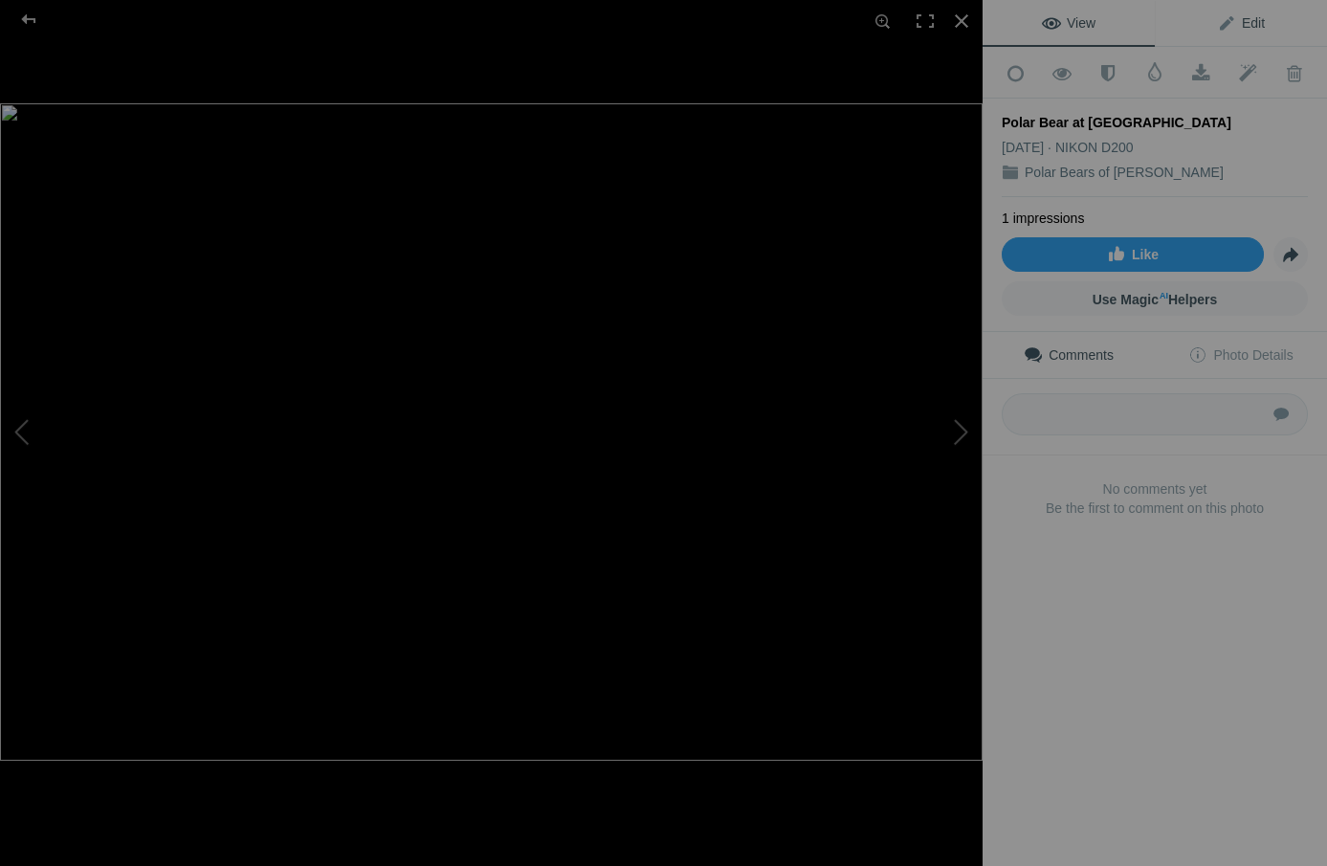
click at [1249, 23] on span "Edit" at bounding box center [1241, 22] width 48 height 15
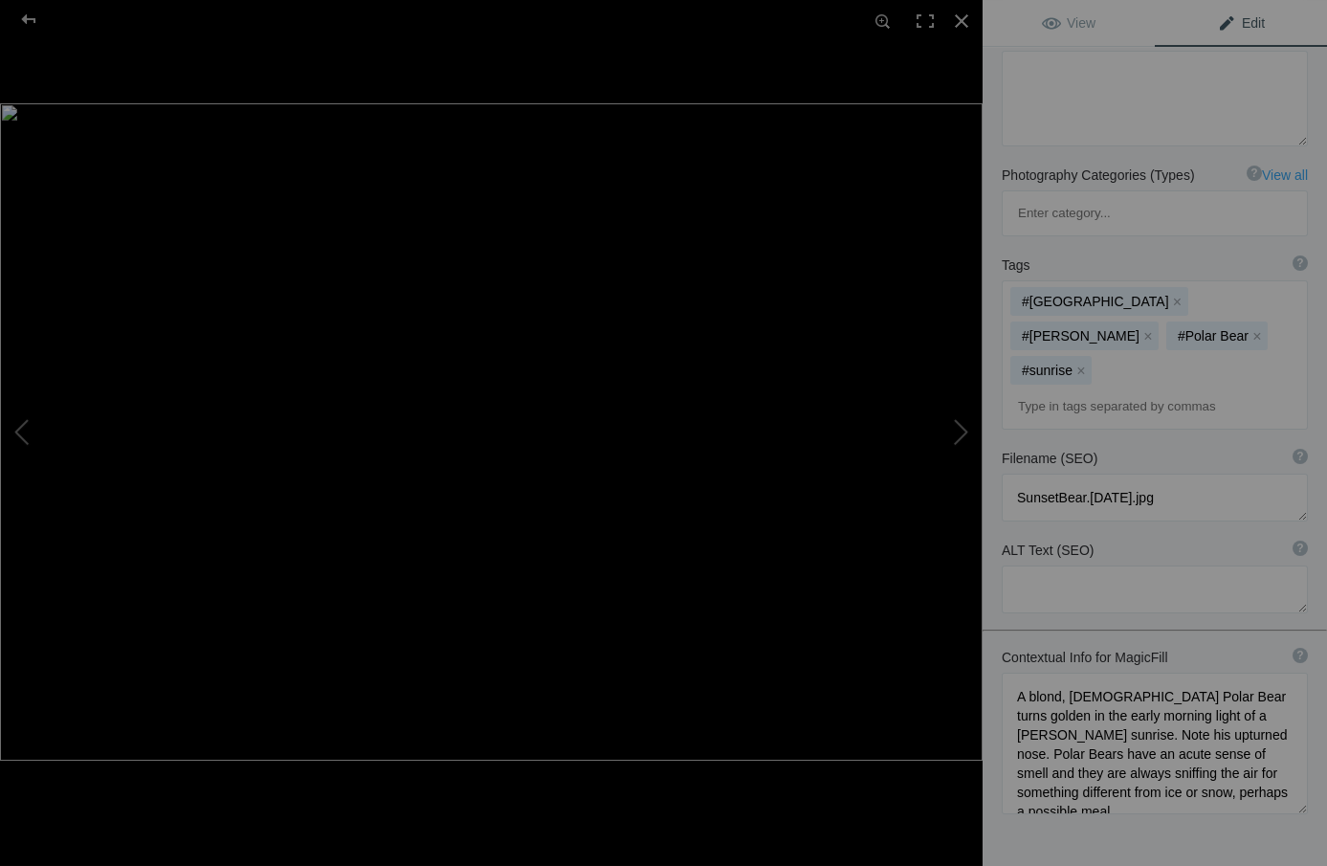
scroll to position [228, 0]
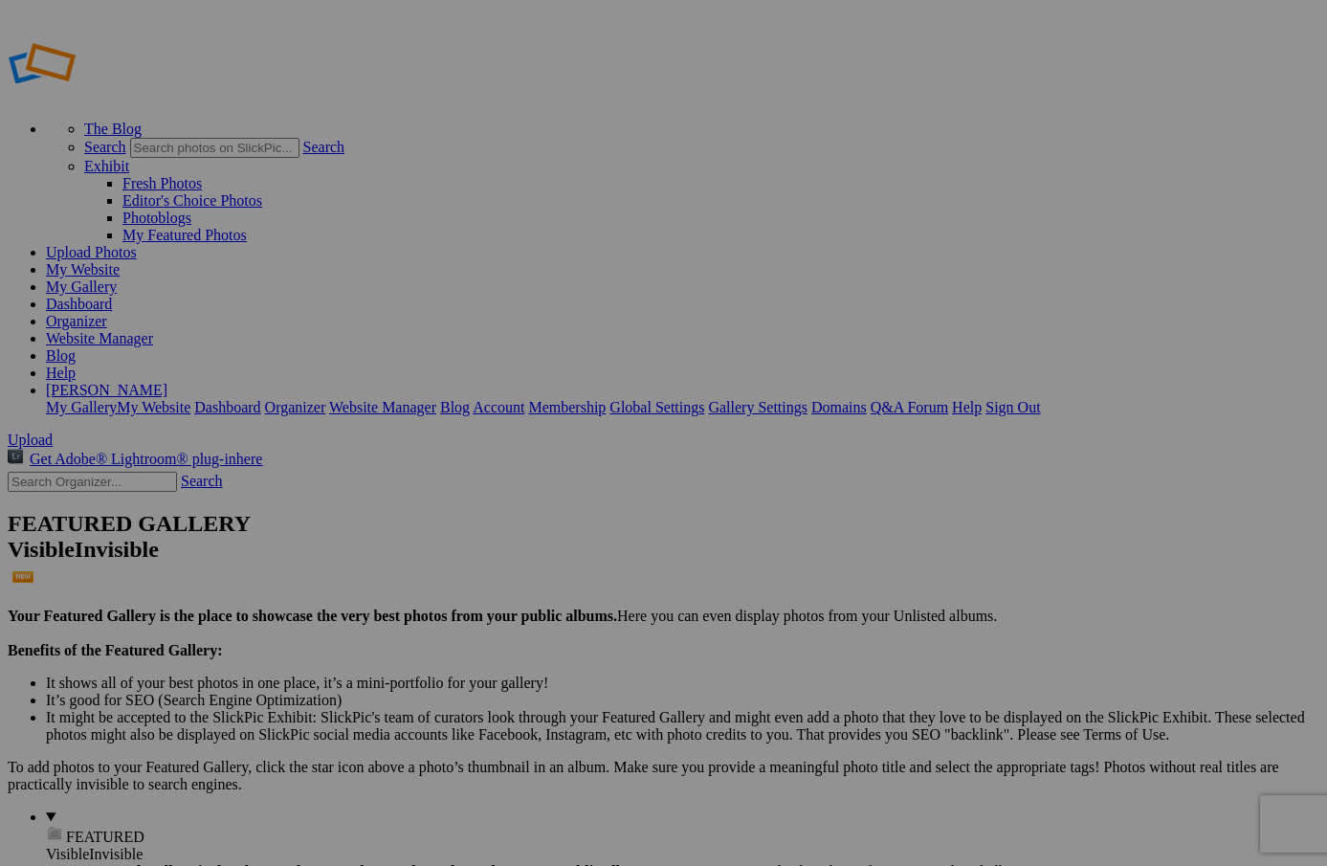
click at [1040, 399] on link "Sign Out" at bounding box center [1012, 407] width 55 height 16
